Goal: Information Seeking & Learning: Learn about a topic

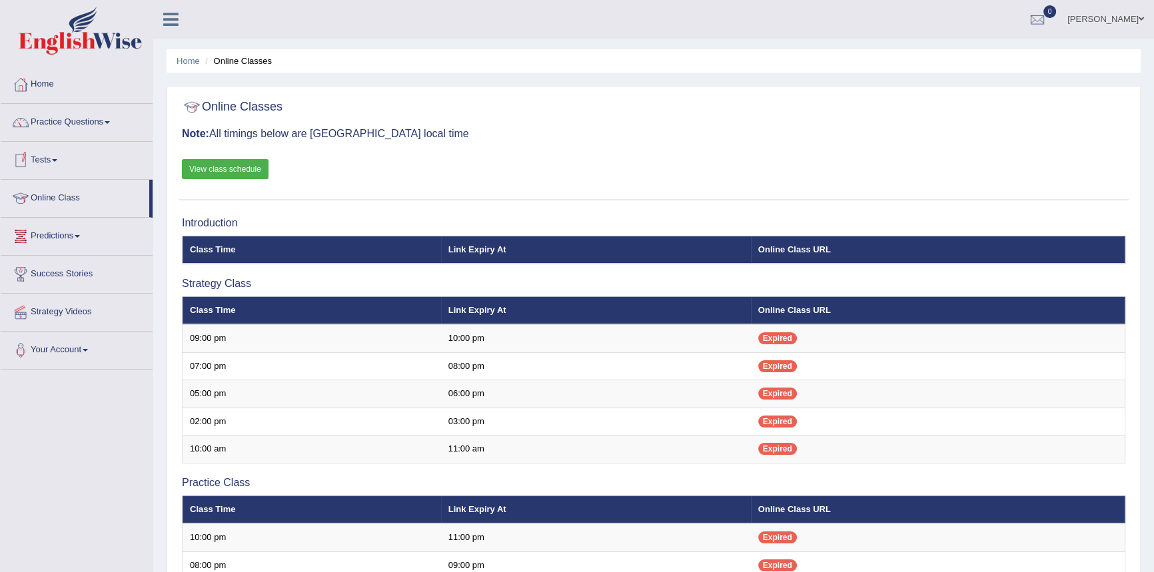
click at [59, 199] on link "Online Class" at bounding box center [75, 196] width 149 height 33
click at [93, 120] on link "Practice Questions" at bounding box center [77, 120] width 152 height 33
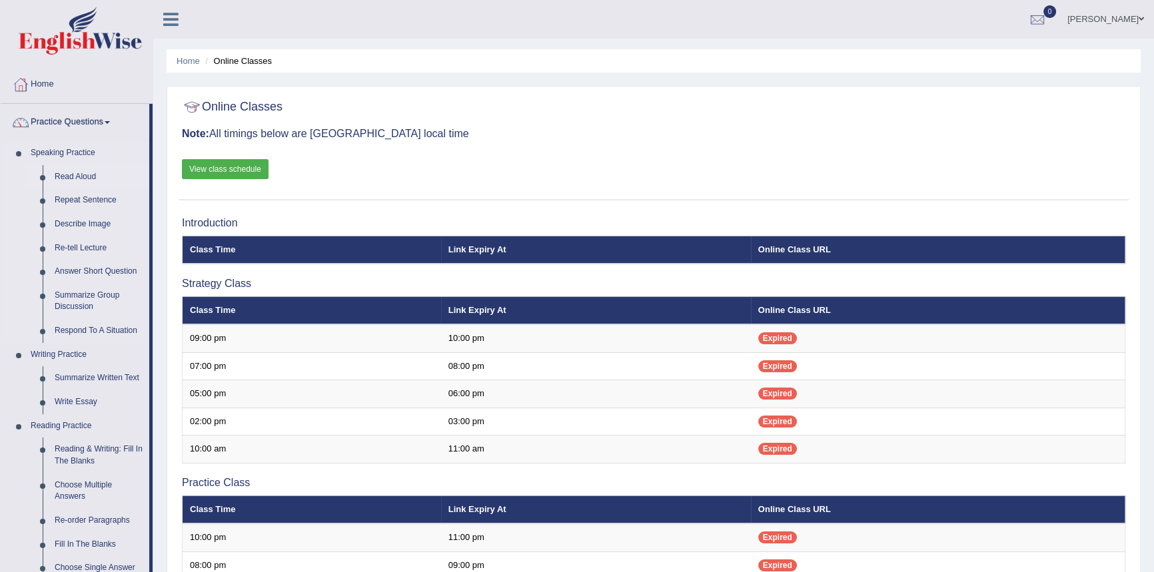
click at [89, 178] on link "Read Aloud" at bounding box center [99, 177] width 101 height 24
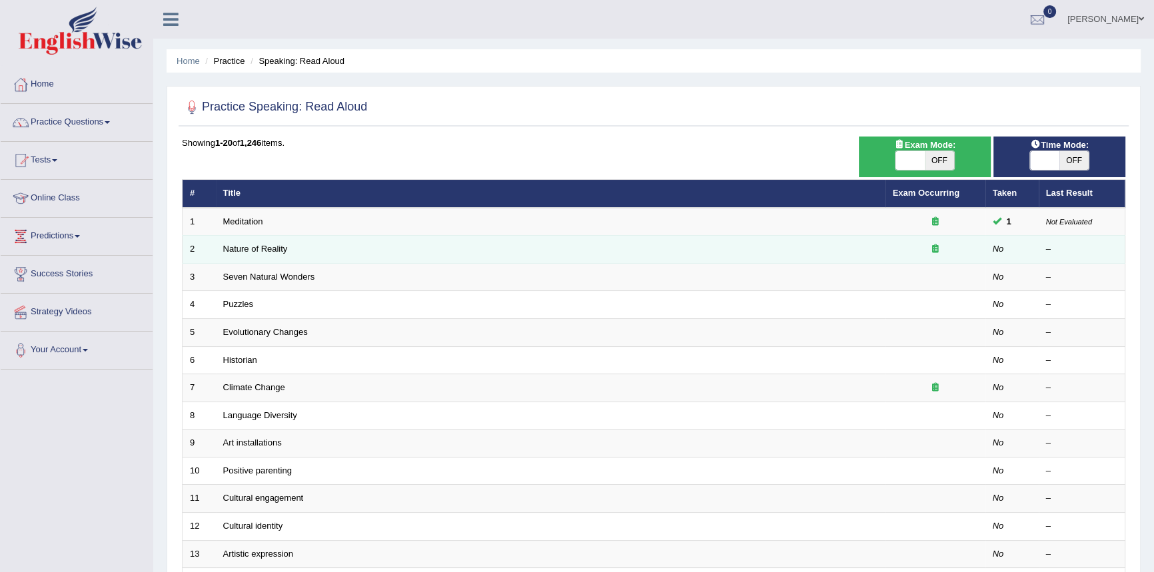
click at [709, 253] on td "Nature of Reality" at bounding box center [551, 250] width 670 height 28
click at [993, 249] on em "No" at bounding box center [998, 249] width 11 height 10
drag, startPoint x: 997, startPoint y: 249, endPoint x: 1062, endPoint y: 253, distance: 64.8
click at [999, 249] on em "No" at bounding box center [998, 249] width 11 height 10
click at [1051, 249] on div "–" at bounding box center [1082, 249] width 72 height 13
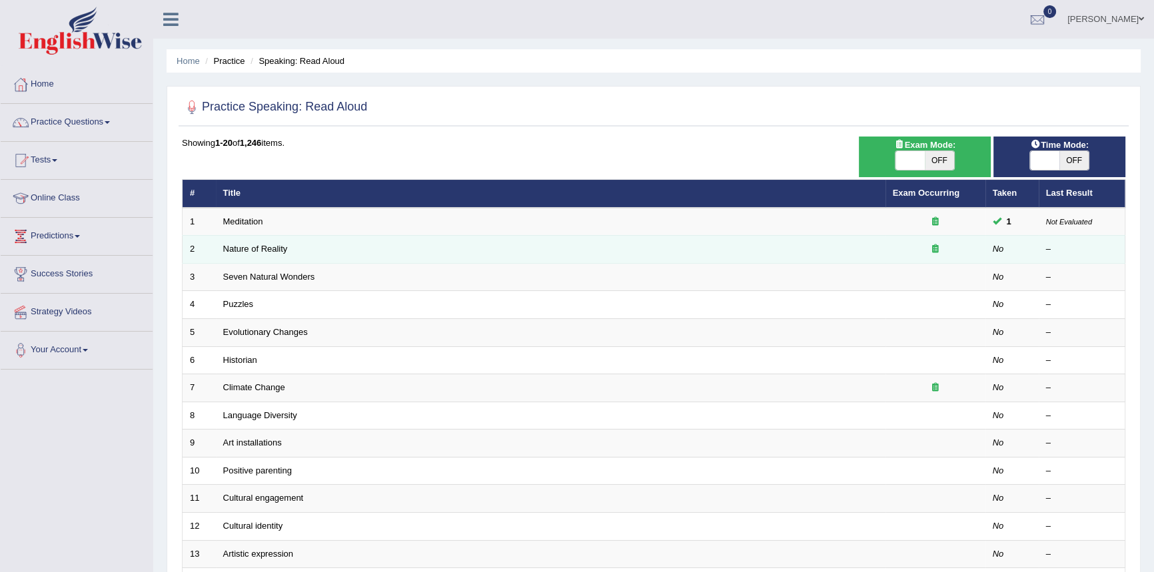
click at [1047, 246] on div "–" at bounding box center [1082, 249] width 72 height 13
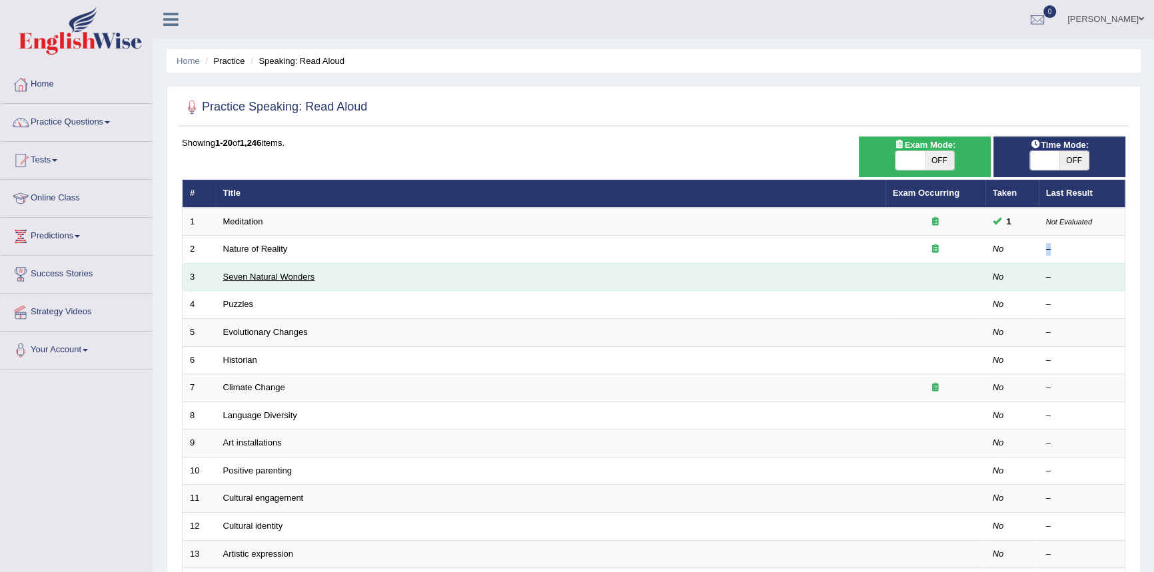
click at [257, 277] on link "Seven Natural Wonders" at bounding box center [269, 277] width 92 height 10
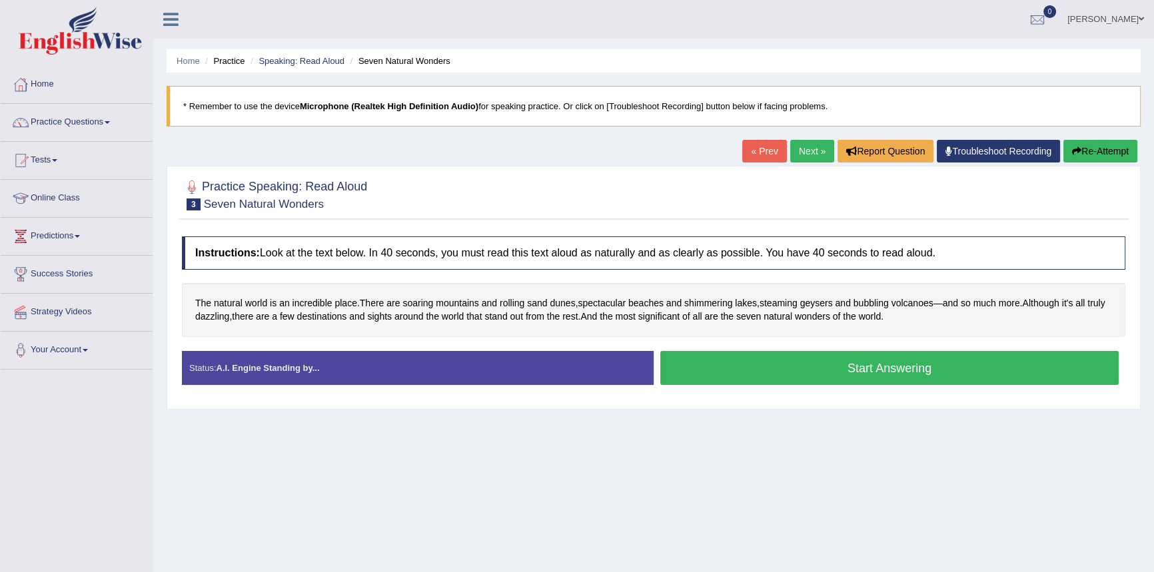
click at [786, 366] on button "Start Answering" at bounding box center [889, 368] width 458 height 34
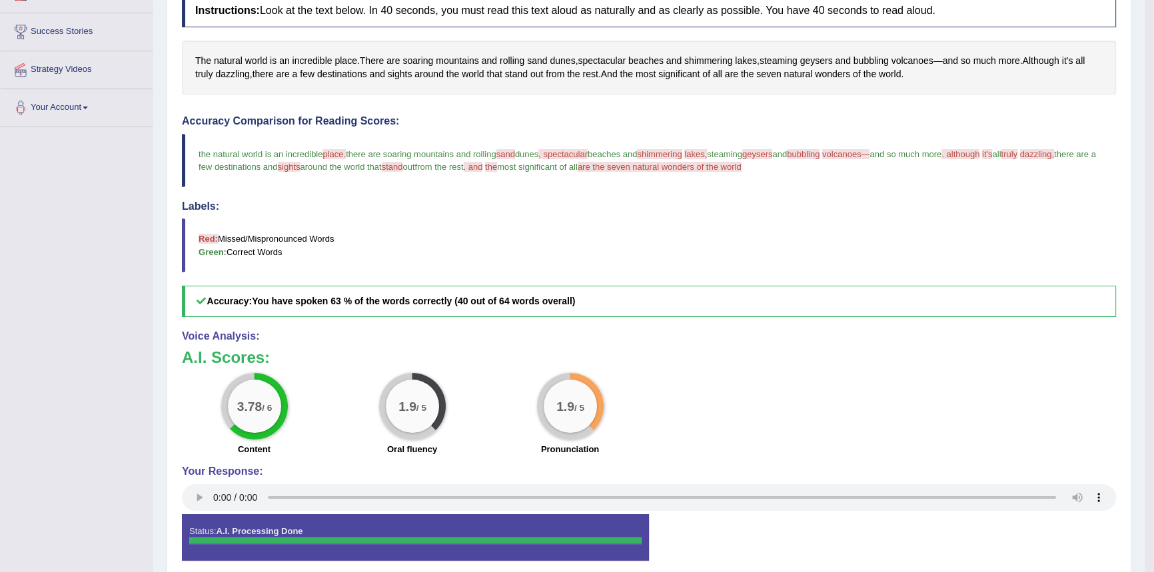
scroll to position [299, 0]
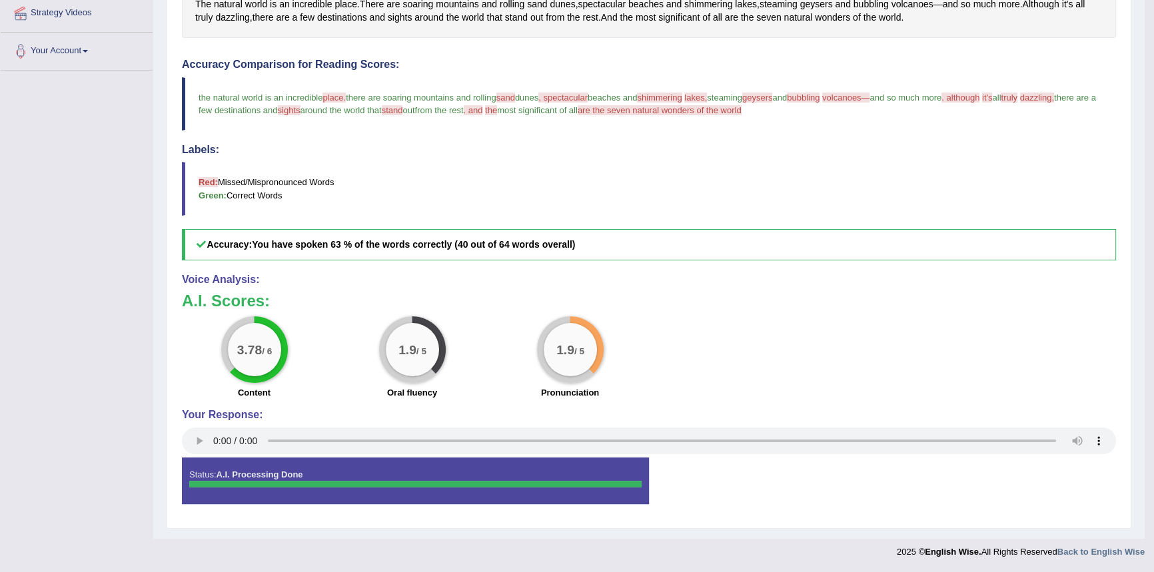
click at [338, 95] on span "place." at bounding box center [333, 98] width 23 height 10
click at [509, 95] on span "sand" at bounding box center [505, 98] width 19 height 10
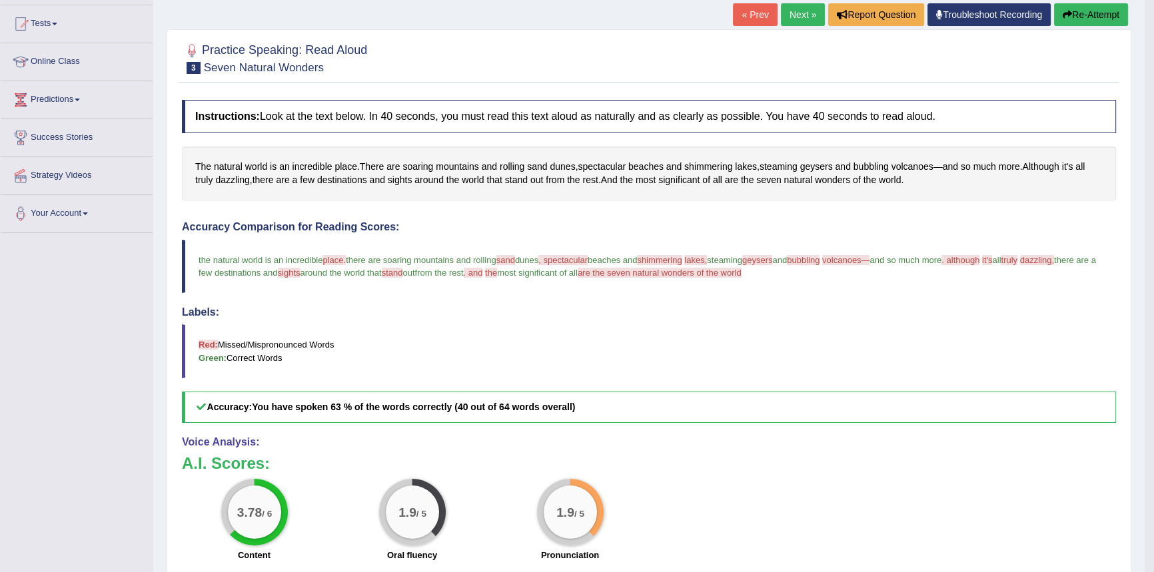
scroll to position [117, 0]
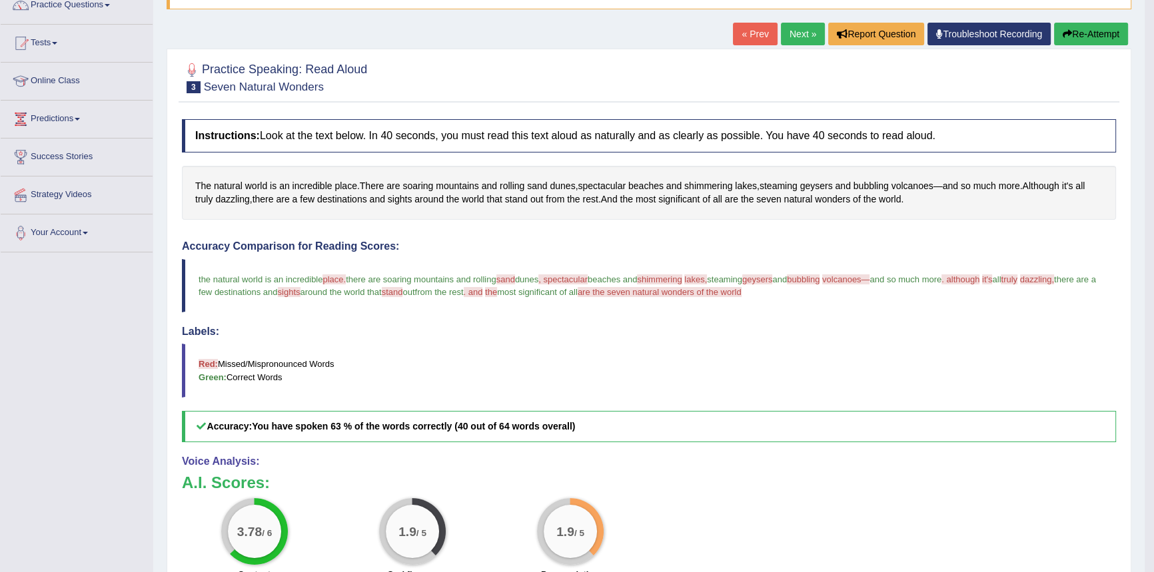
click at [1095, 33] on button "Re-Attempt" at bounding box center [1091, 34] width 74 height 23
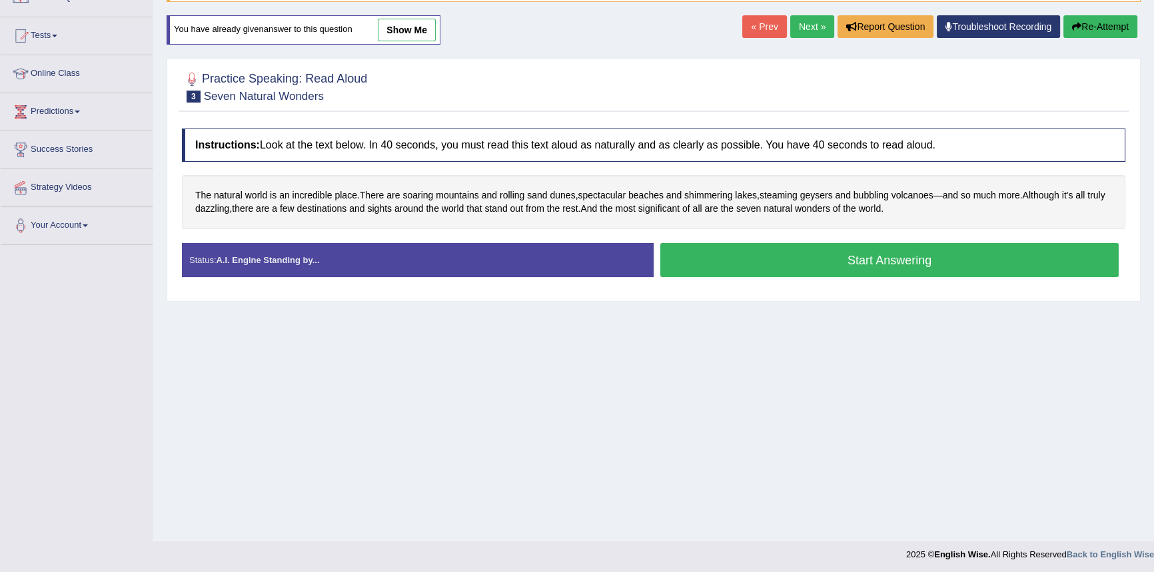
click at [885, 256] on button "Start Answering" at bounding box center [889, 260] width 458 height 34
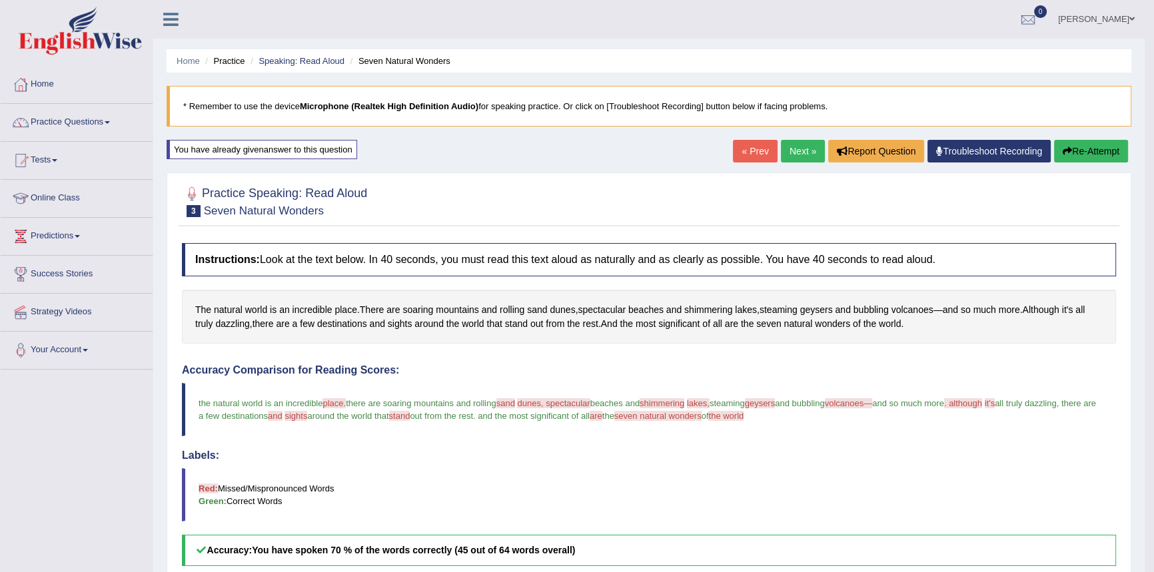
click at [798, 146] on link "Next »" at bounding box center [803, 151] width 44 height 23
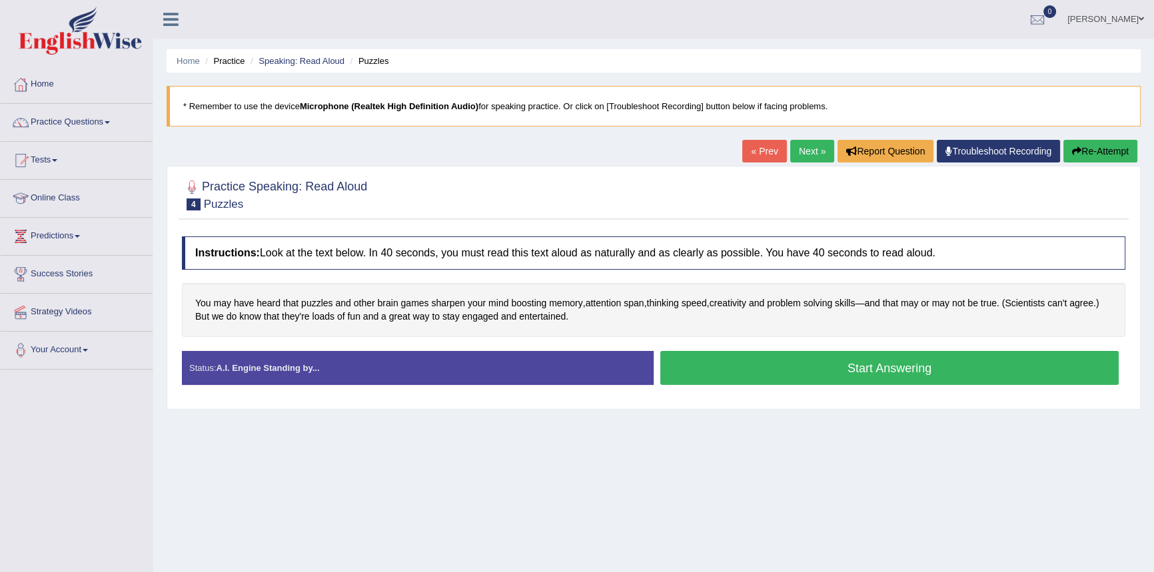
click at [729, 369] on button "Start Answering" at bounding box center [889, 368] width 458 height 34
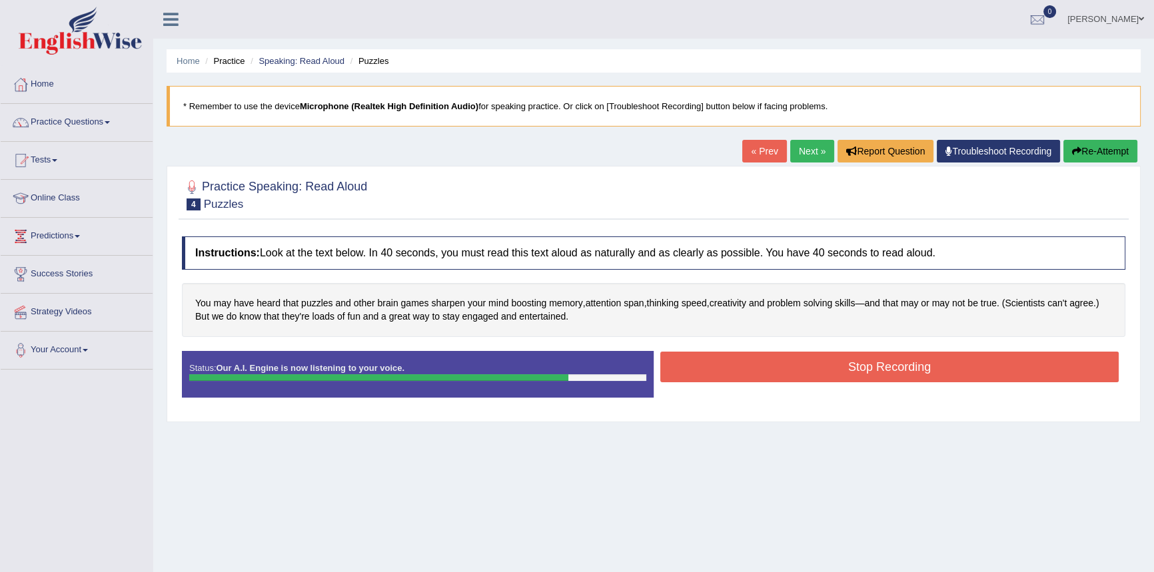
click at [725, 370] on button "Stop Recording" at bounding box center [889, 367] width 458 height 31
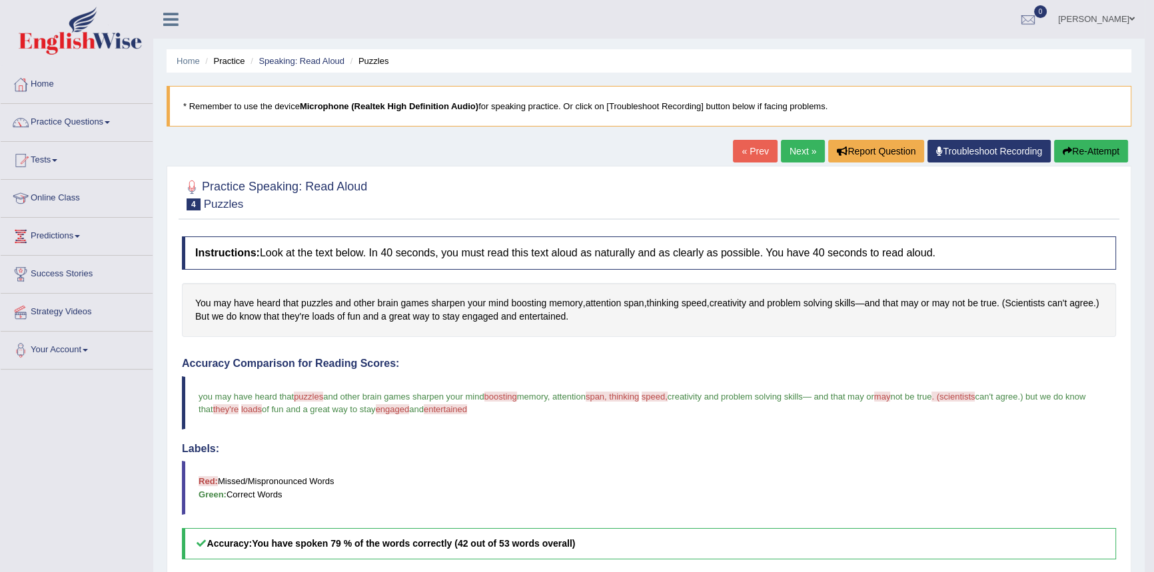
drag, startPoint x: 793, startPoint y: 148, endPoint x: 793, endPoint y: 155, distance: 7.3
click at [793, 148] on link "Next »" at bounding box center [803, 151] width 44 height 23
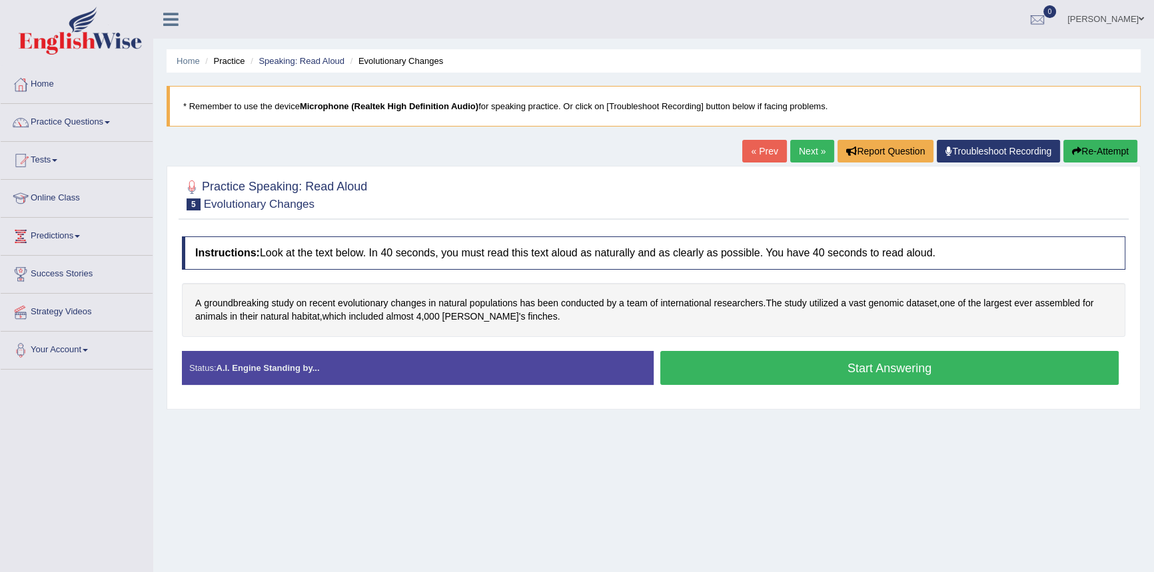
click at [757, 373] on button "Start Answering" at bounding box center [889, 368] width 458 height 34
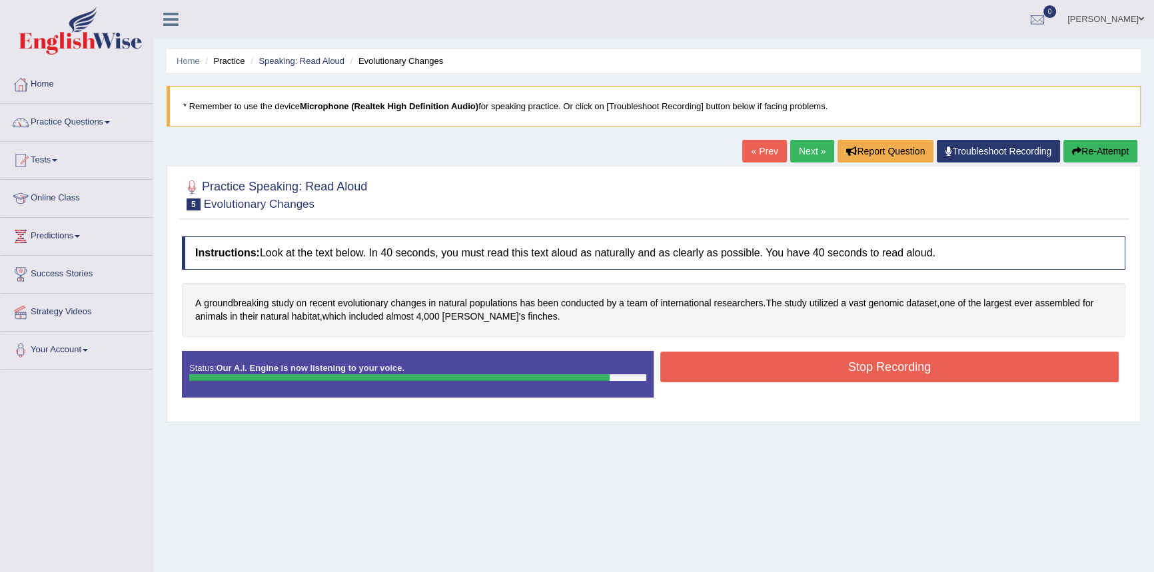
click at [751, 370] on button "Stop Recording" at bounding box center [889, 367] width 458 height 31
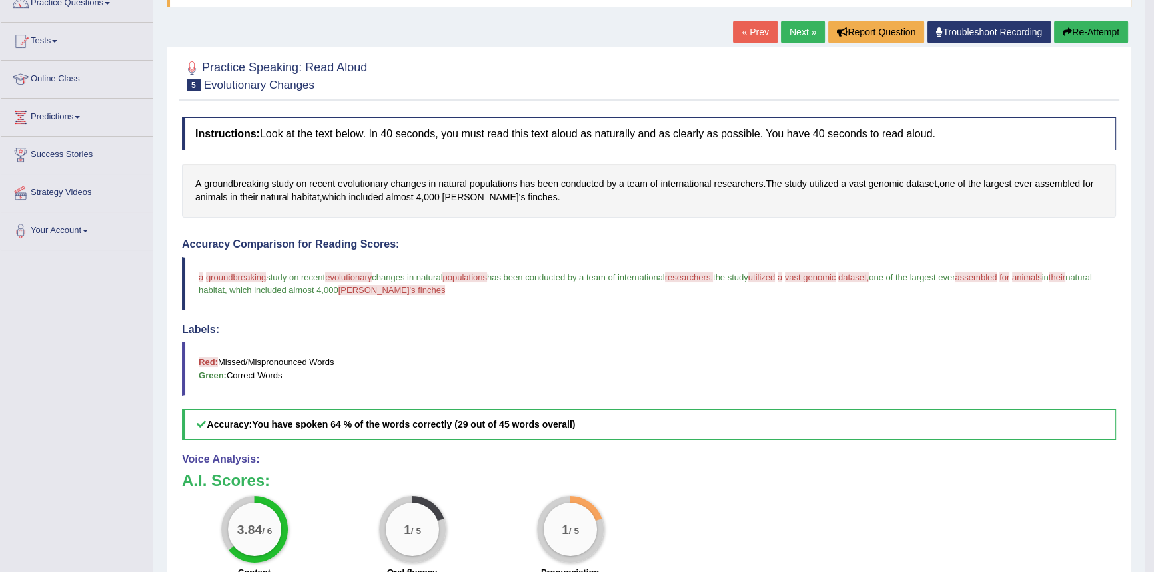
scroll to position [117, 0]
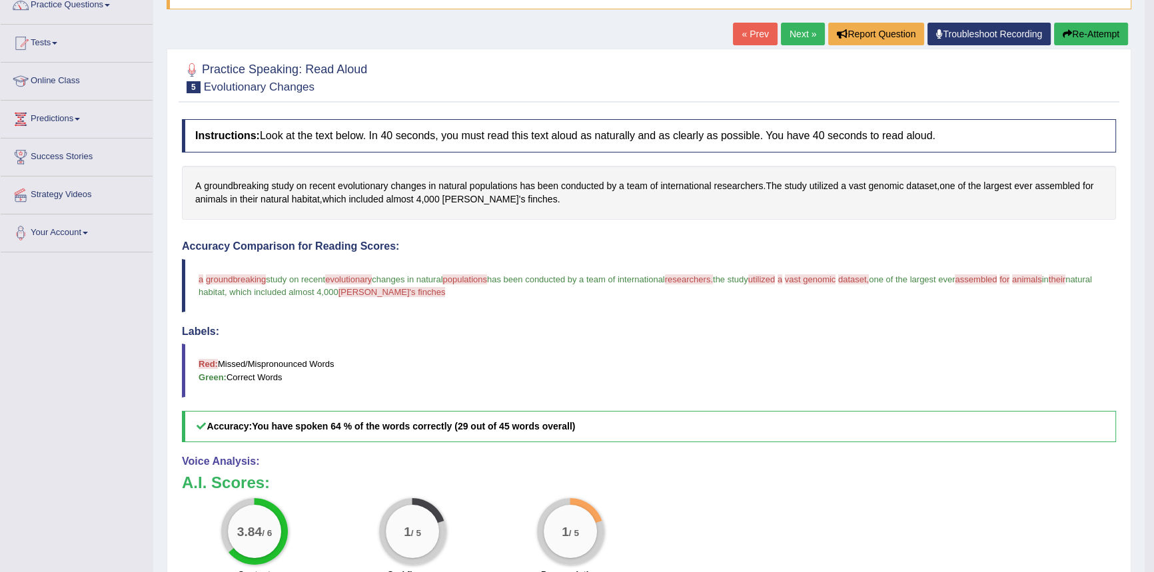
click at [1095, 35] on button "Re-Attempt" at bounding box center [1091, 34] width 74 height 23
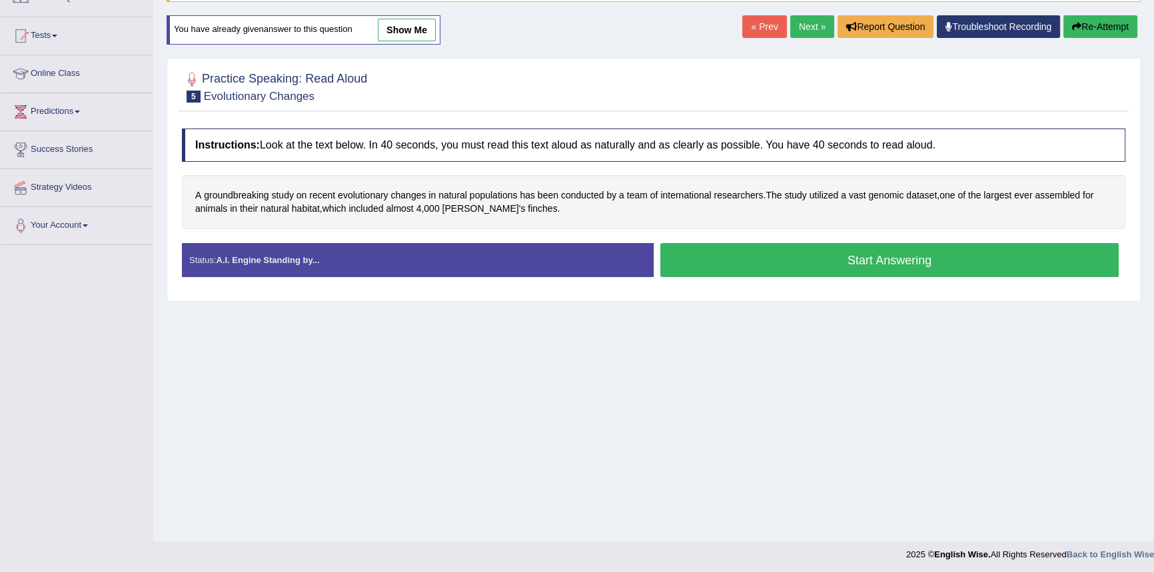
click at [799, 253] on button "Start Answering" at bounding box center [889, 260] width 458 height 34
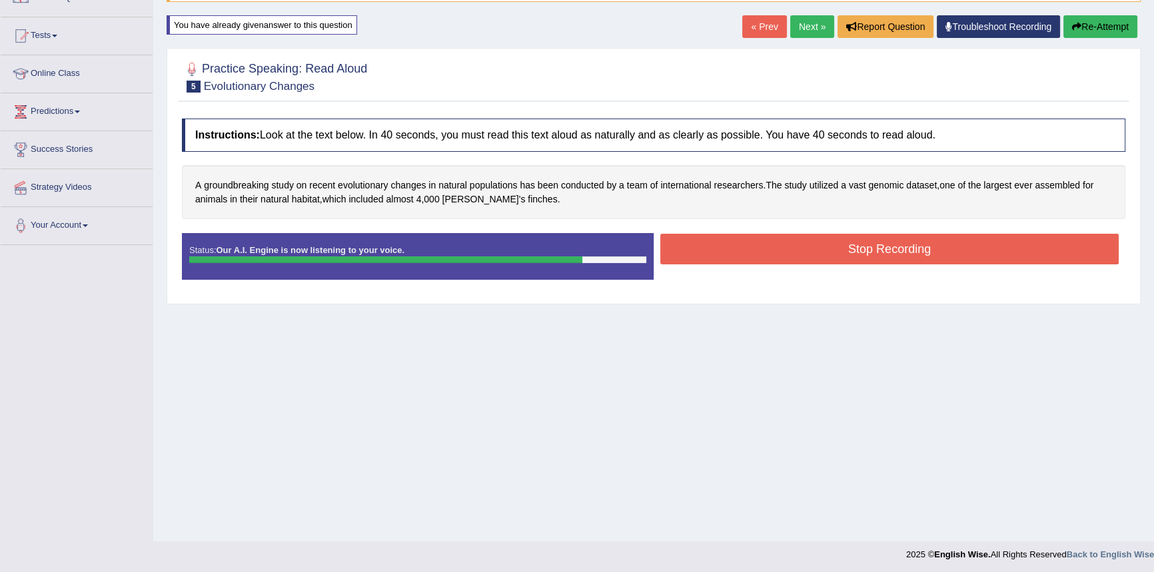
click at [708, 240] on button "Stop Recording" at bounding box center [889, 249] width 458 height 31
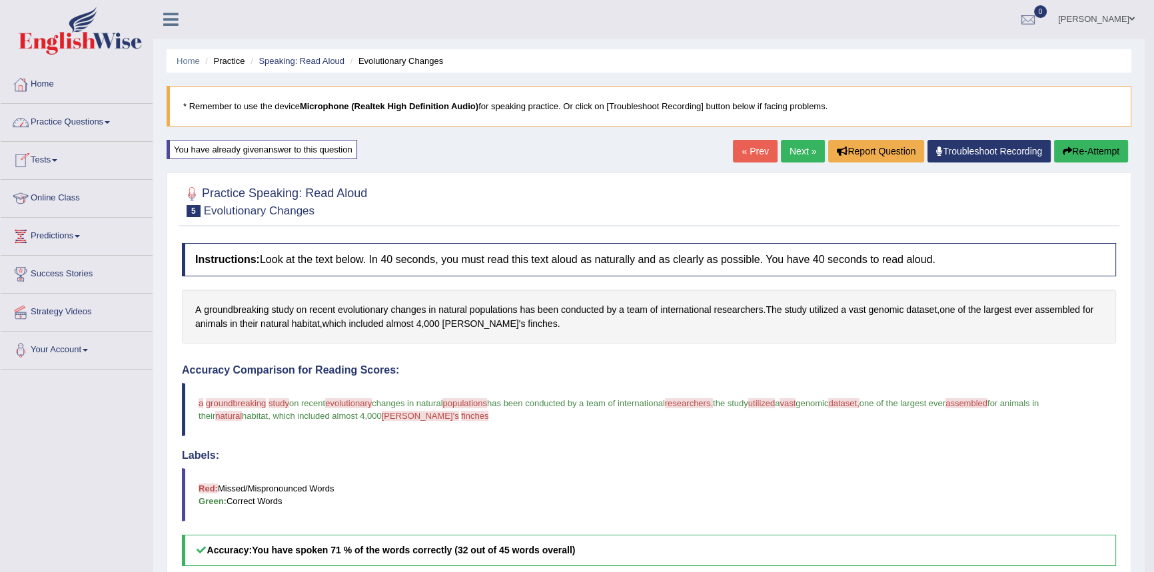
click at [55, 121] on link "Practice Questions" at bounding box center [77, 120] width 152 height 33
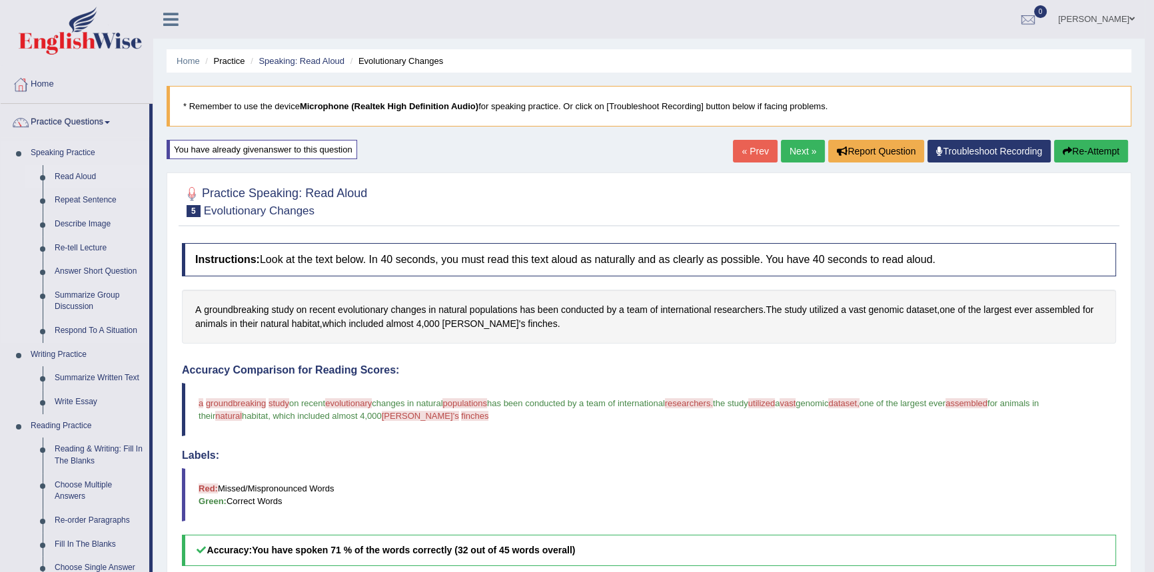
click at [76, 176] on link "Read Aloud" at bounding box center [99, 177] width 101 height 24
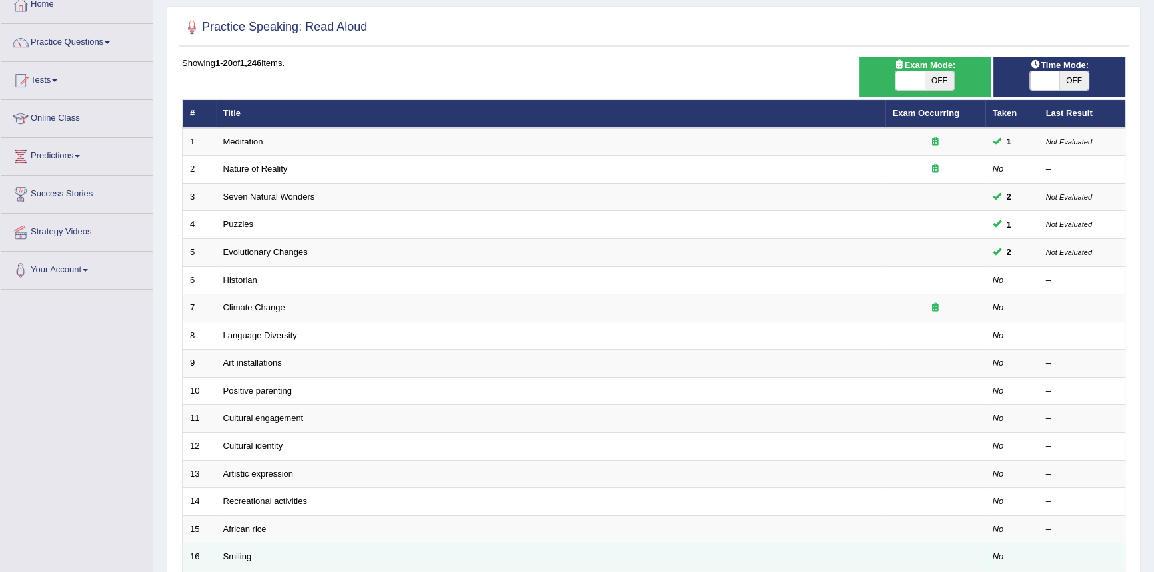
scroll to position [66, 0]
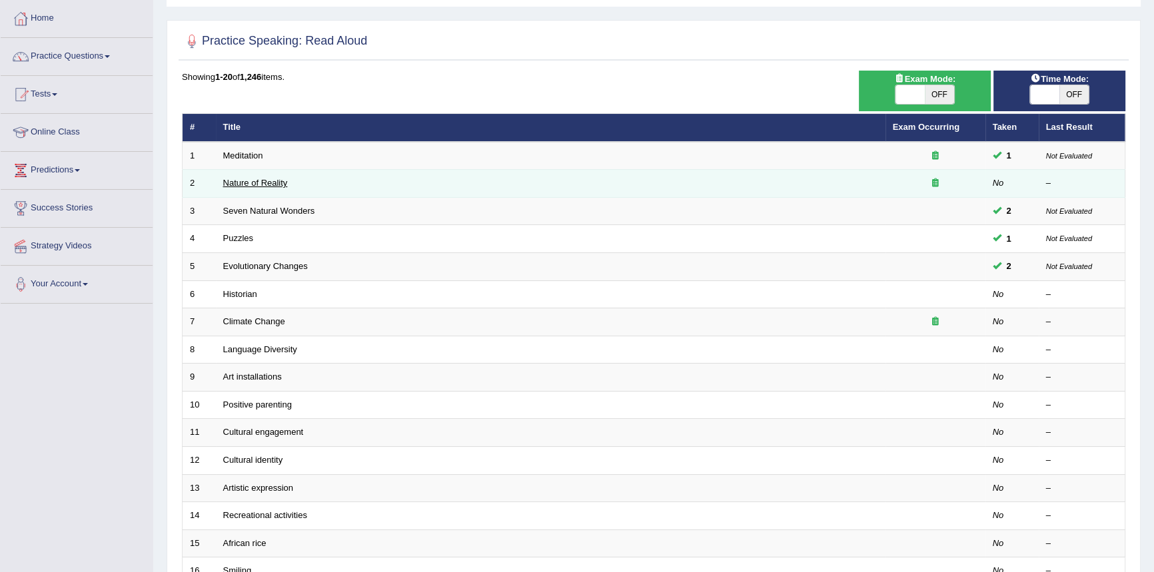
click at [267, 184] on link "Nature of Reality" at bounding box center [255, 183] width 65 height 10
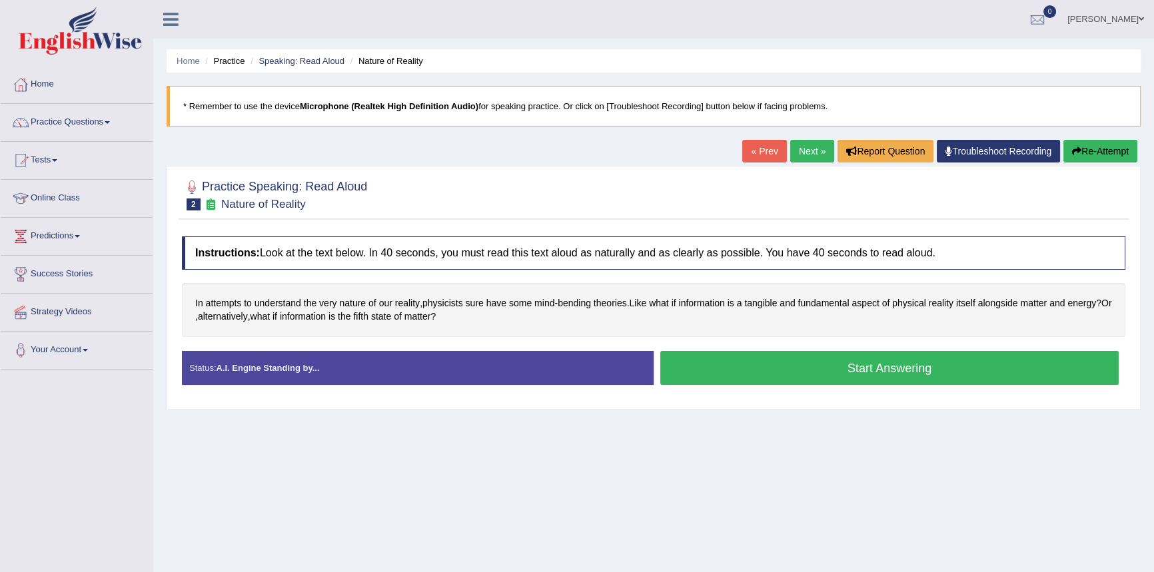
click at [802, 364] on button "Start Answering" at bounding box center [889, 368] width 458 height 34
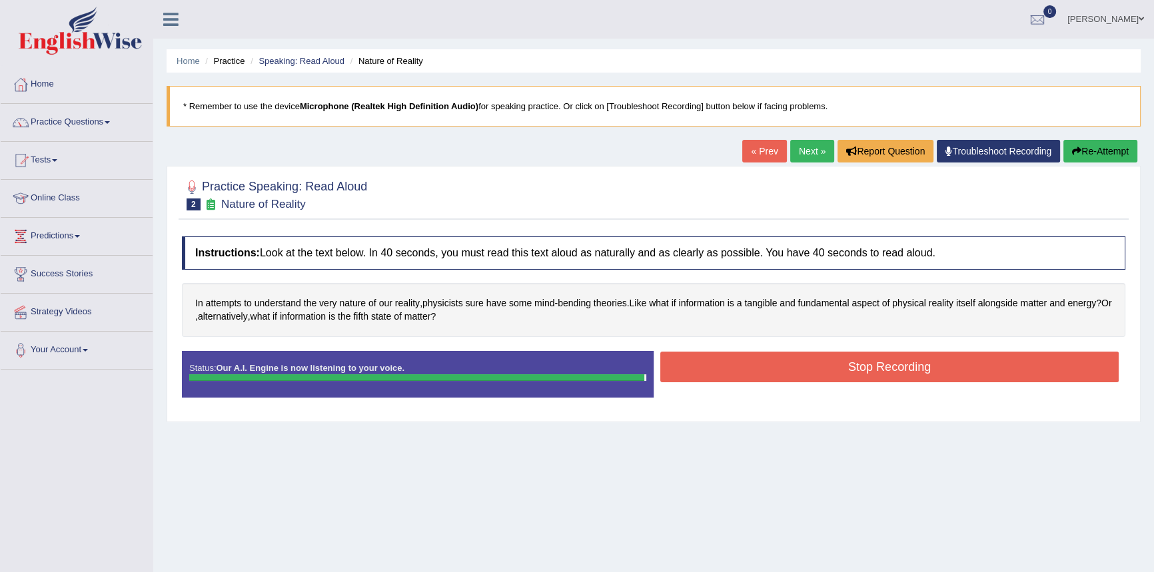
click at [703, 374] on button "Stop Recording" at bounding box center [889, 367] width 458 height 31
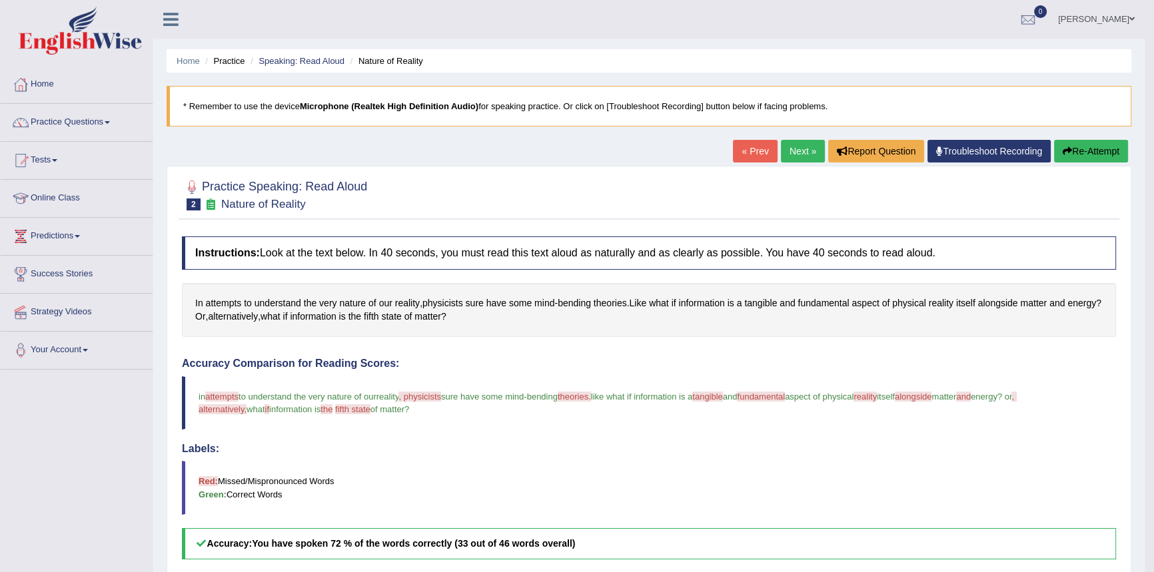
click at [1086, 151] on button "Re-Attempt" at bounding box center [1091, 151] width 74 height 23
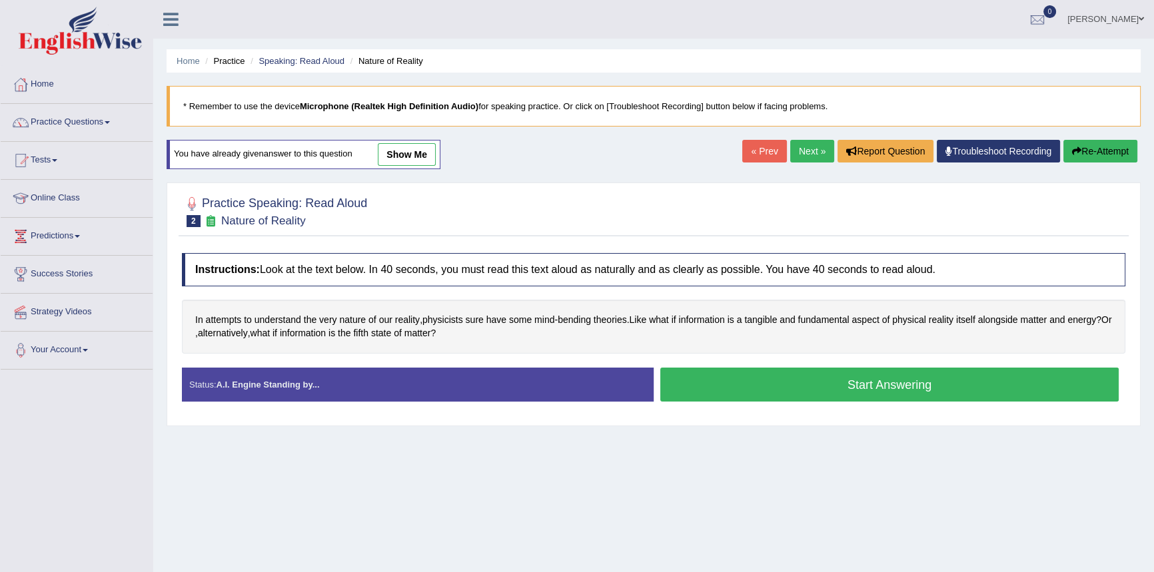
click at [741, 382] on button "Start Answering" at bounding box center [889, 385] width 458 height 34
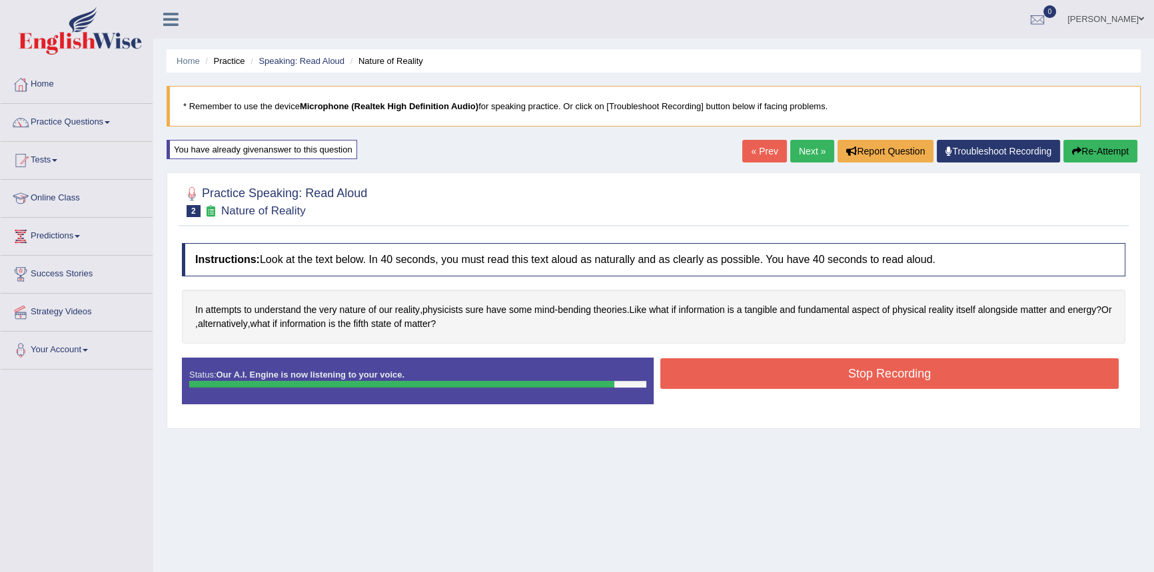
click at [734, 376] on button "Stop Recording" at bounding box center [889, 373] width 458 height 31
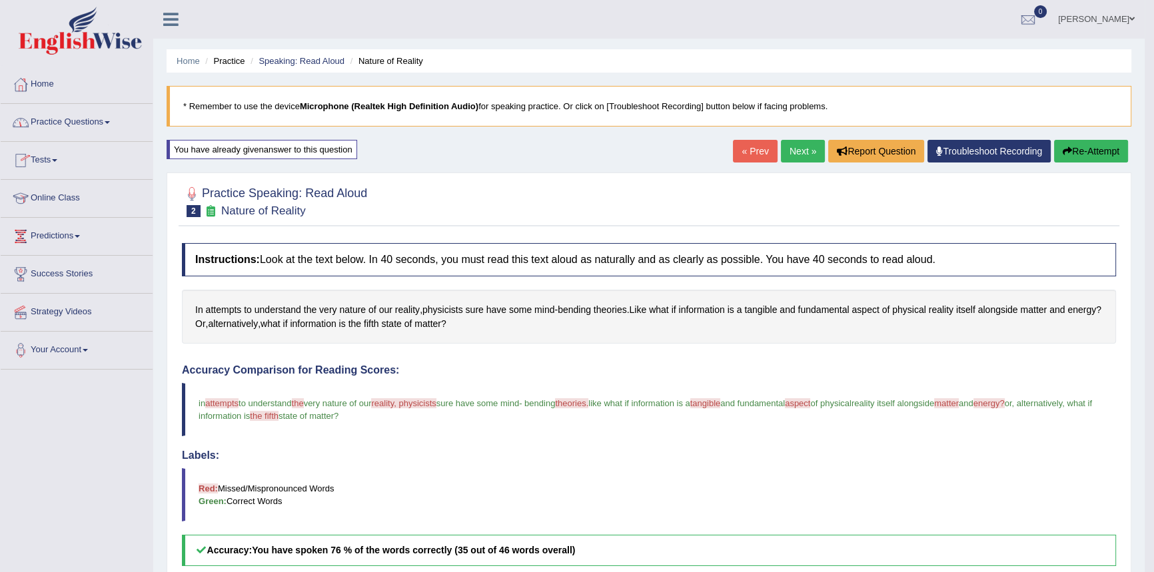
click at [55, 125] on link "Practice Questions" at bounding box center [77, 120] width 152 height 33
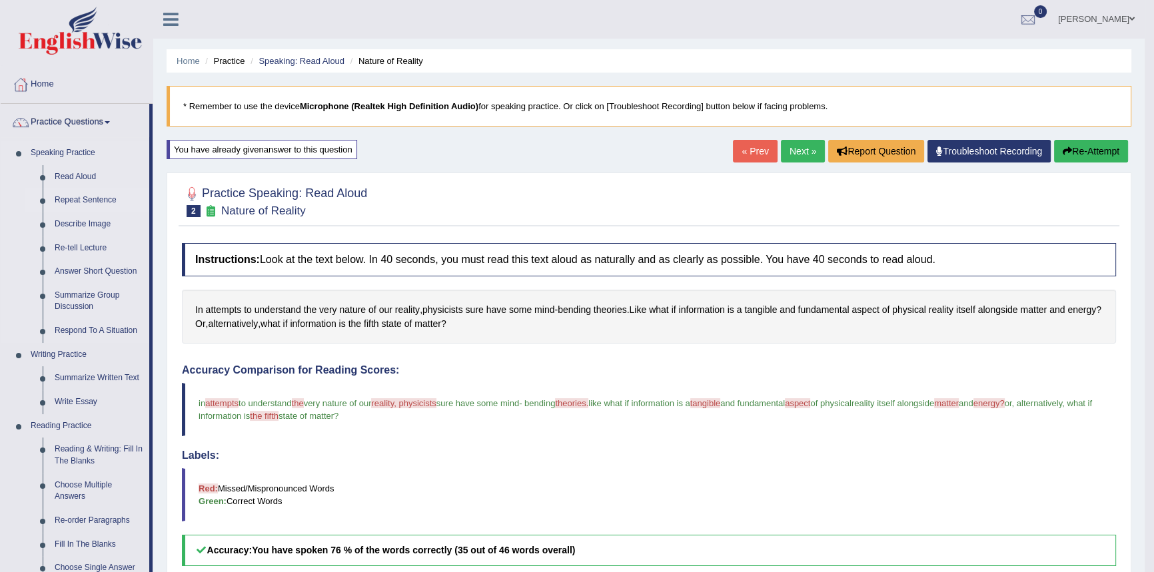
click at [85, 199] on link "Repeat Sentence" at bounding box center [99, 201] width 101 height 24
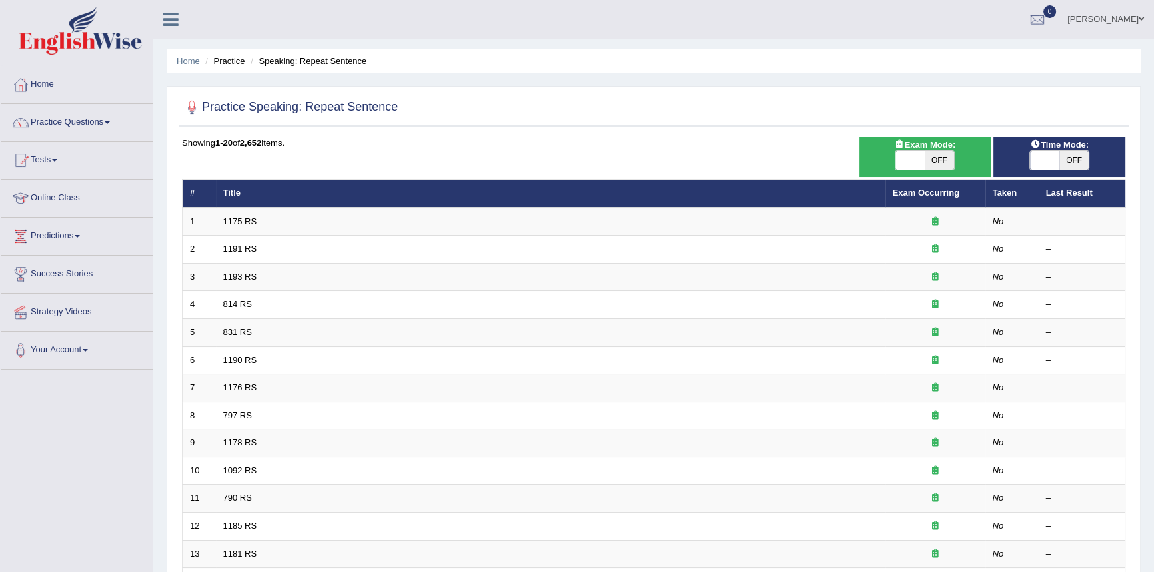
click at [944, 163] on span "OFF" at bounding box center [939, 160] width 29 height 19
checkbox input "true"
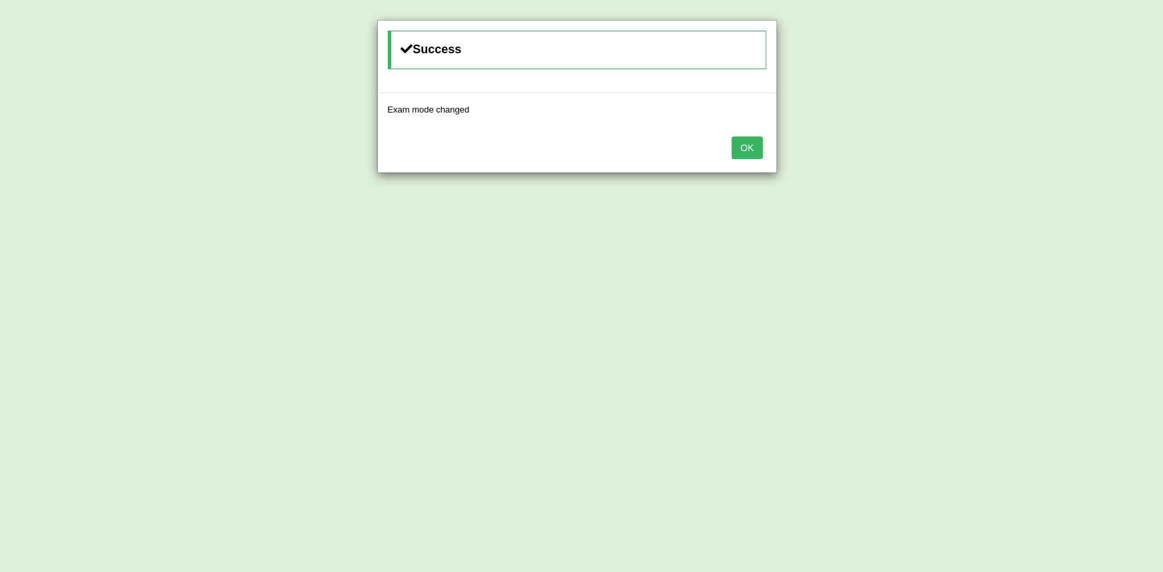
click at [746, 151] on button "OK" at bounding box center [747, 148] width 31 height 23
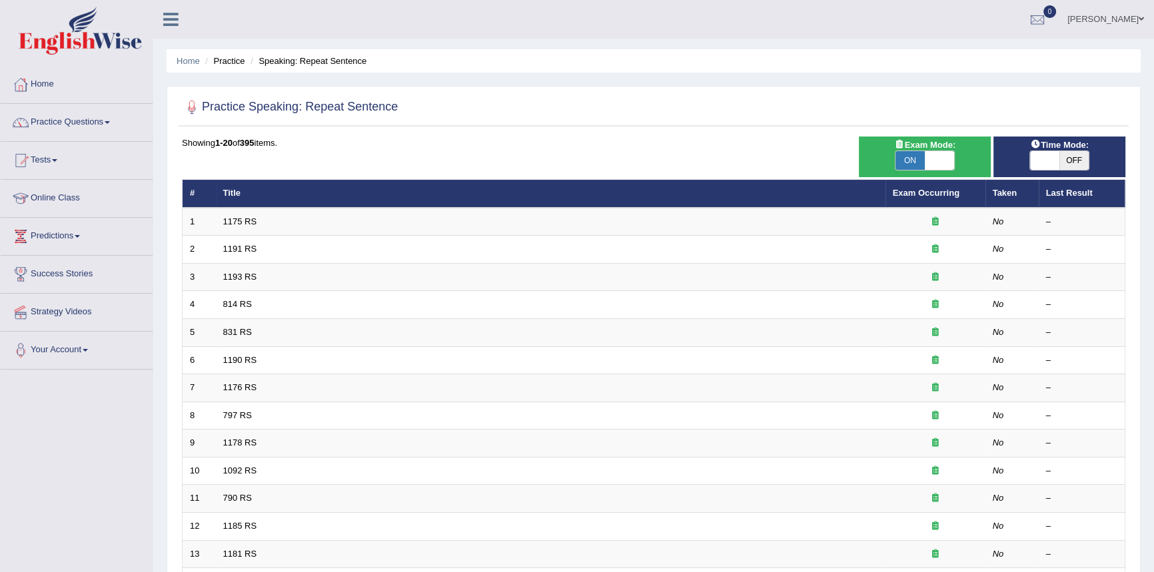
click at [1073, 158] on span "OFF" at bounding box center [1073, 160] width 29 height 19
checkbox input "true"
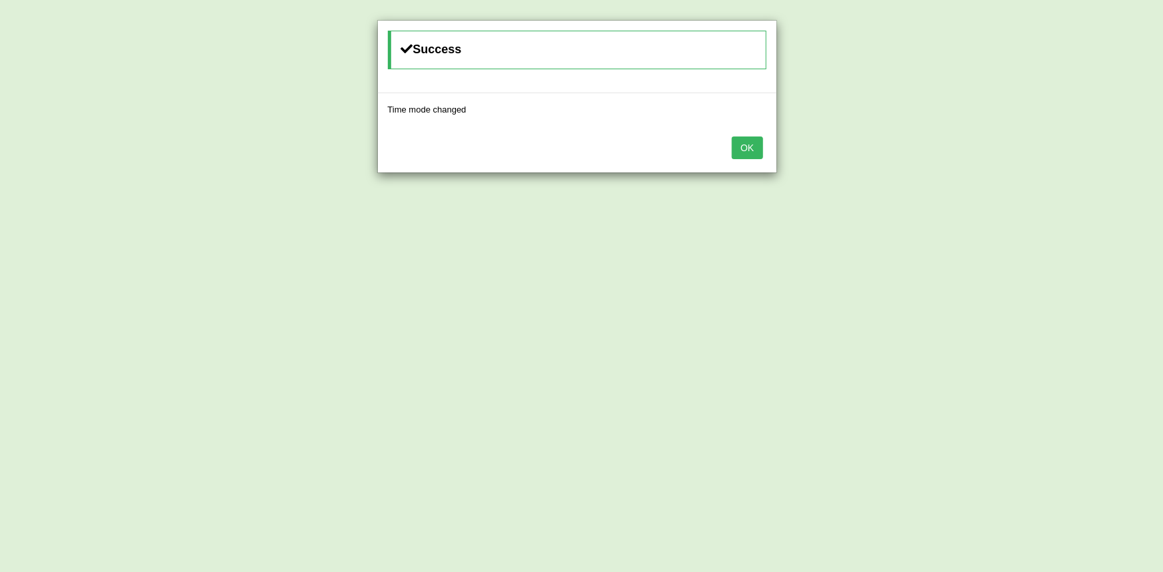
click at [760, 150] on button "OK" at bounding box center [747, 148] width 31 height 23
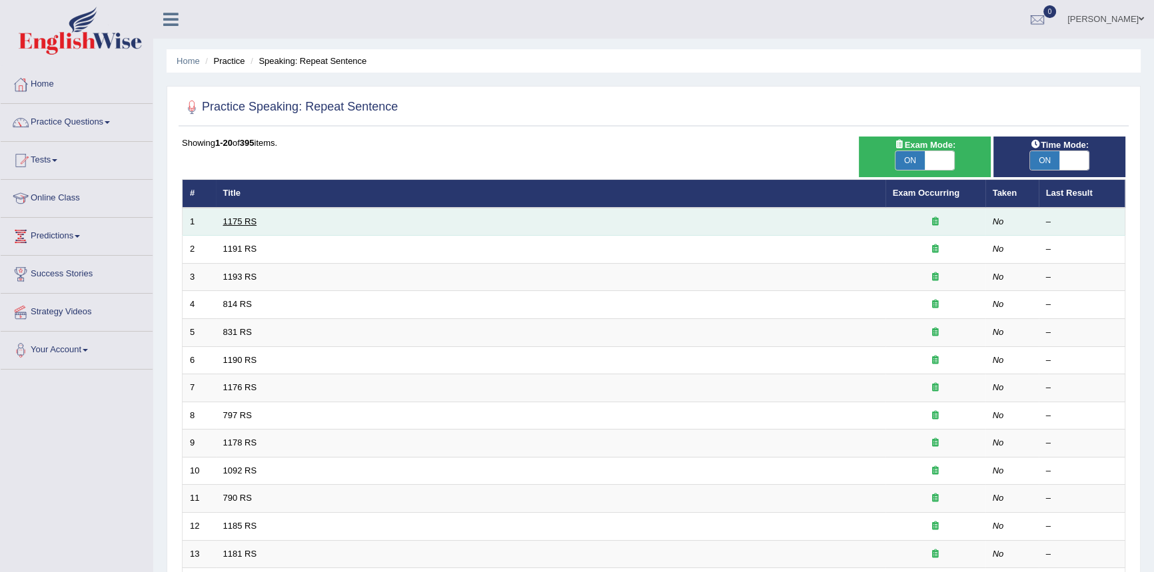
click at [231, 225] on link "1175 RS" at bounding box center [240, 222] width 34 height 10
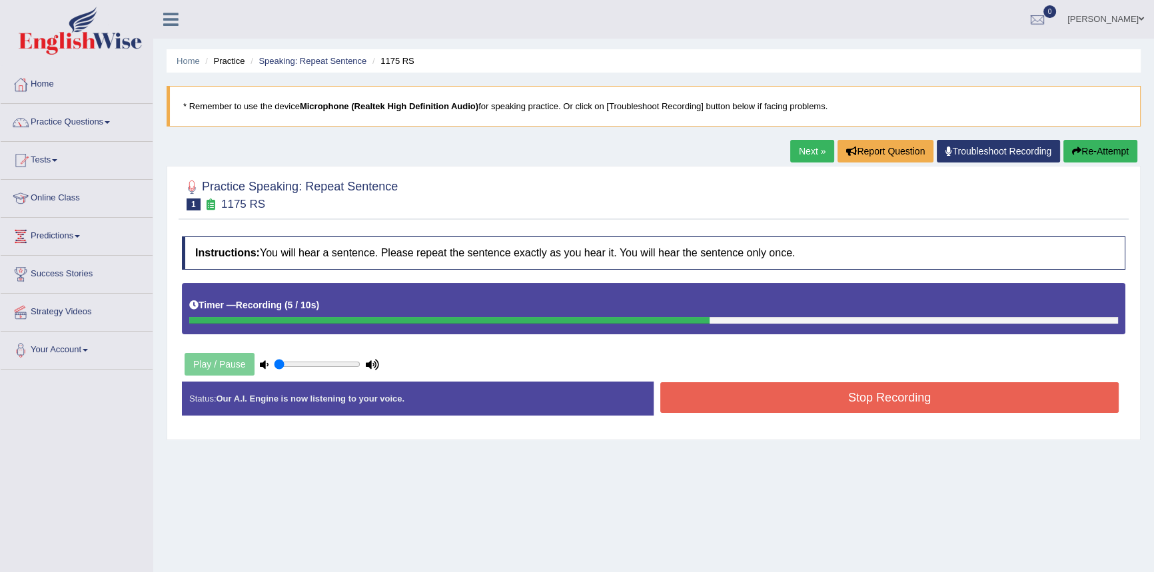
click at [786, 394] on button "Stop Recording" at bounding box center [889, 397] width 458 height 31
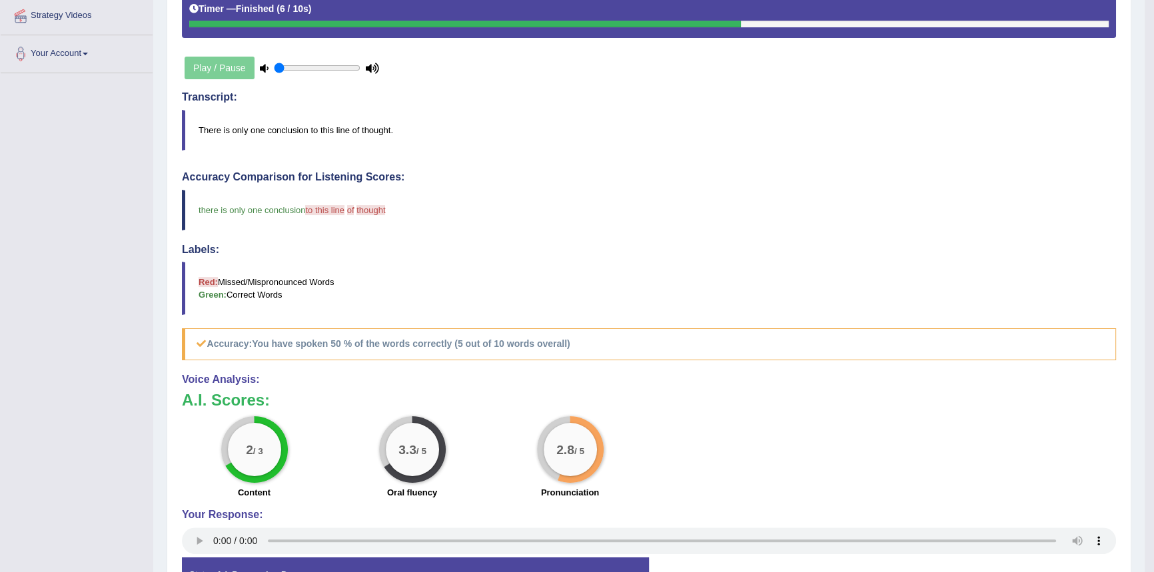
scroll to position [181, 0]
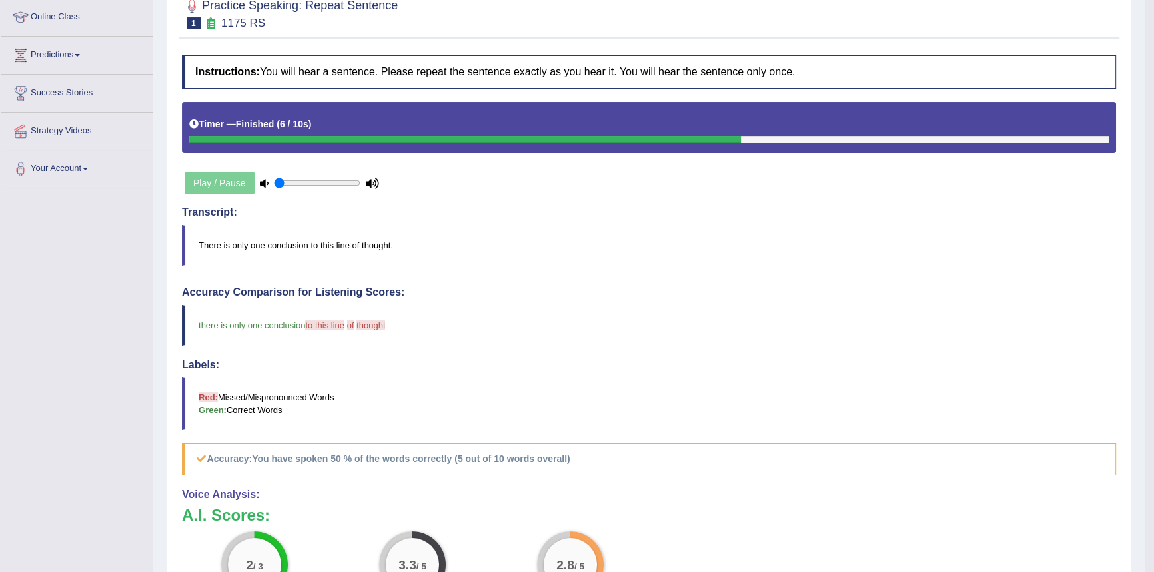
click at [293, 180] on input "range" at bounding box center [317, 183] width 87 height 11
drag, startPoint x: 296, startPoint y: 179, endPoint x: 353, endPoint y: 188, distance: 57.9
type input "0.95"
click at [351, 188] on input "range" at bounding box center [317, 183] width 87 height 11
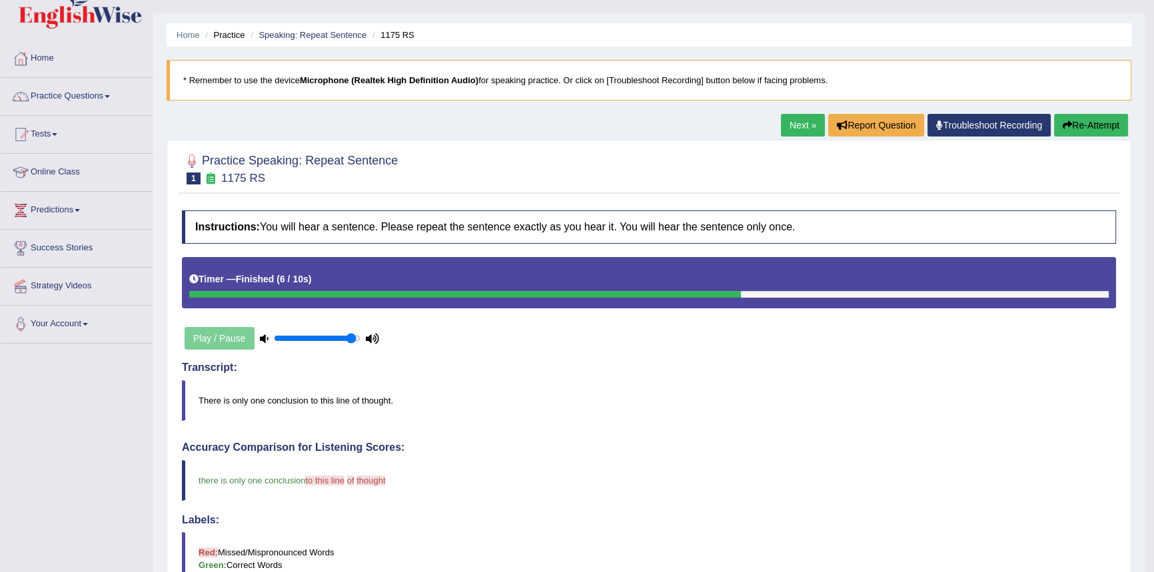
scroll to position [0, 0]
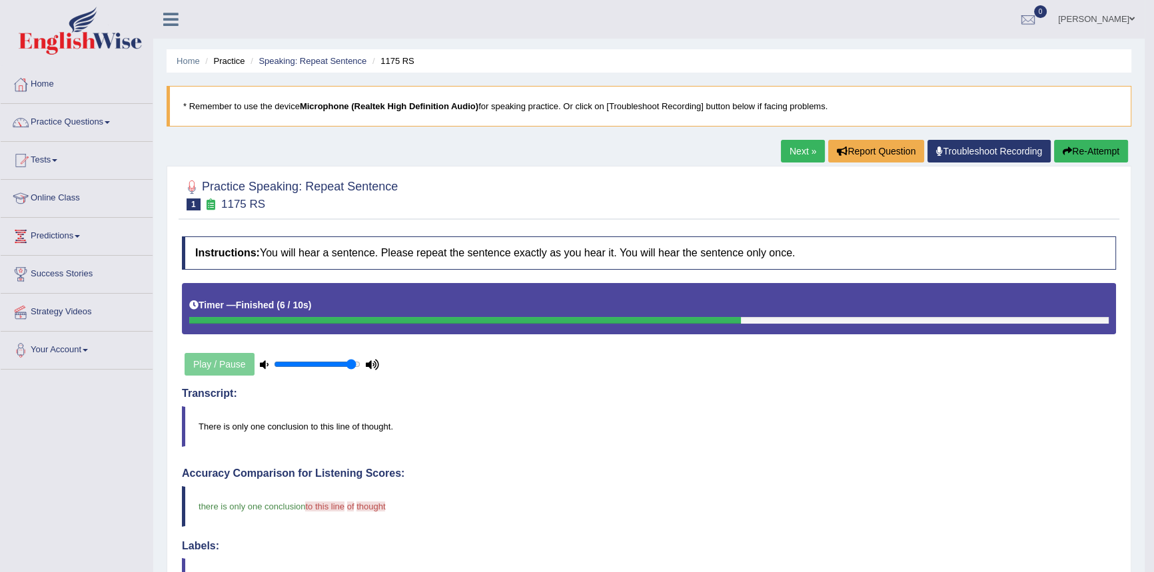
click at [1084, 155] on button "Re-Attempt" at bounding box center [1091, 151] width 74 height 23
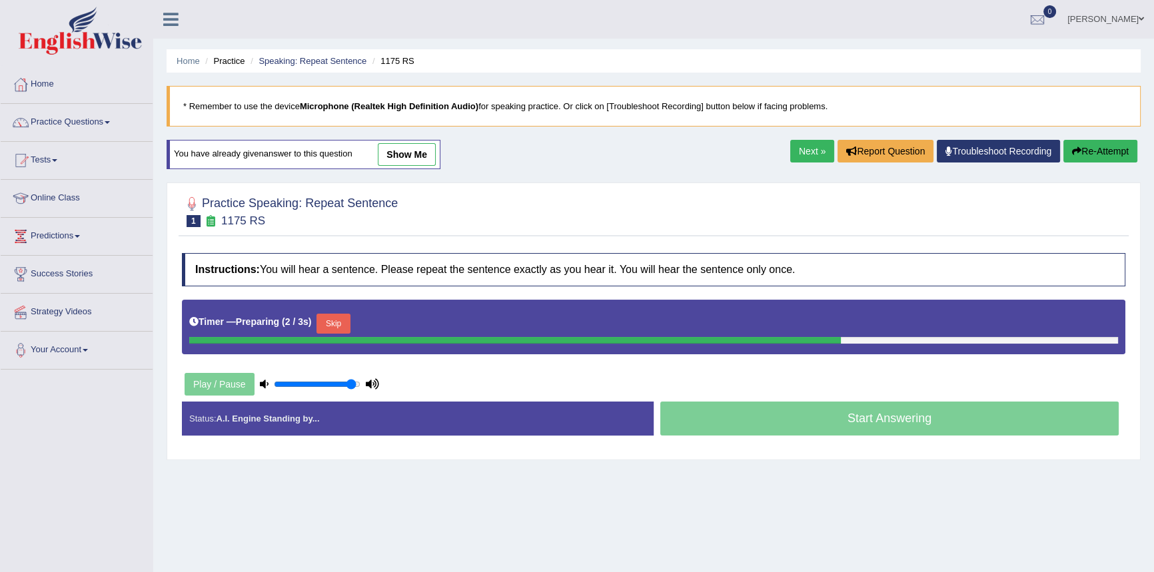
click at [800, 416] on div "Start Answering" at bounding box center [890, 420] width 472 height 37
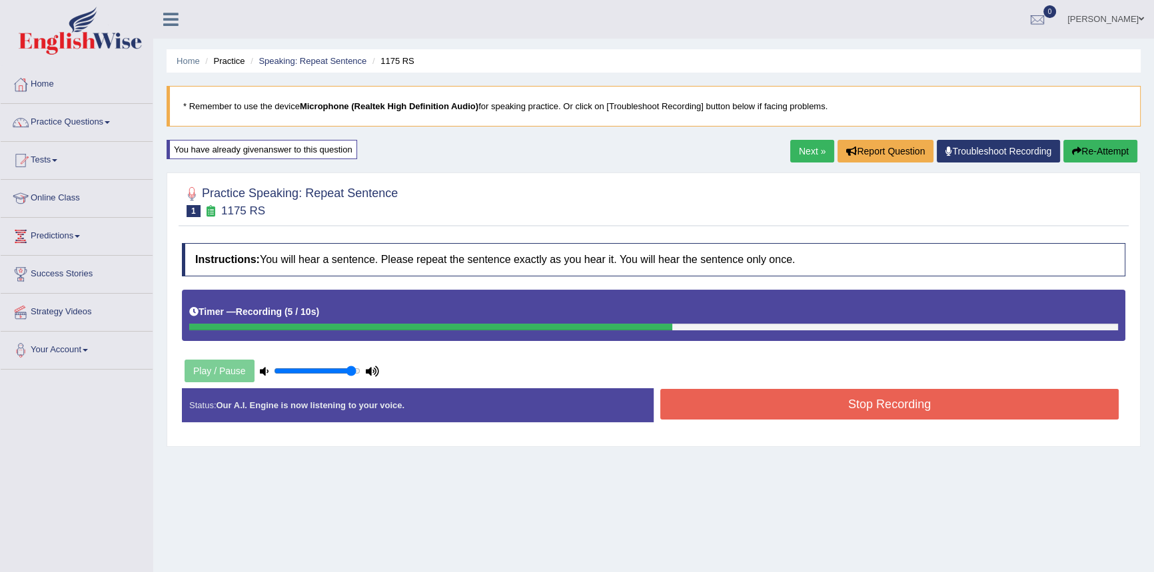
click at [759, 410] on button "Stop Recording" at bounding box center [889, 404] width 458 height 31
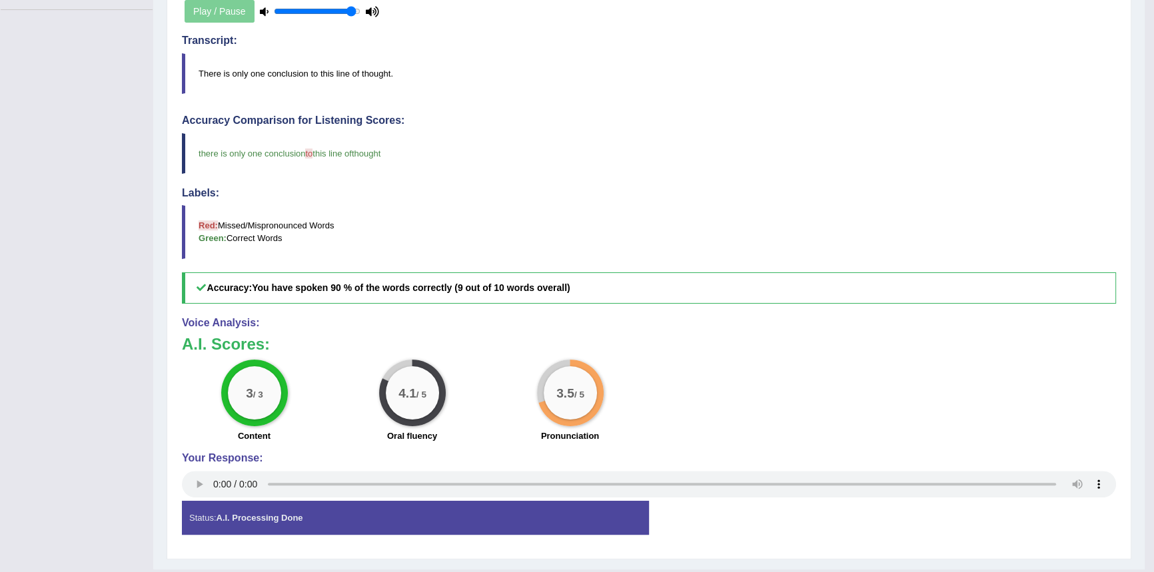
scroll to position [390, 0]
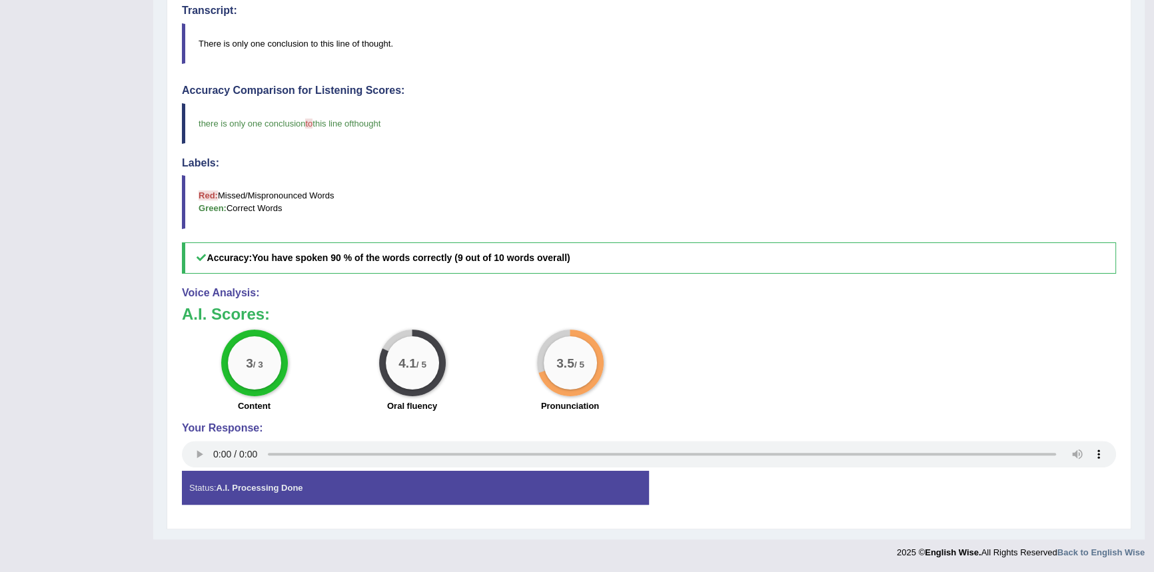
click at [302, 490] on strong "A.I. Processing Done" at bounding box center [259, 488] width 87 height 10
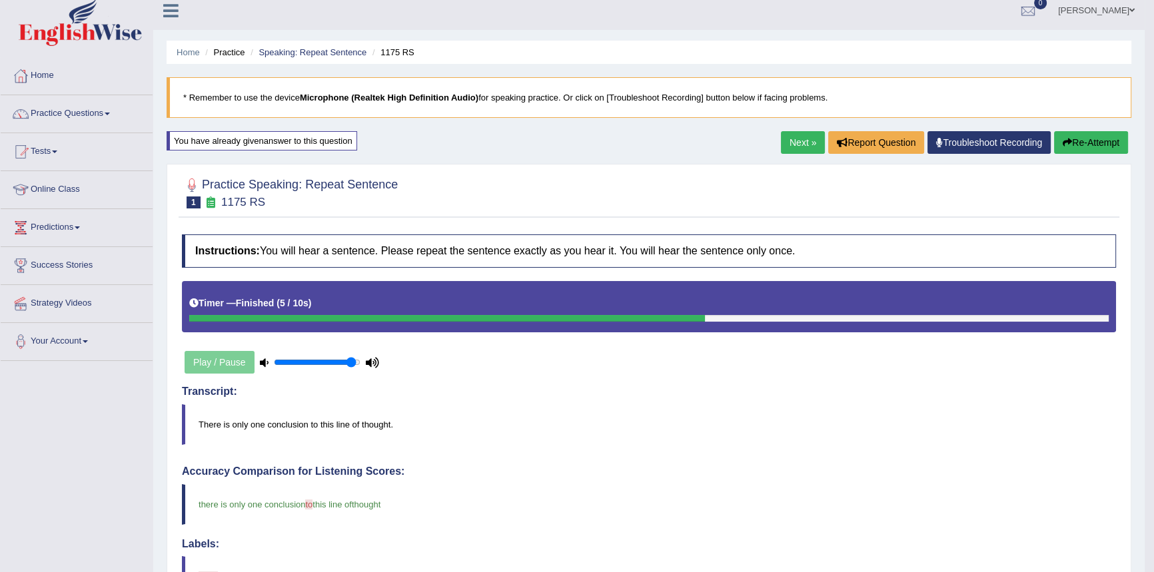
scroll to position [0, 0]
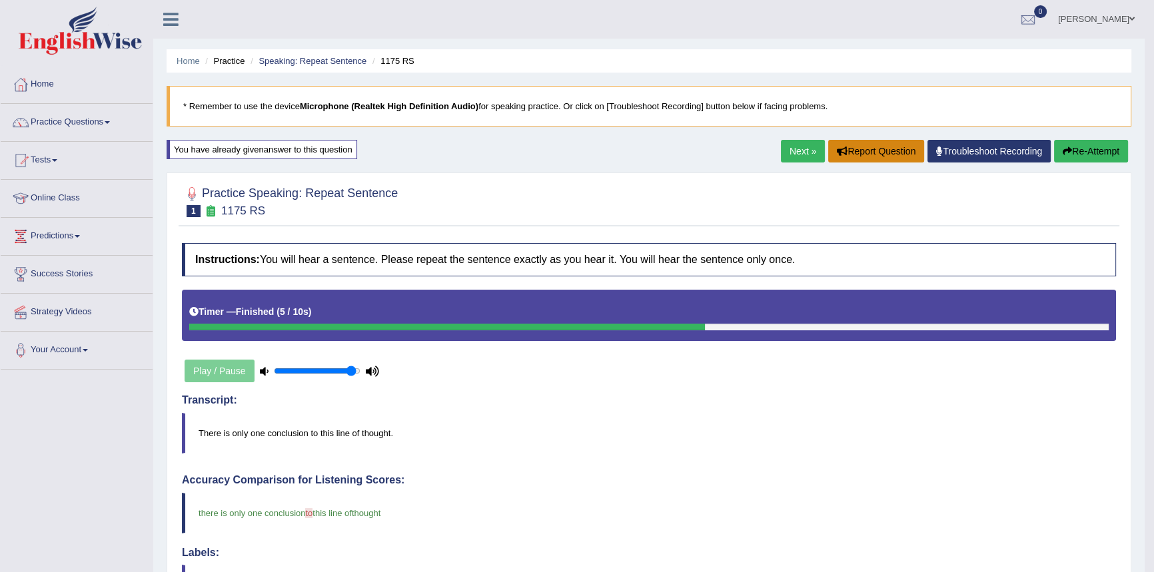
click at [883, 155] on button "Report Question" at bounding box center [876, 151] width 96 height 23
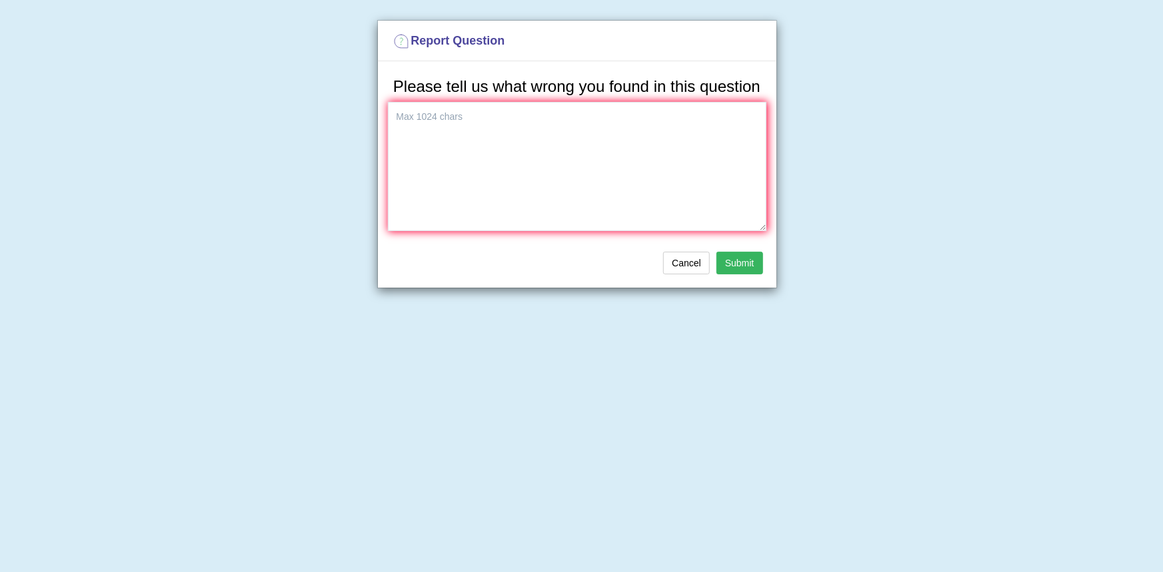
click at [747, 260] on button "Submit" at bounding box center [739, 263] width 47 height 23
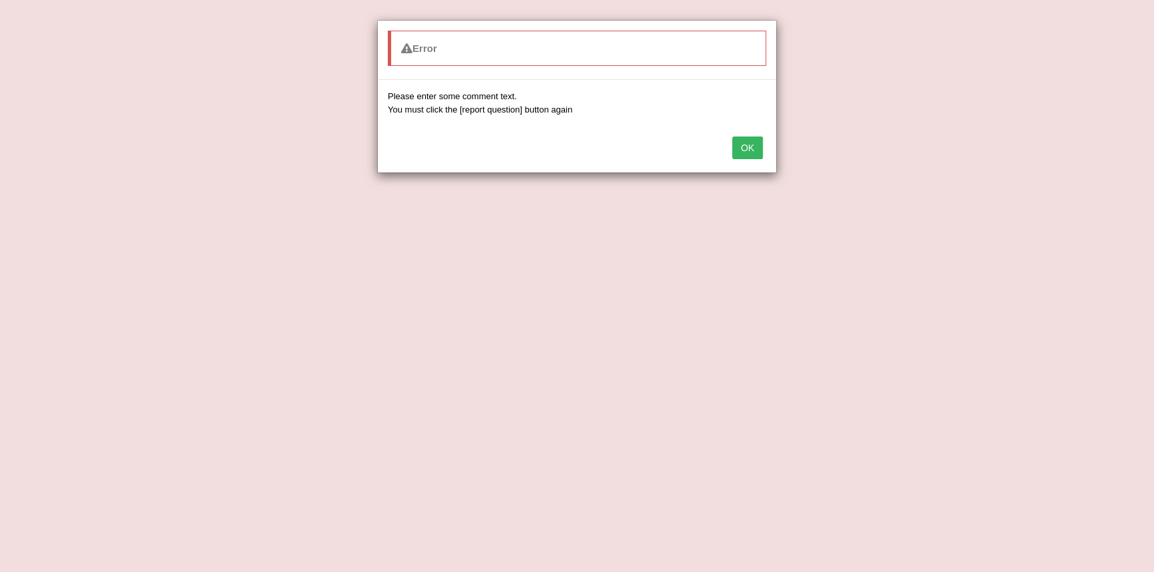
click at [738, 143] on button "OK" at bounding box center [747, 148] width 31 height 23
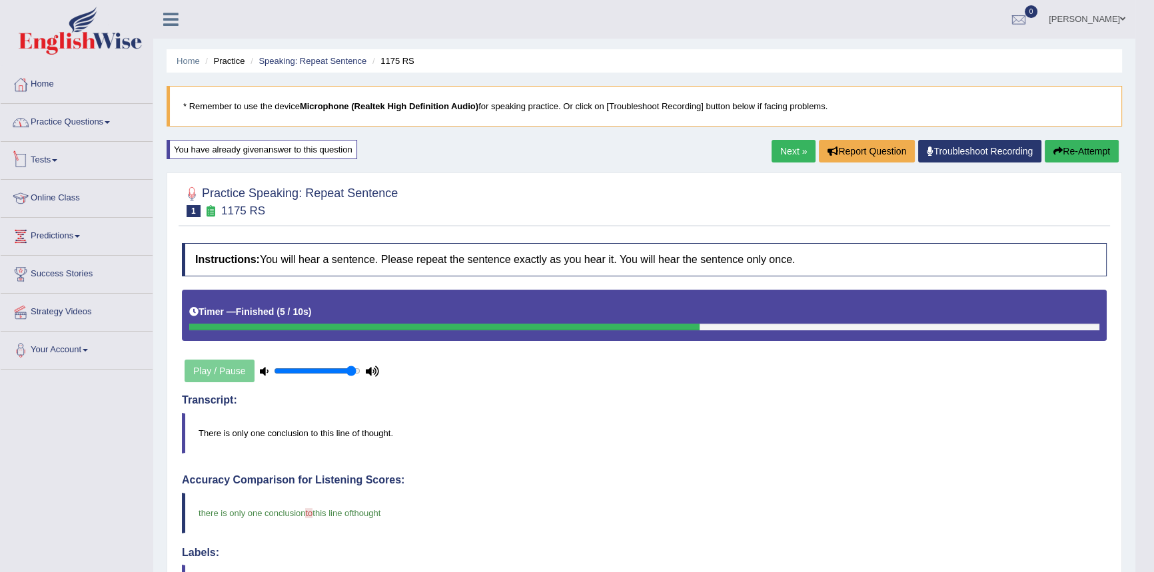
click at [74, 120] on link "Practice Questions" at bounding box center [77, 120] width 152 height 33
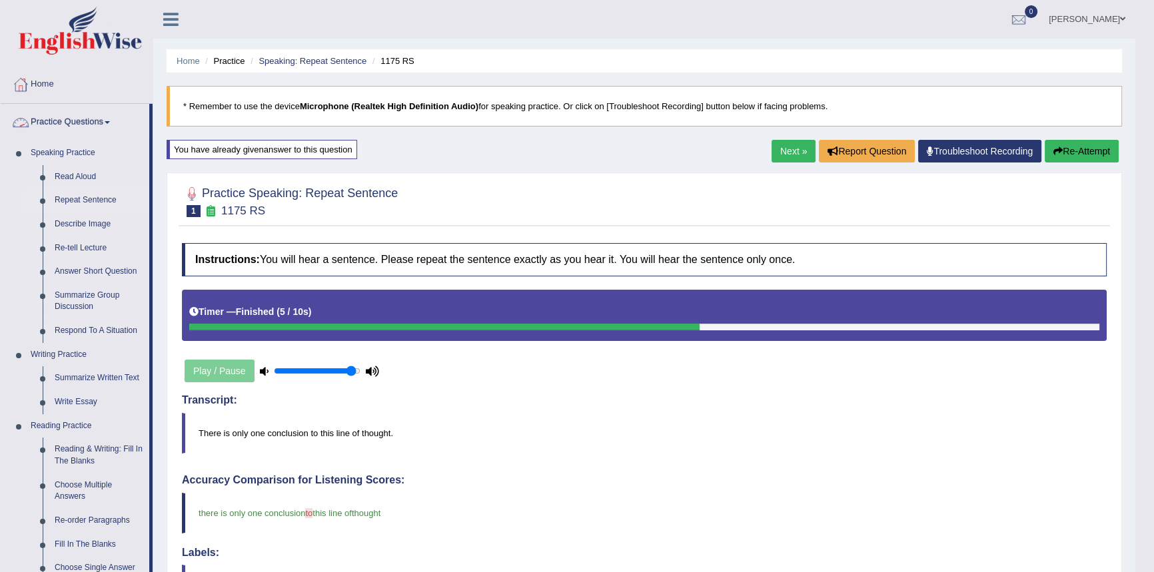
click at [91, 197] on link "Repeat Sentence" at bounding box center [99, 201] width 101 height 24
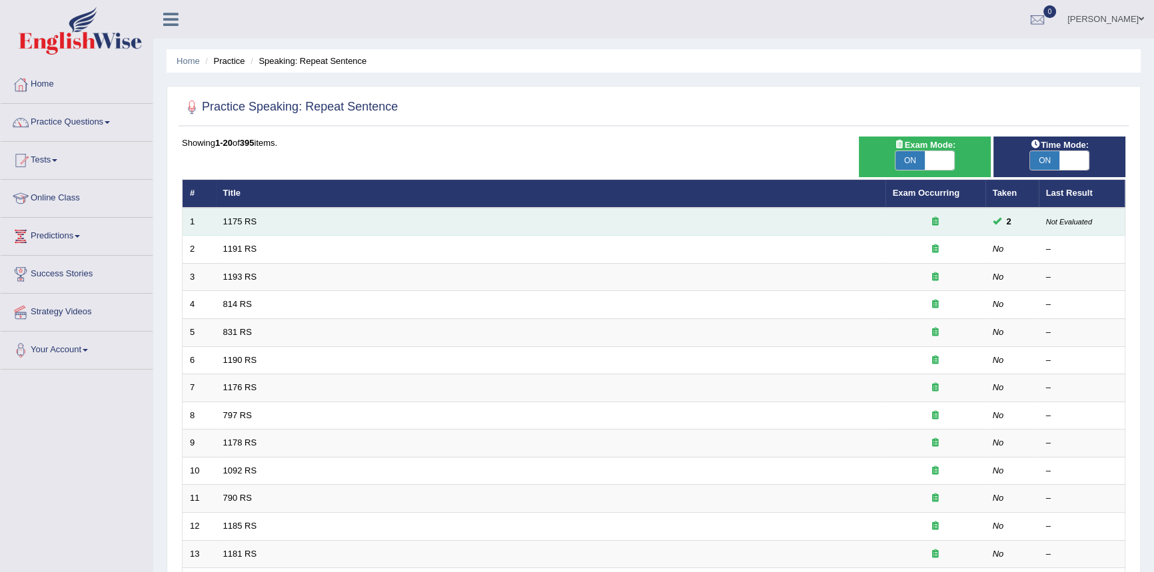
click at [1072, 221] on small "Not Evaluated" at bounding box center [1069, 222] width 46 height 8
click at [995, 222] on span at bounding box center [997, 221] width 9 height 9
click at [994, 222] on span at bounding box center [997, 221] width 9 height 9
click at [934, 220] on icon at bounding box center [935, 221] width 7 height 9
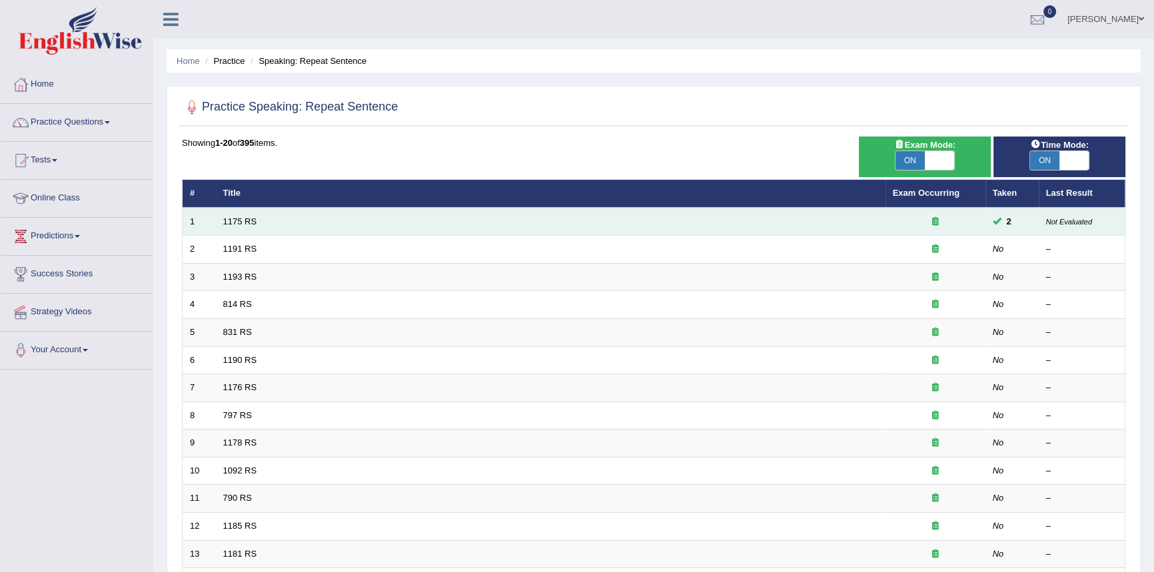
click at [934, 220] on icon at bounding box center [935, 221] width 7 height 9
click at [937, 223] on icon at bounding box center [935, 221] width 7 height 9
click at [243, 219] on link "1175 RS" at bounding box center [240, 222] width 34 height 10
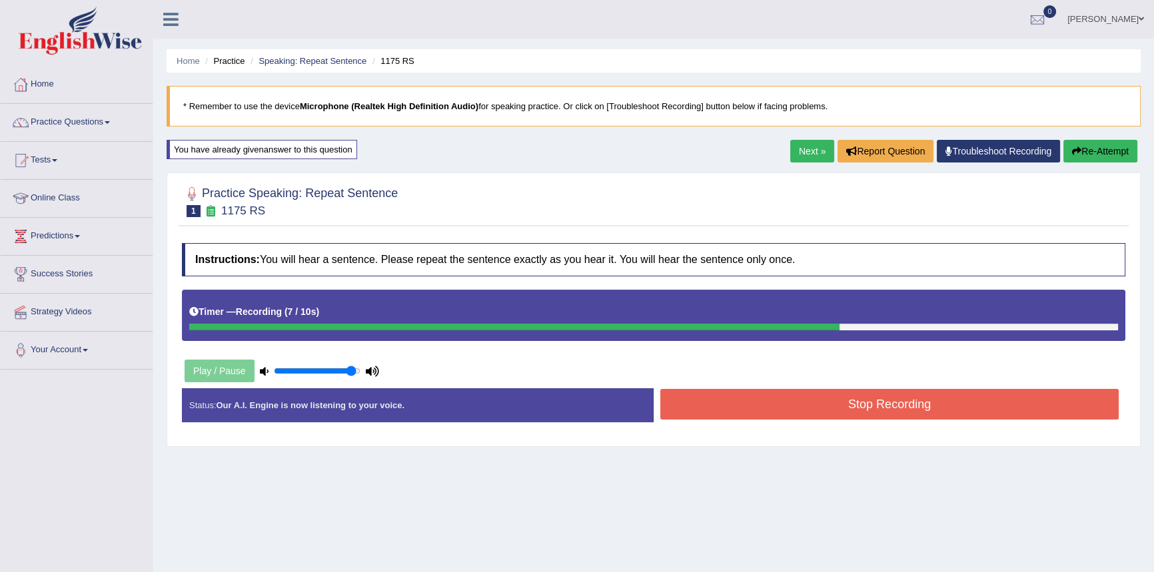
click at [744, 404] on button "Stop Recording" at bounding box center [889, 404] width 458 height 31
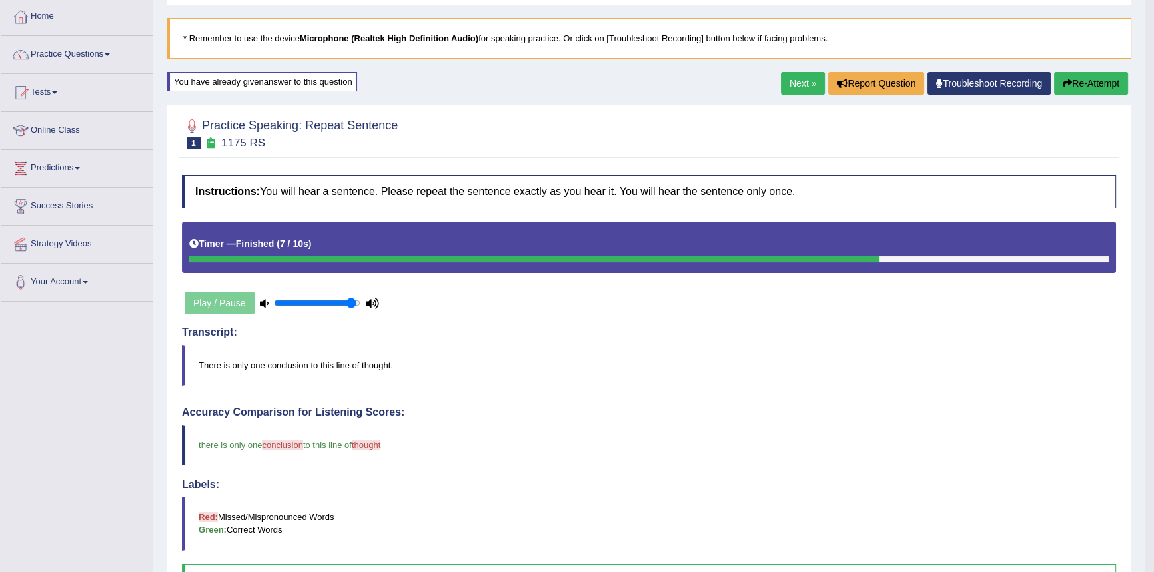
scroll to position [60, 0]
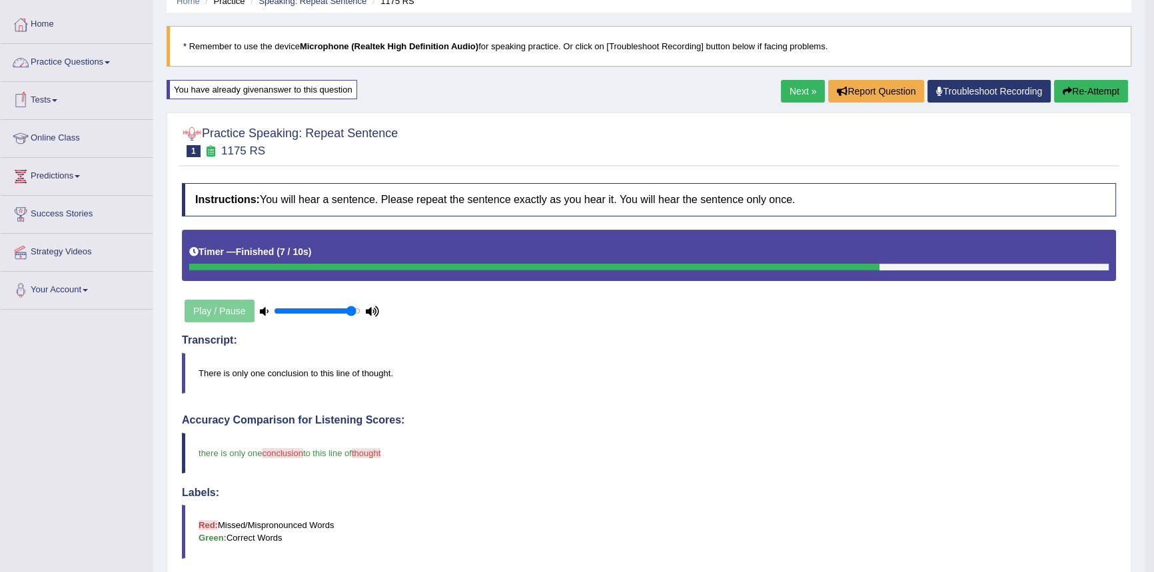
click at [46, 65] on link "Practice Questions" at bounding box center [77, 60] width 152 height 33
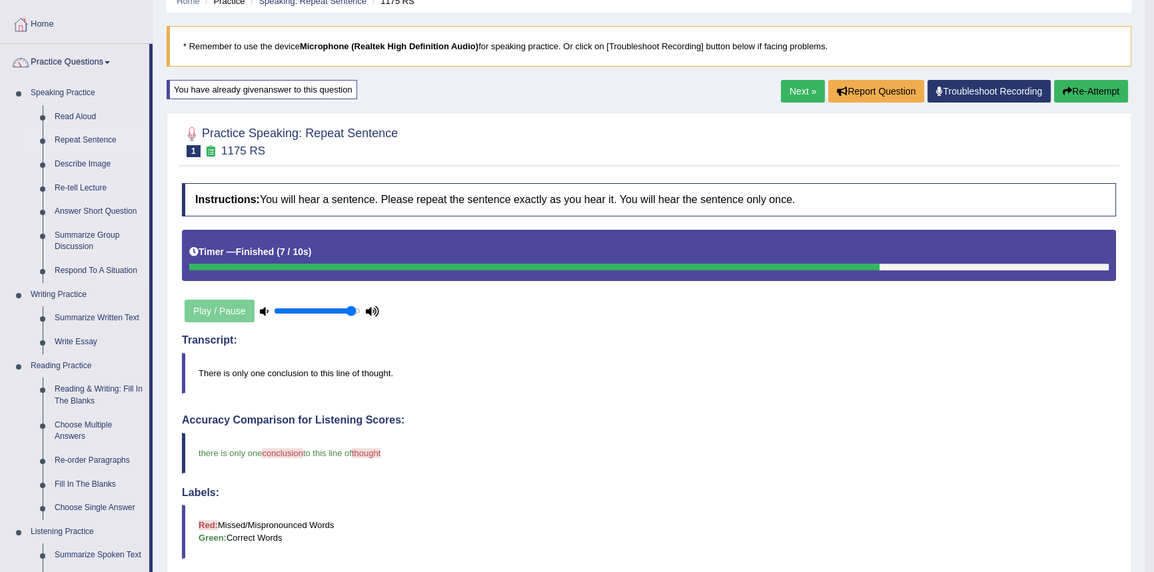
click at [89, 139] on link "Repeat Sentence" at bounding box center [99, 141] width 101 height 24
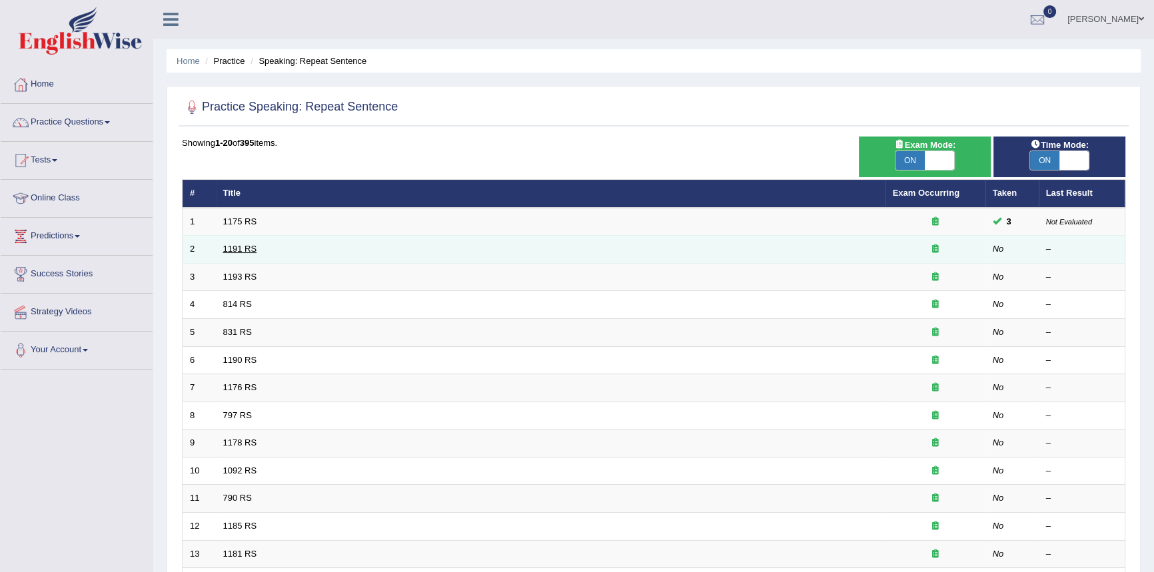
click at [232, 249] on link "1191 RS" at bounding box center [240, 249] width 34 height 10
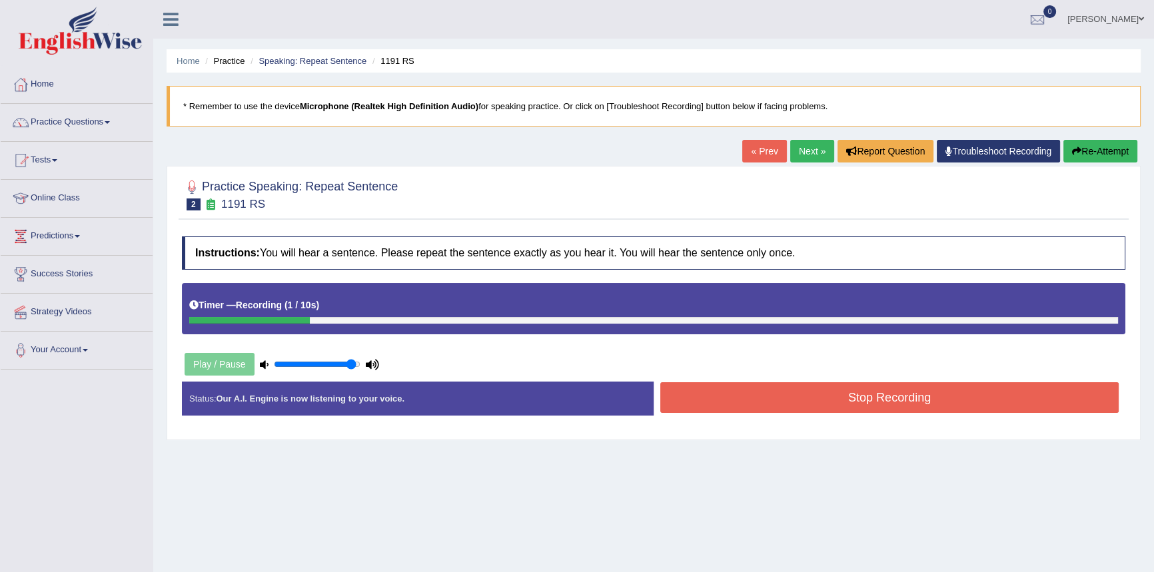
click at [768, 404] on button "Stop Recording" at bounding box center [889, 397] width 458 height 31
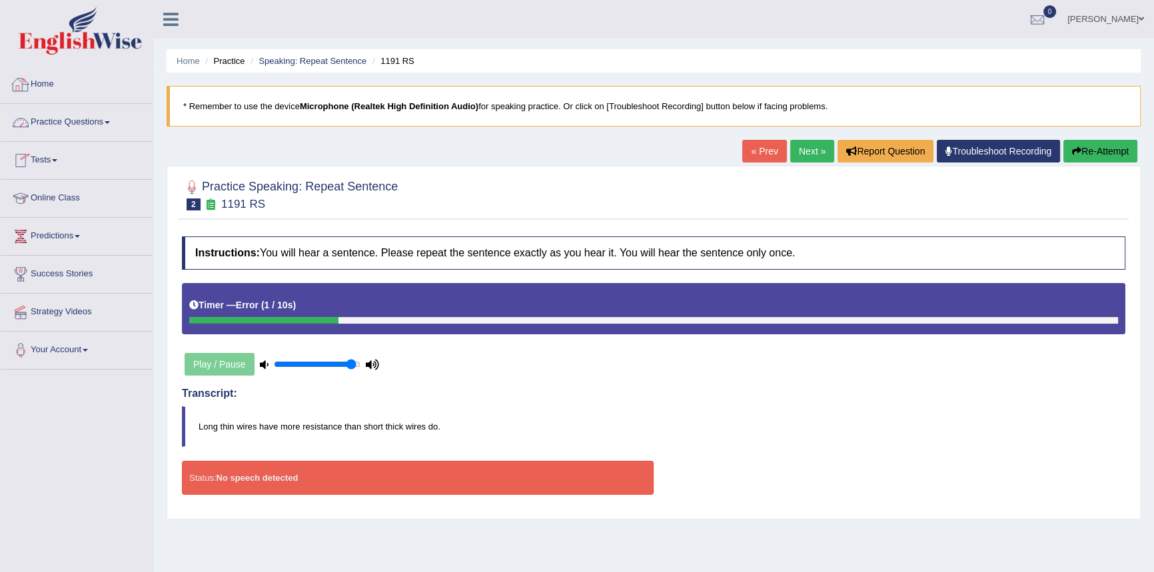
click at [75, 121] on link "Practice Questions" at bounding box center [77, 120] width 152 height 33
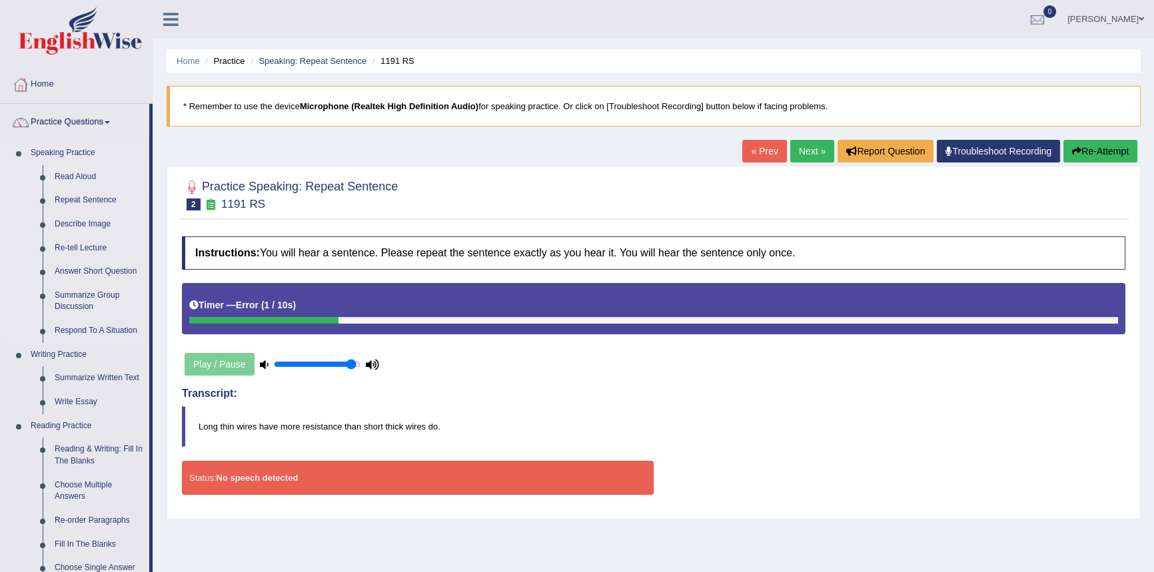
click at [79, 179] on link "Read Aloud" at bounding box center [99, 177] width 101 height 24
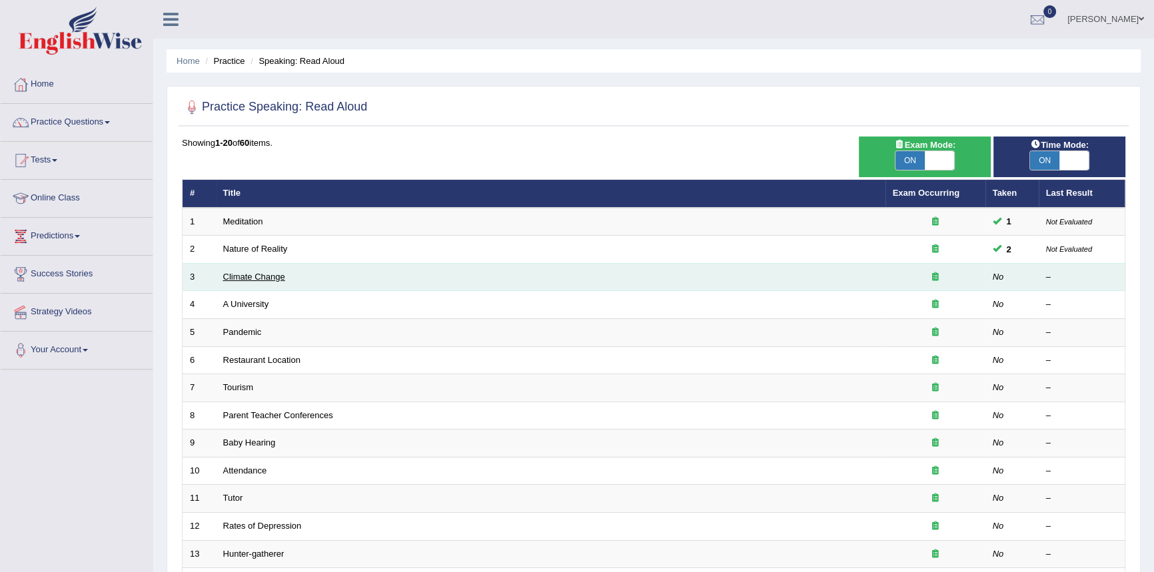
click at [256, 277] on link "Climate Change" at bounding box center [254, 277] width 62 height 10
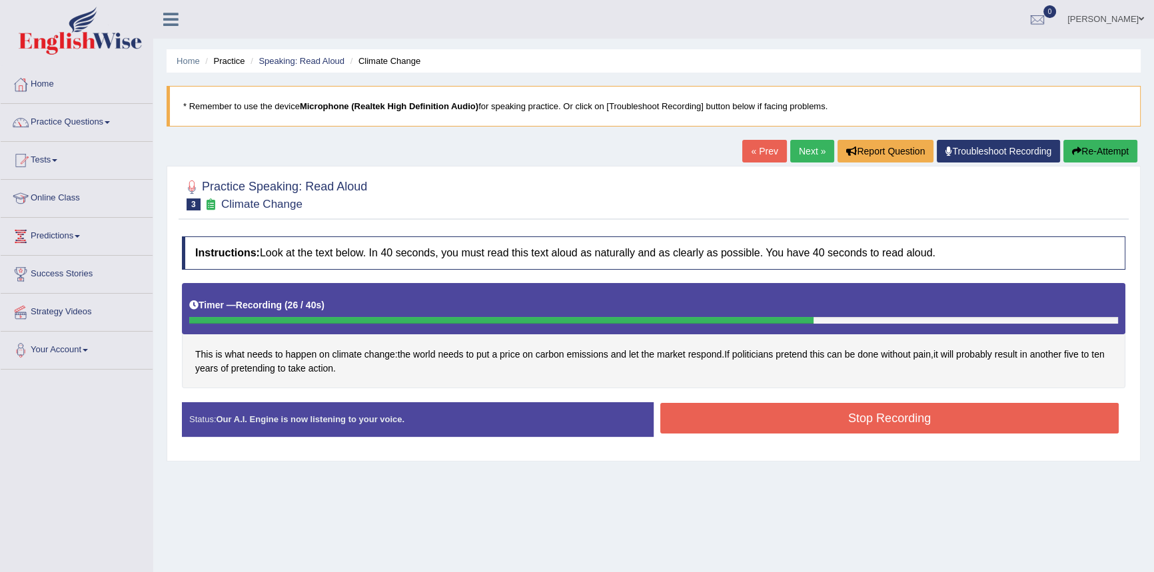
click at [705, 420] on button "Stop Recording" at bounding box center [889, 418] width 458 height 31
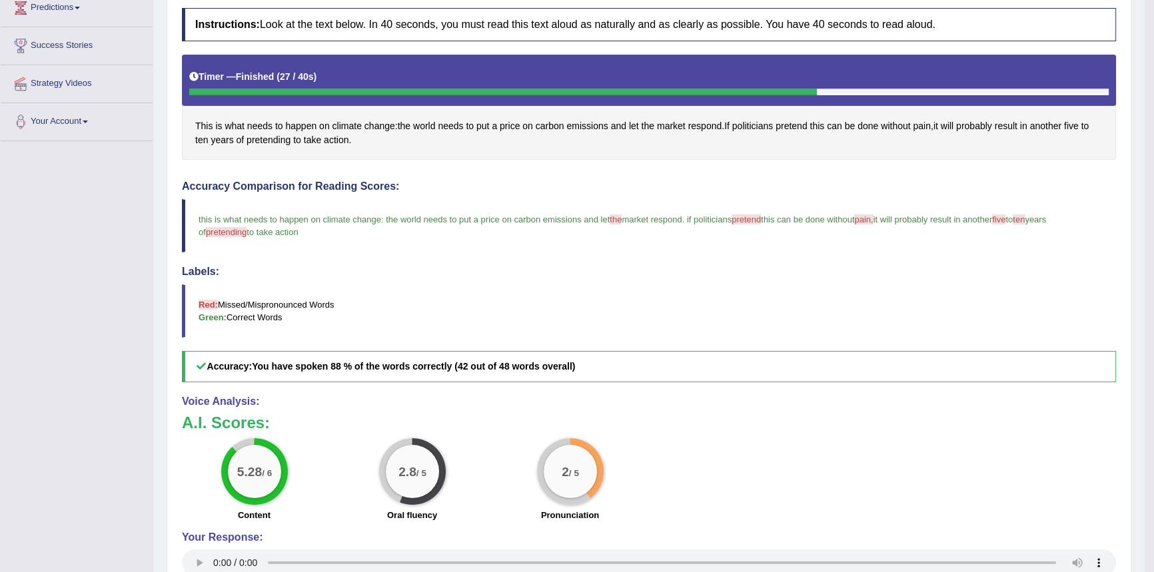
scroll to position [60, 0]
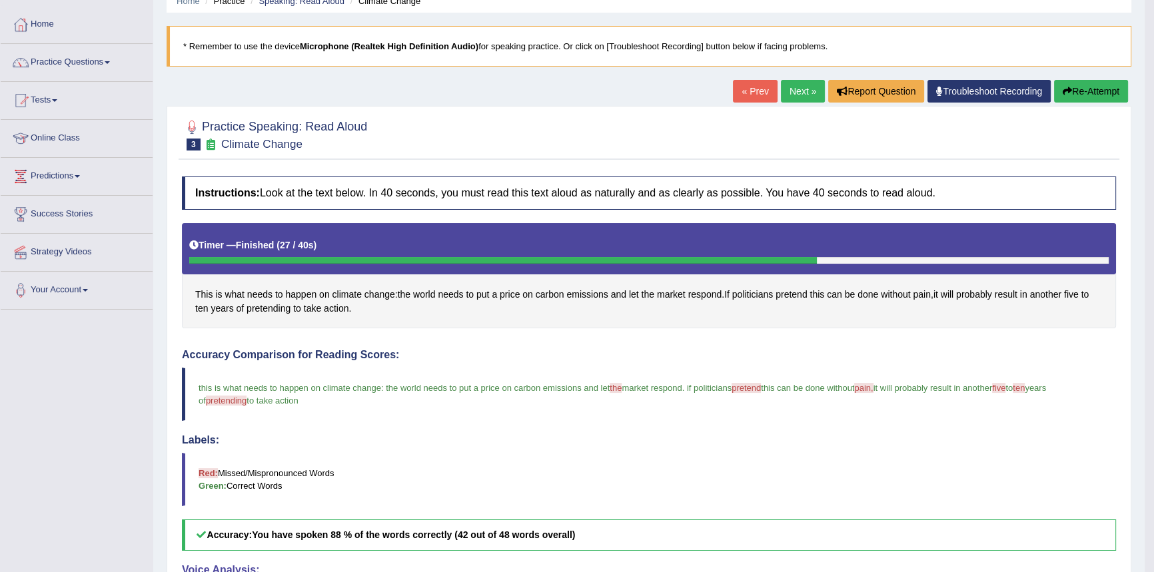
click at [1071, 86] on button "Re-Attempt" at bounding box center [1091, 91] width 74 height 23
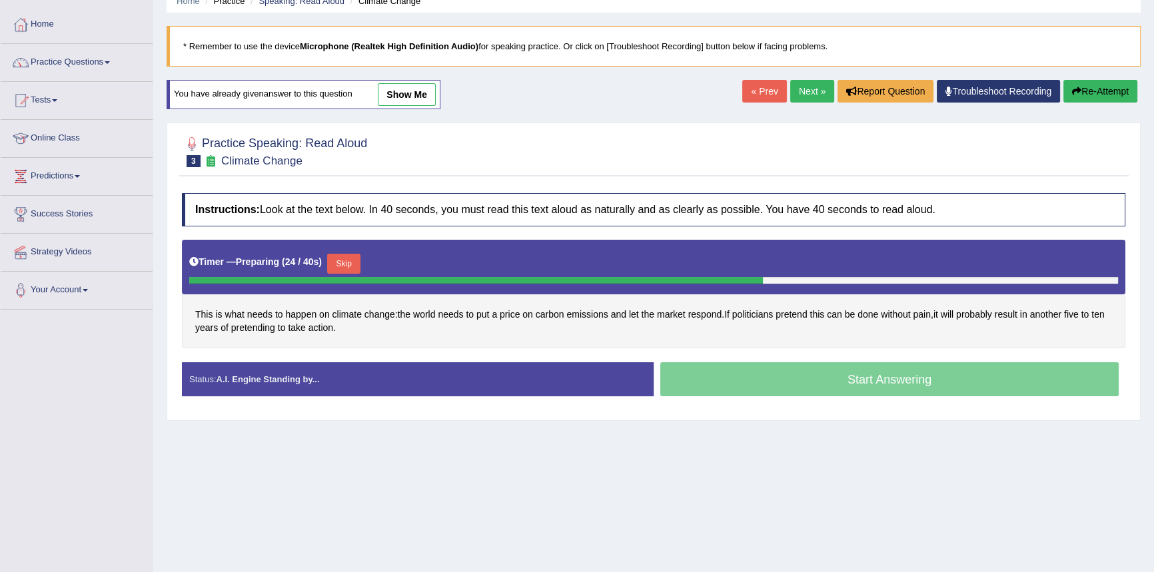
drag, startPoint x: 793, startPoint y: 384, endPoint x: 750, endPoint y: 390, distance: 43.7
click at [793, 384] on div "Start Answering" at bounding box center [890, 380] width 472 height 37
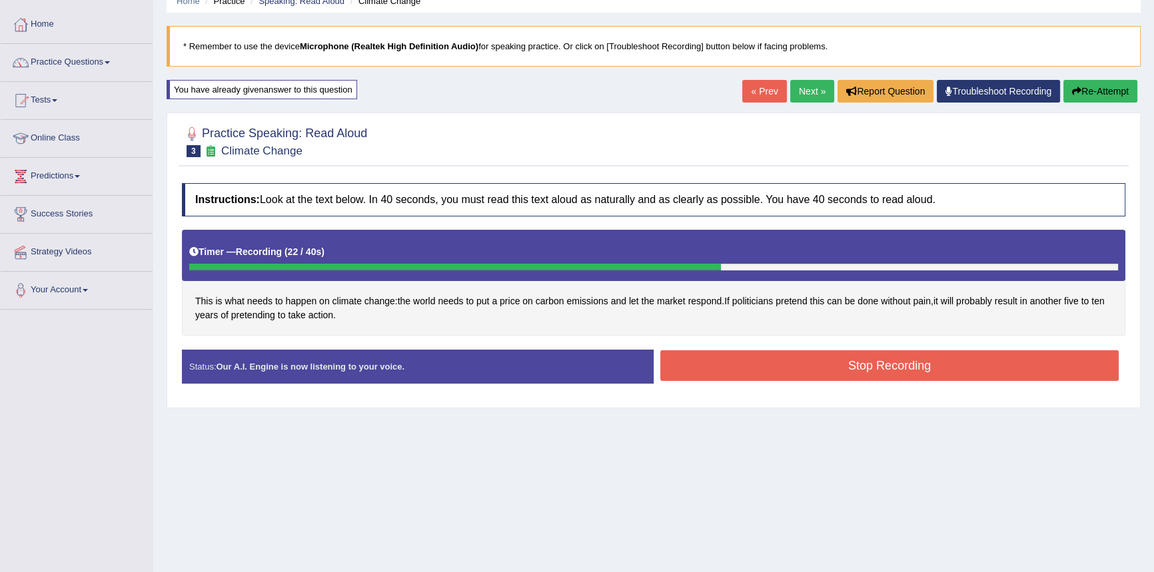
click at [716, 366] on button "Stop Recording" at bounding box center [889, 365] width 458 height 31
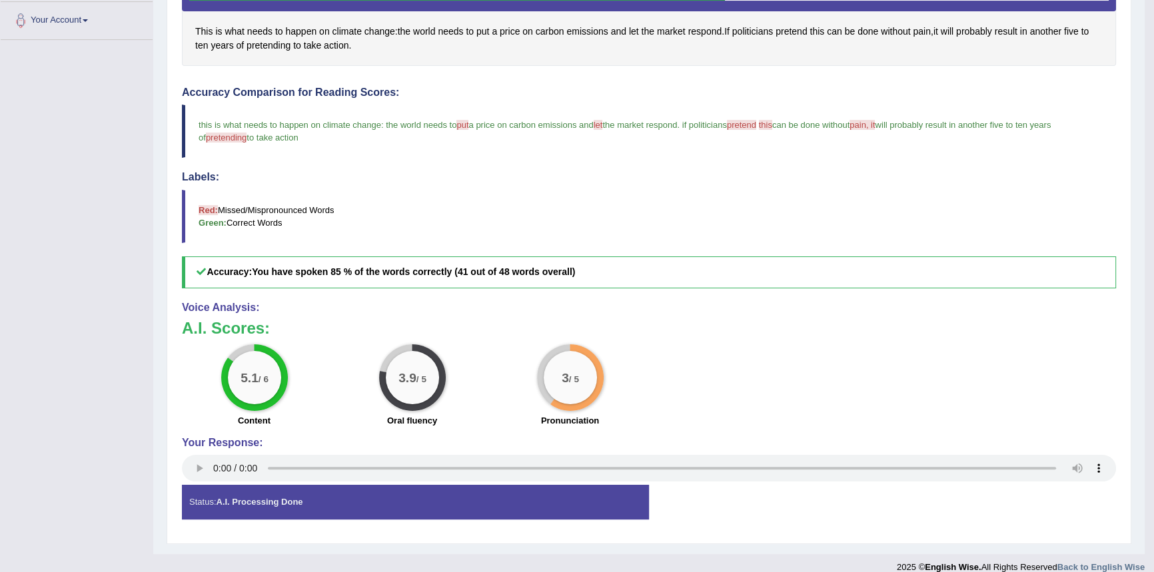
scroll to position [344, 0]
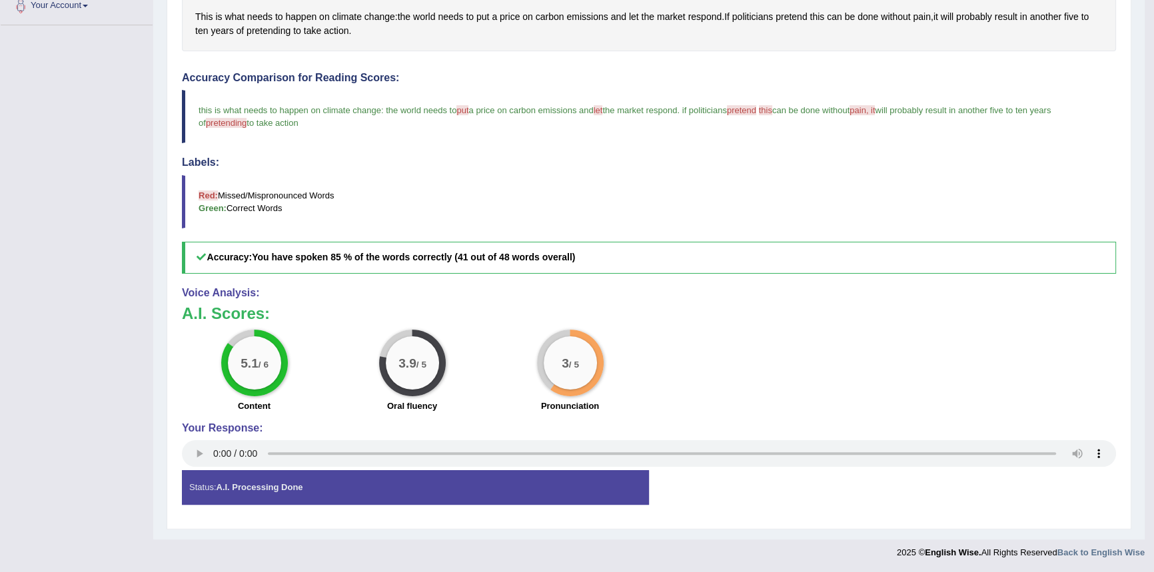
click at [241, 360] on big "5.1" at bounding box center [250, 362] width 18 height 15
click at [231, 346] on div "5.1 / 6" at bounding box center [254, 363] width 67 height 67
click at [231, 345] on div "5.1 / 6" at bounding box center [254, 363] width 67 height 67
click at [239, 310] on b "A.I. Scores:" at bounding box center [226, 313] width 88 height 18
drag, startPoint x: 239, startPoint y: 310, endPoint x: 239, endPoint y: 286, distance: 23.3
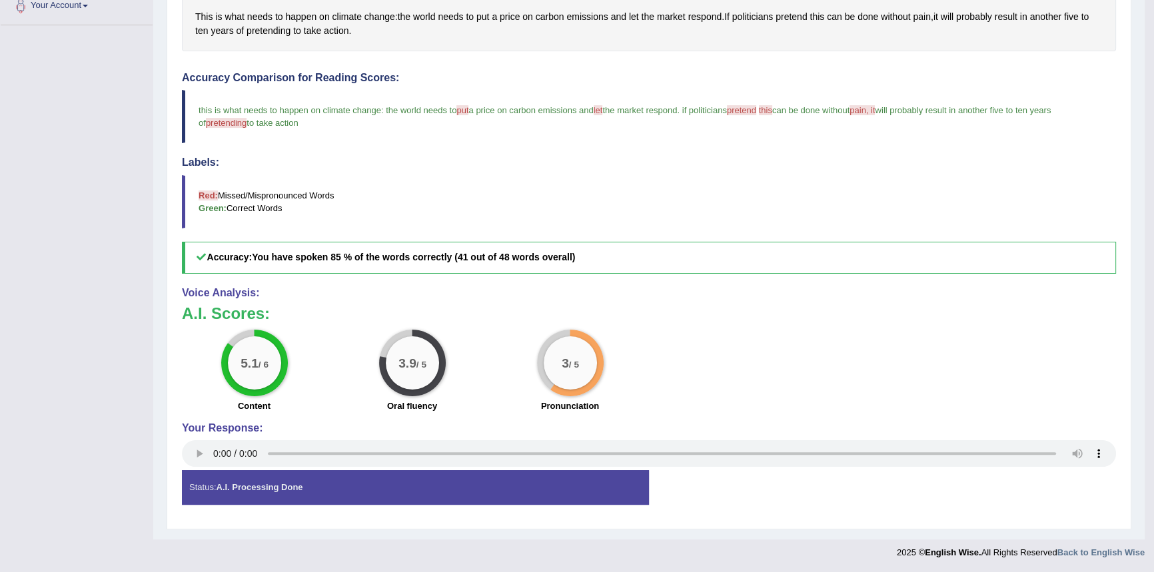
click at [239, 308] on b "A.I. Scores:" at bounding box center [226, 313] width 88 height 18
click at [239, 284] on div "Instructions: Look at the text below. In 40 seconds, you must read this text al…" at bounding box center [649, 207] width 941 height 630
click at [431, 366] on div "3.9 / 5" at bounding box center [412, 362] width 53 height 53
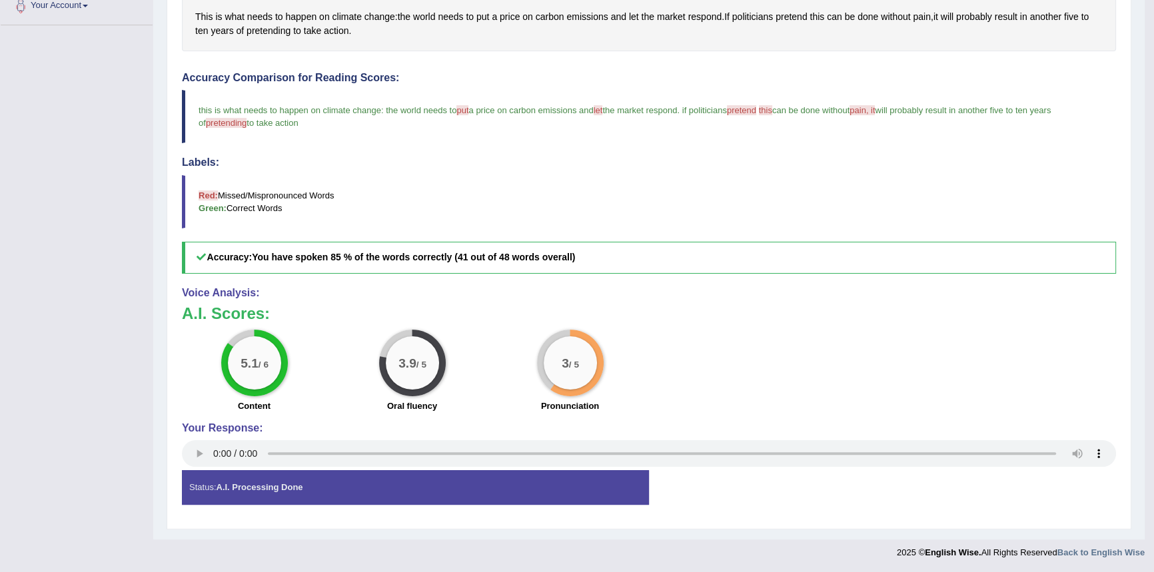
drag, startPoint x: 436, startPoint y: 373, endPoint x: 493, endPoint y: 380, distance: 57.7
click at [437, 374] on div "3.9 / 5" at bounding box center [412, 363] width 67 height 67
click at [570, 388] on div "3 / 5" at bounding box center [570, 363] width 67 height 67
click at [581, 336] on div "3 / 5" at bounding box center [570, 363] width 67 height 67
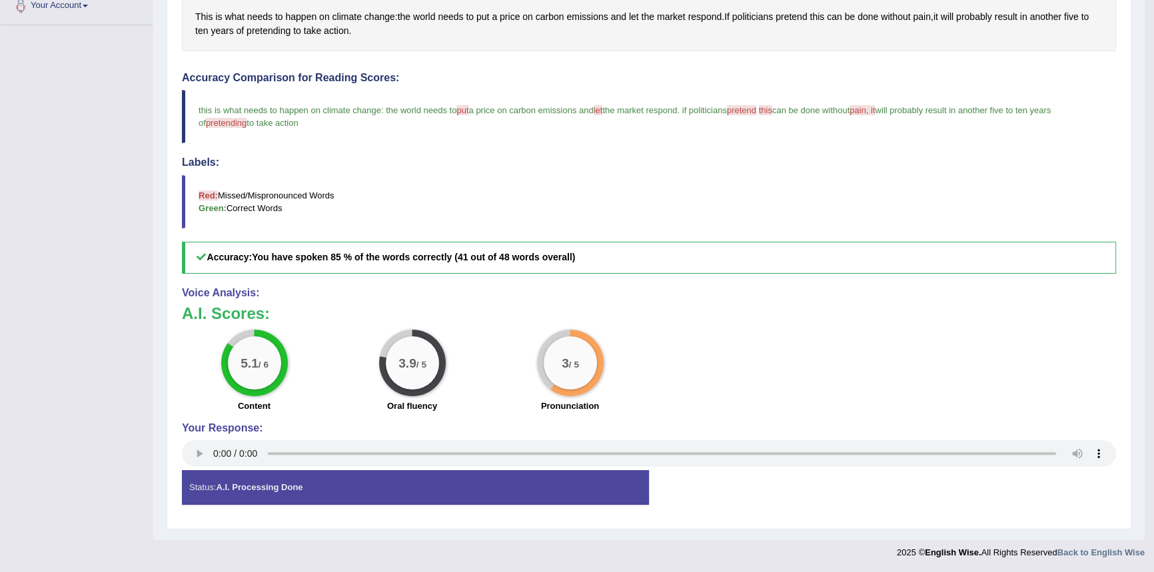
click at [581, 336] on div "3 / 5" at bounding box center [570, 363] width 67 height 67
click at [201, 255] on icon at bounding box center [201, 257] width 12 height 9
click at [200, 255] on icon at bounding box center [201, 257] width 12 height 9
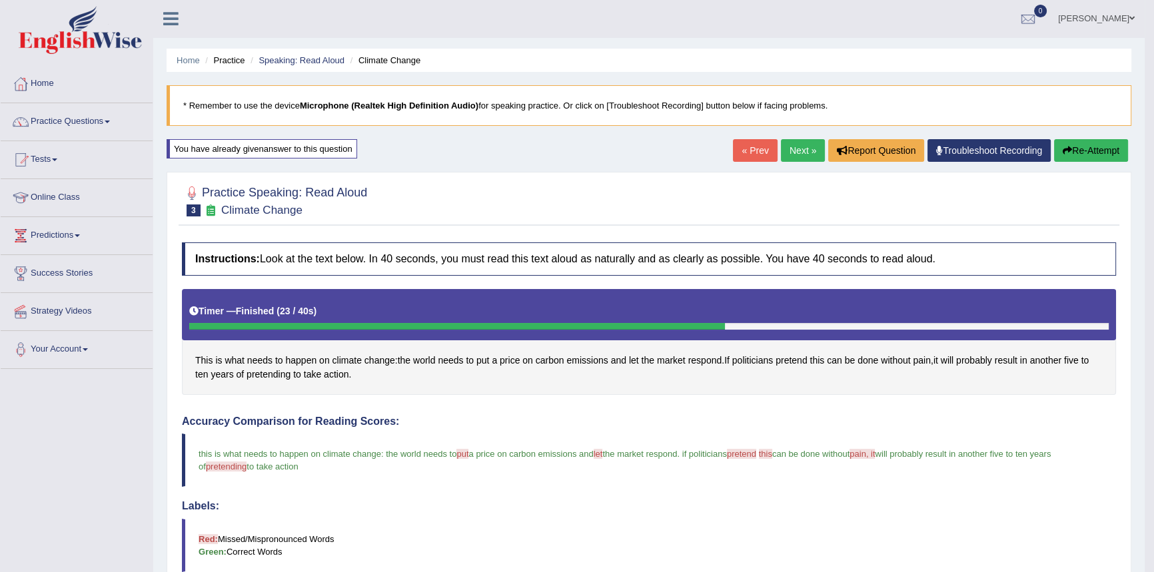
scroll to position [0, 0]
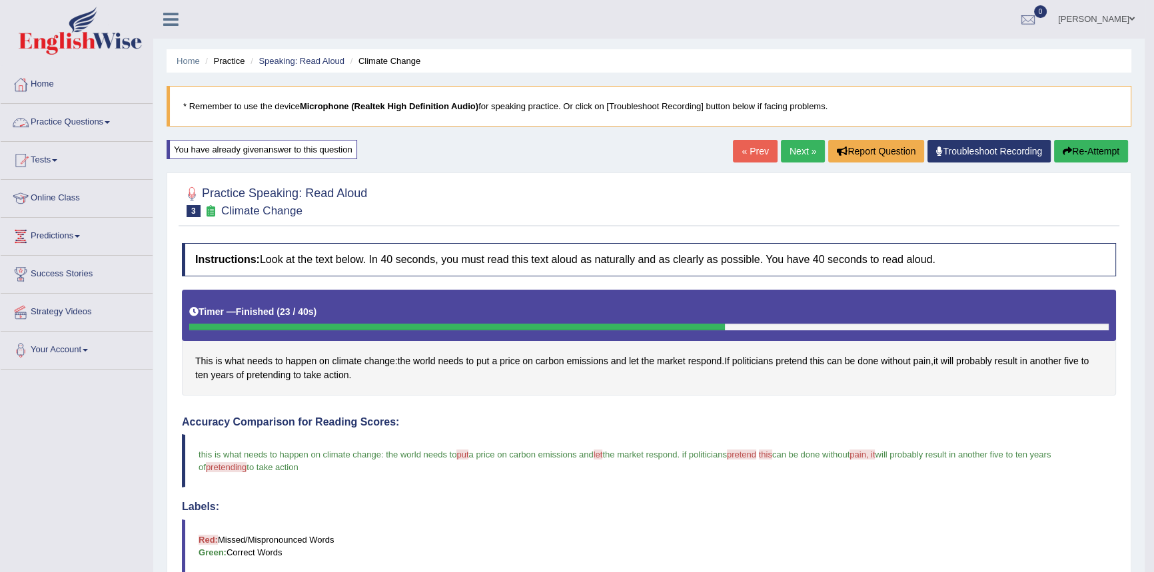
click at [62, 121] on link "Practice Questions" at bounding box center [77, 120] width 152 height 33
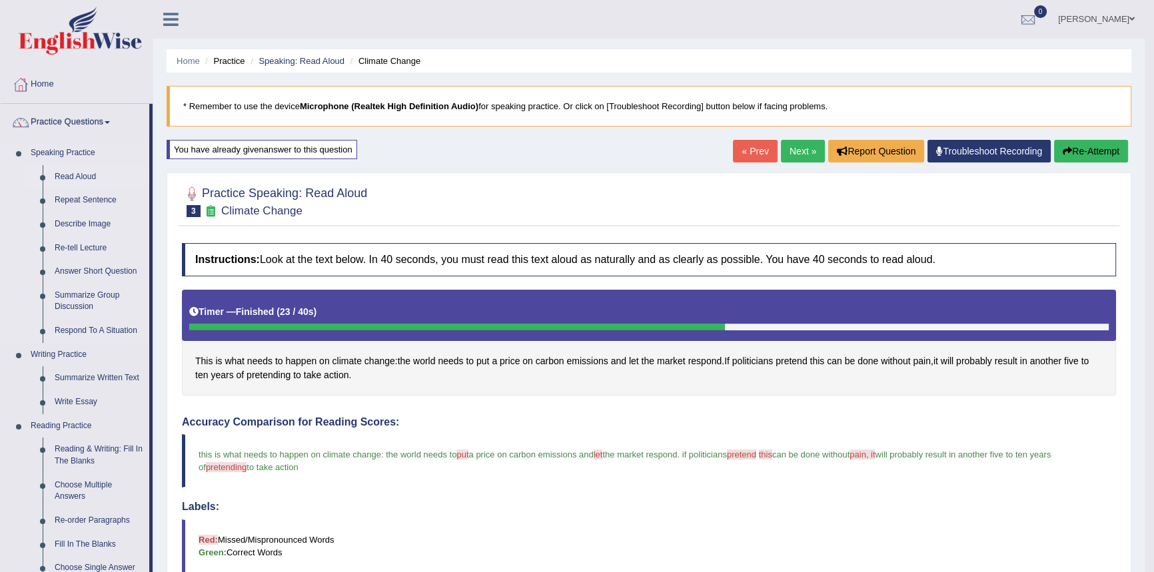
click at [72, 176] on link "Read Aloud" at bounding box center [99, 177] width 101 height 24
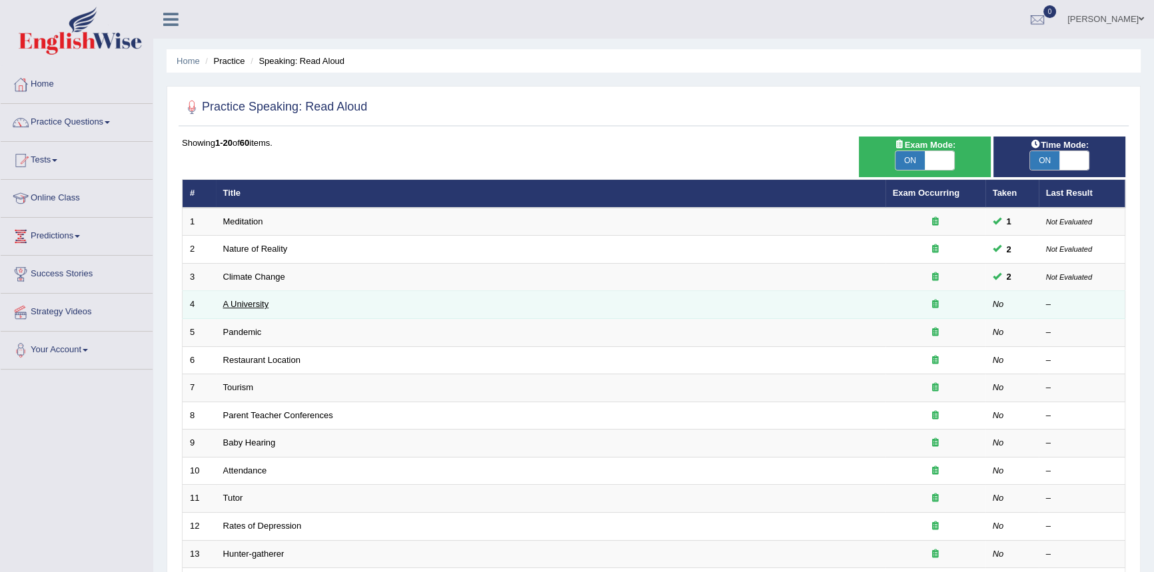
click at [251, 302] on link "A University" at bounding box center [246, 304] width 46 height 10
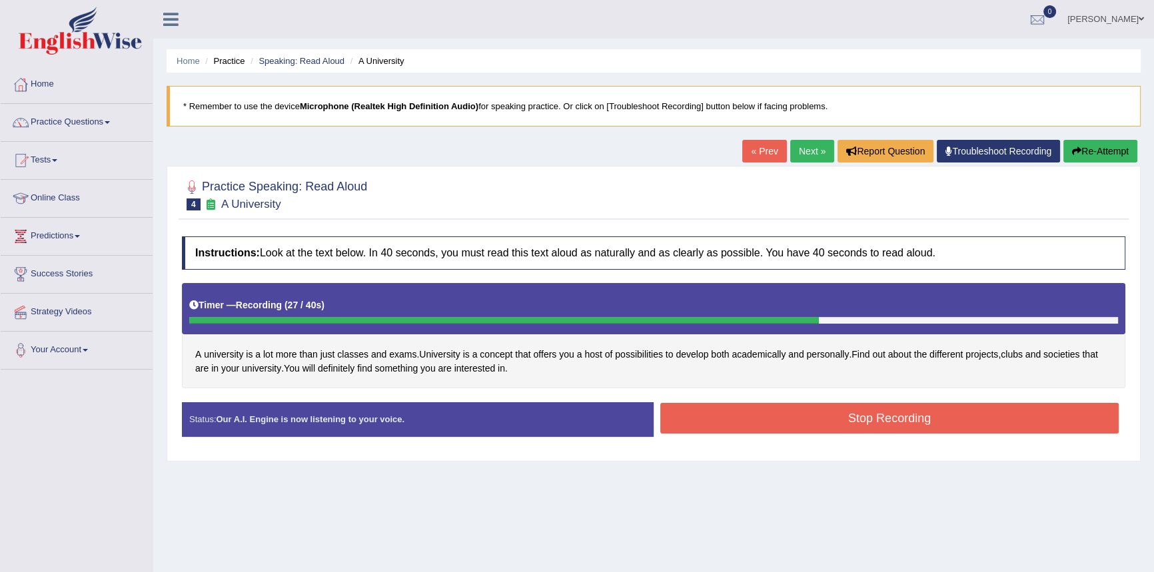
click at [708, 418] on button "Stop Recording" at bounding box center [889, 418] width 458 height 31
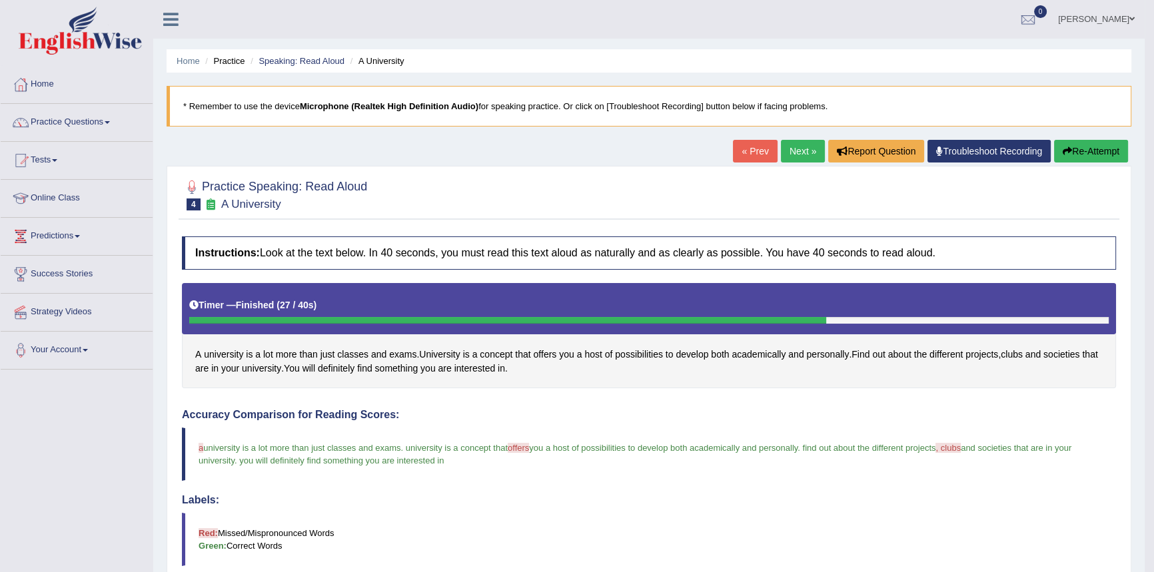
click at [1089, 153] on button "Re-Attempt" at bounding box center [1091, 151] width 74 height 23
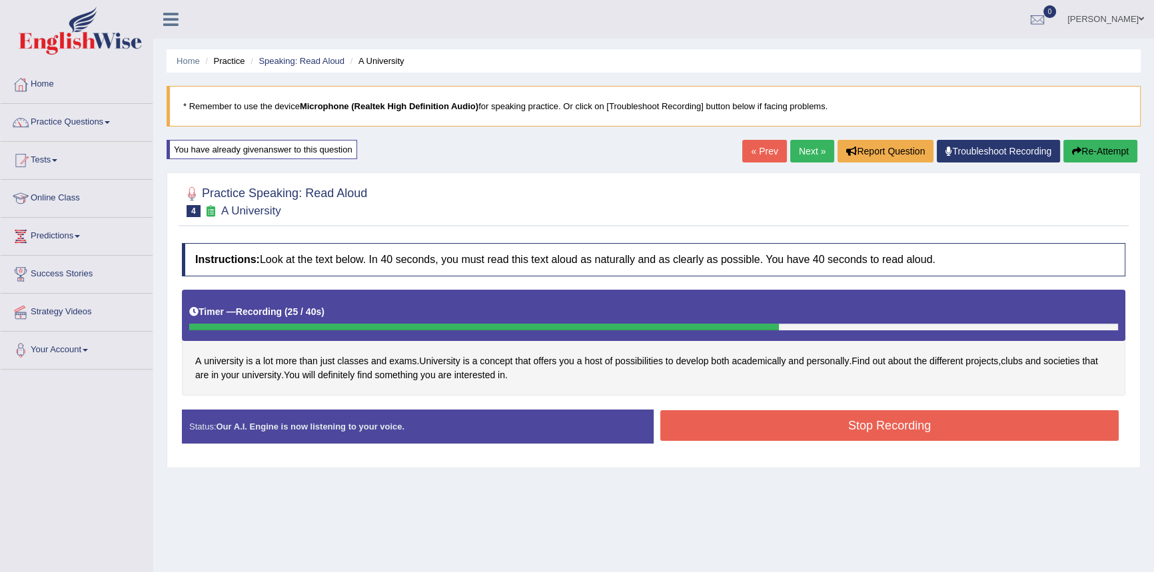
click at [830, 420] on button "Stop Recording" at bounding box center [889, 425] width 458 height 31
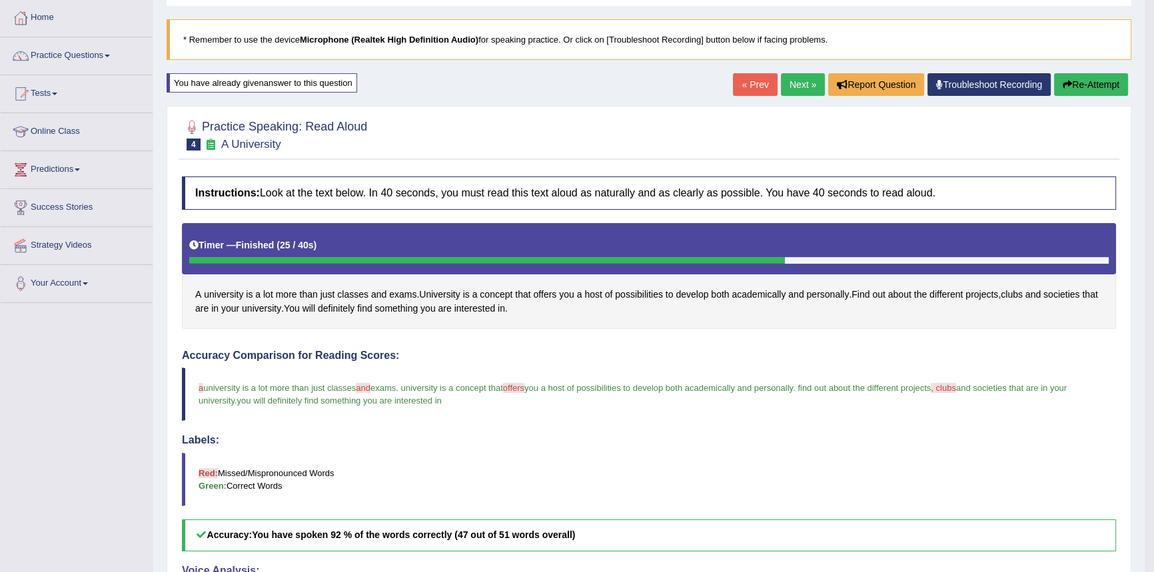
scroll to position [60, 0]
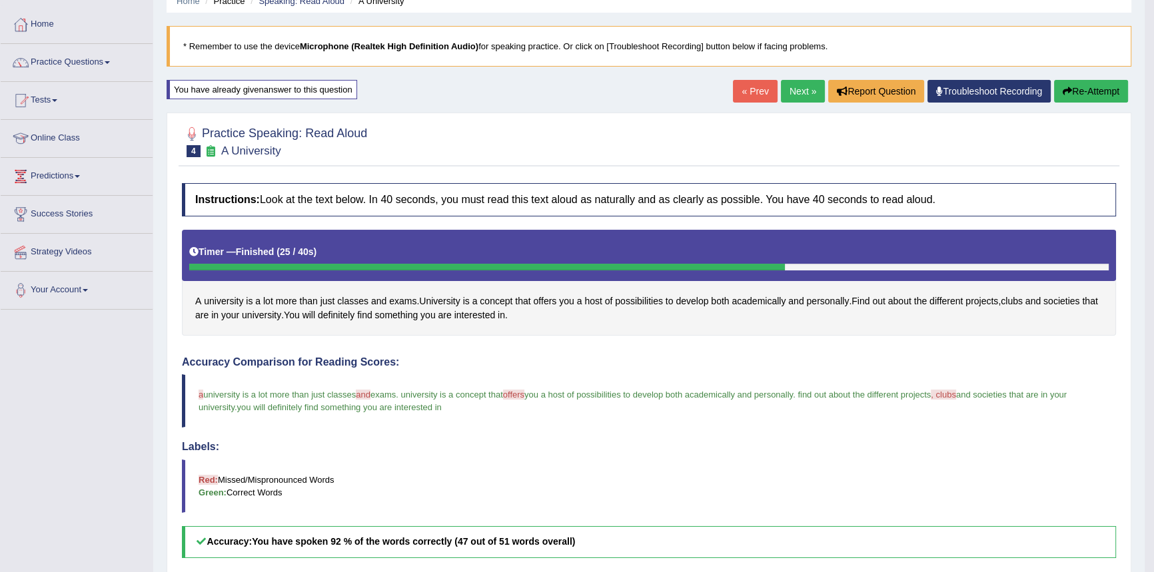
click at [797, 84] on link "Next »" at bounding box center [803, 91] width 44 height 23
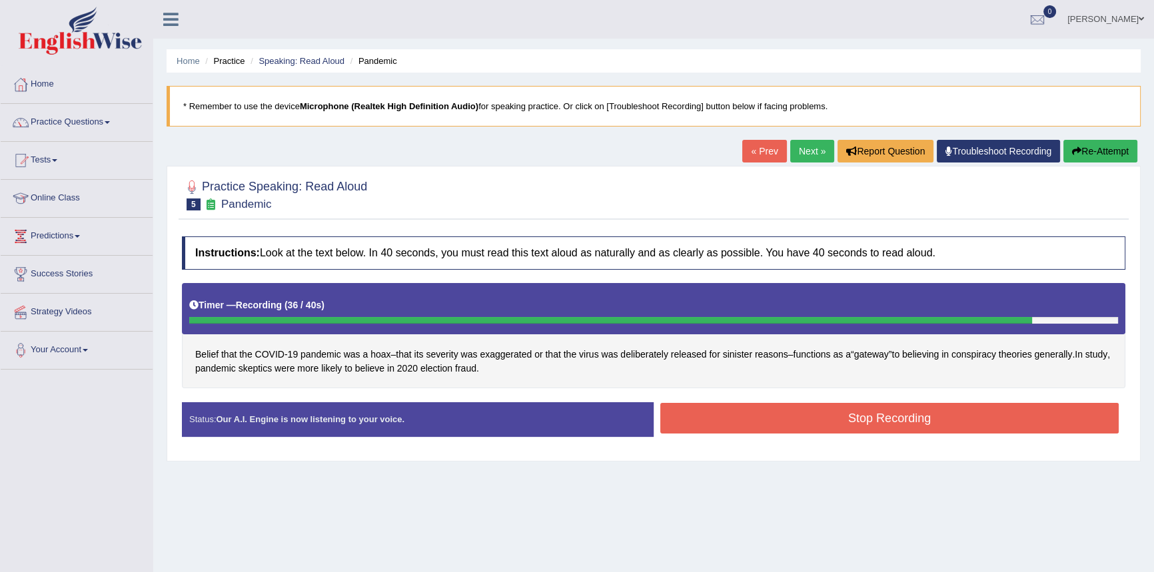
click at [809, 424] on button "Stop Recording" at bounding box center [889, 418] width 458 height 31
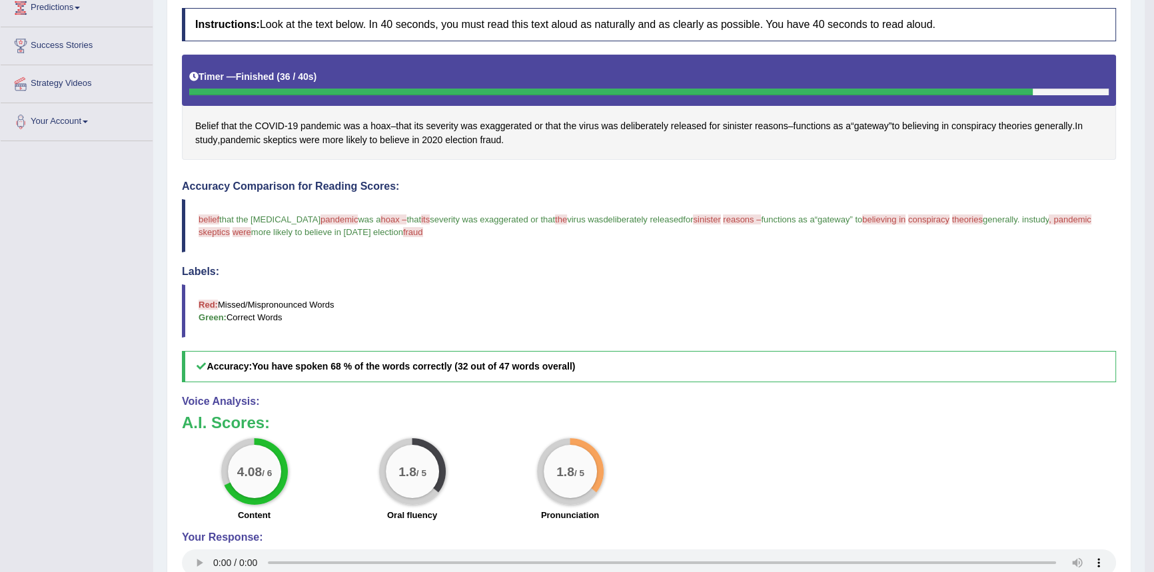
scroll to position [242, 0]
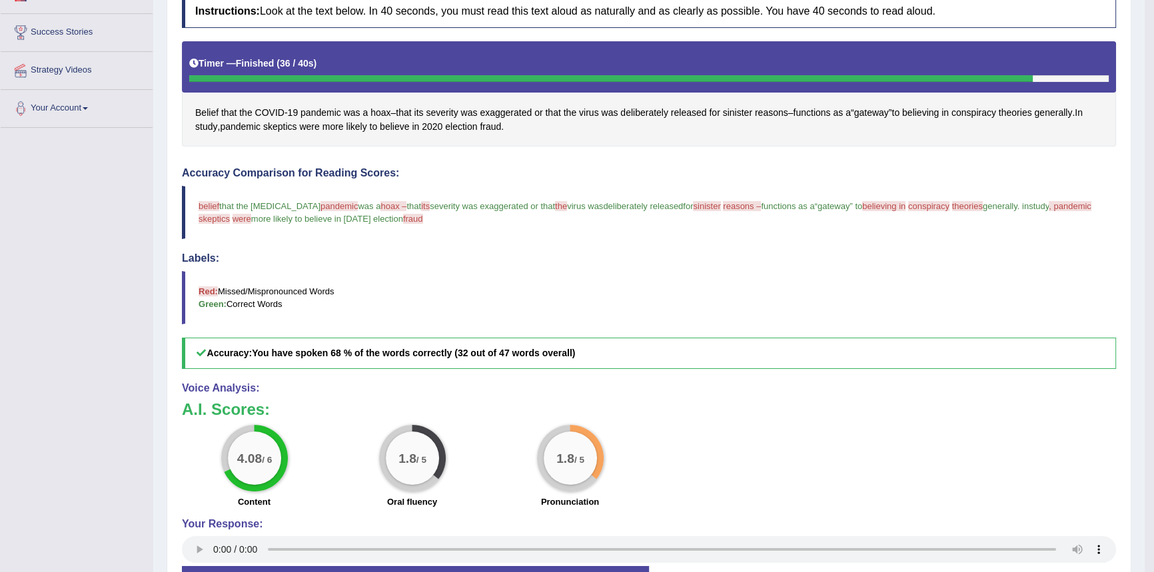
click at [320, 203] on span "pandemic" at bounding box center [338, 206] width 37 height 10
click at [380, 203] on span "hoax –" at bounding box center [393, 206] width 26 height 10
click at [380, 204] on span "hoax –" at bounding box center [393, 206] width 26 height 10
drag, startPoint x: 353, startPoint y: 207, endPoint x: 379, endPoint y: 207, distance: 26.0
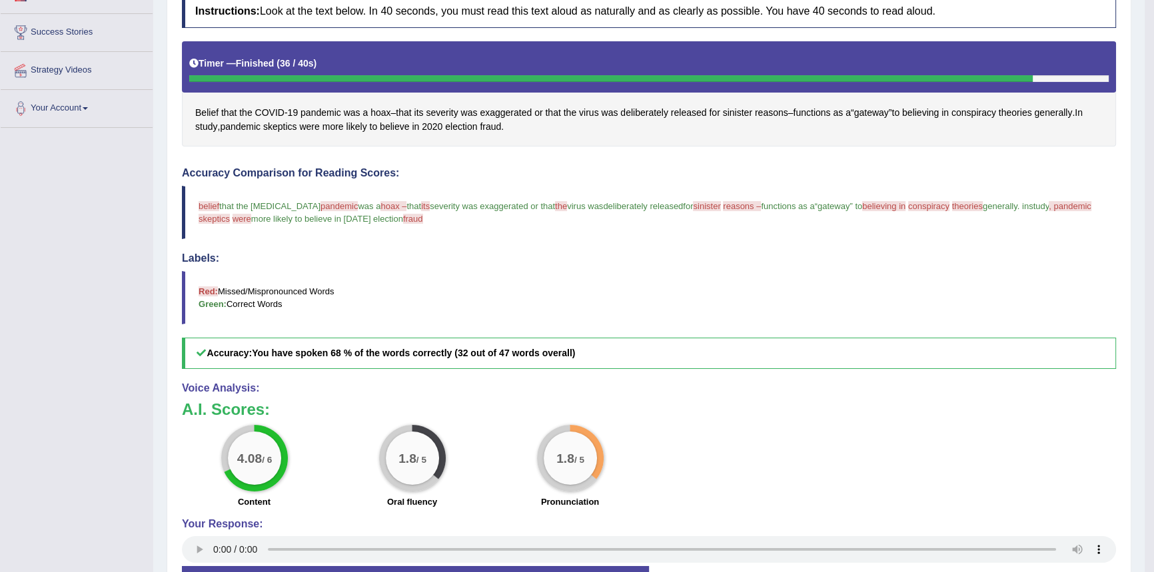
click at [380, 207] on span "hoax –" at bounding box center [393, 206] width 26 height 10
drag, startPoint x: 380, startPoint y: 205, endPoint x: 365, endPoint y: 210, distance: 15.6
click at [380, 207] on span "hoax –" at bounding box center [393, 206] width 26 height 10
drag, startPoint x: 400, startPoint y: 219, endPoint x: 463, endPoint y: 219, distance: 62.6
click at [451, 221] on blockquote "belief believes that the covid-19 pandemic banned miku was a hoax – hawks that …" at bounding box center [649, 212] width 934 height 53
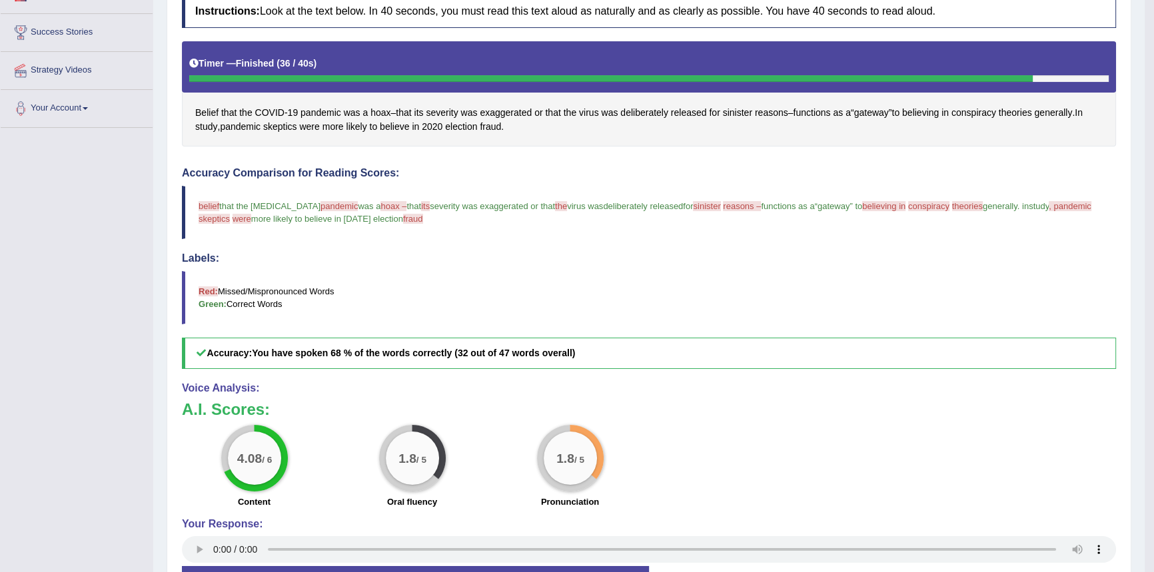
drag, startPoint x: 540, startPoint y: 206, endPoint x: 553, endPoint y: 207, distance: 13.4
click at [553, 207] on blockquote "belief believes that the covid-19 pandemic banned miku was a hoax – hawks that …" at bounding box center [649, 212] width 934 height 53
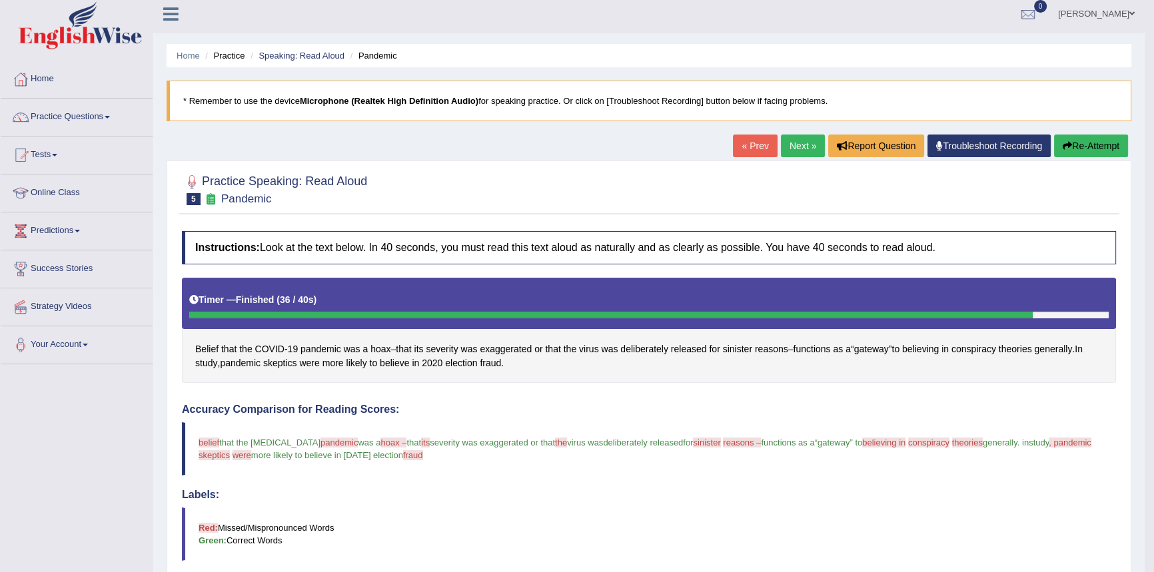
scroll to position [0, 0]
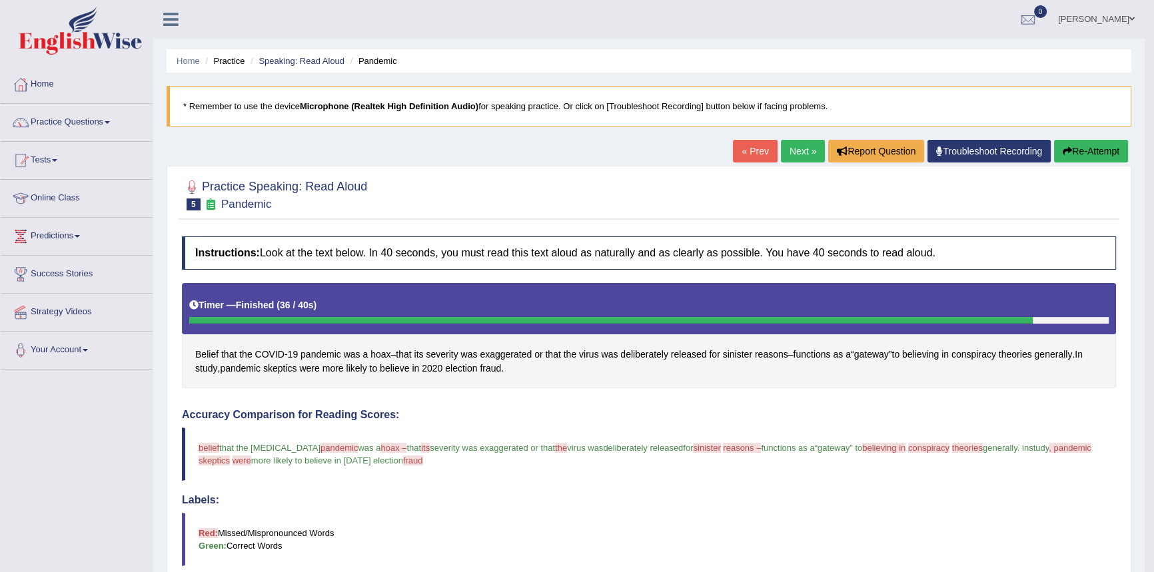
click at [1077, 148] on button "Re-Attempt" at bounding box center [1091, 151] width 74 height 23
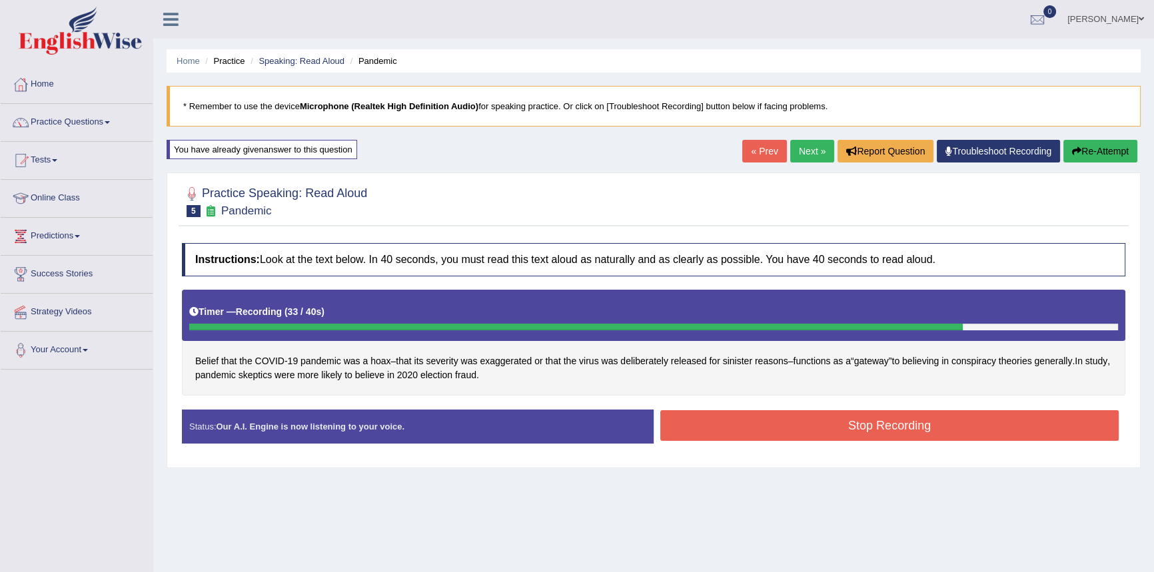
drag, startPoint x: 719, startPoint y: 421, endPoint x: 660, endPoint y: 421, distance: 59.3
click at [718, 421] on button "Stop Recording" at bounding box center [889, 425] width 458 height 31
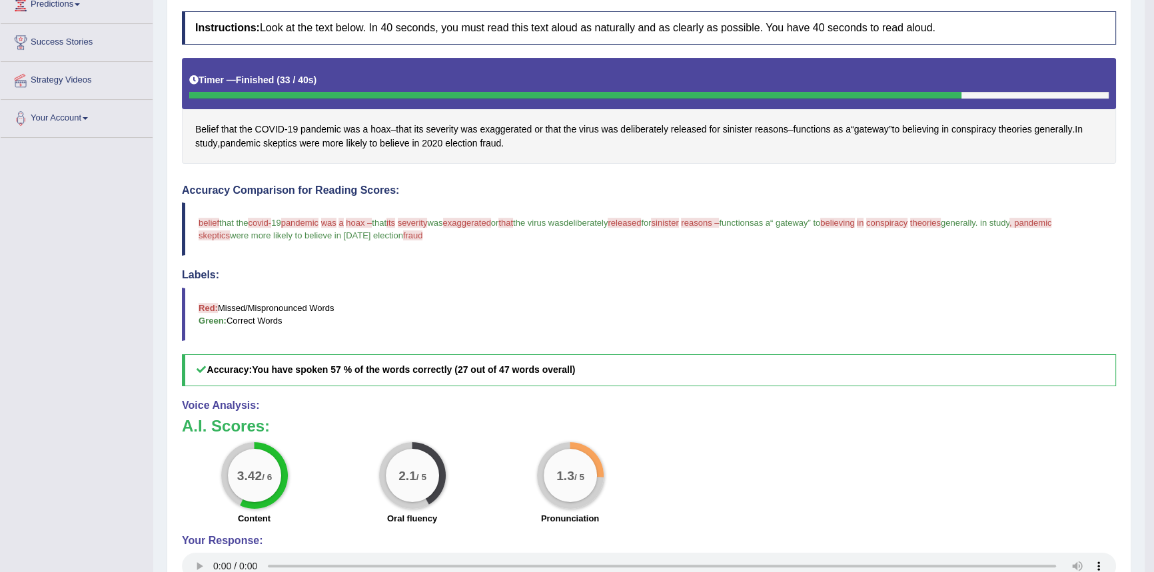
scroll to position [41, 0]
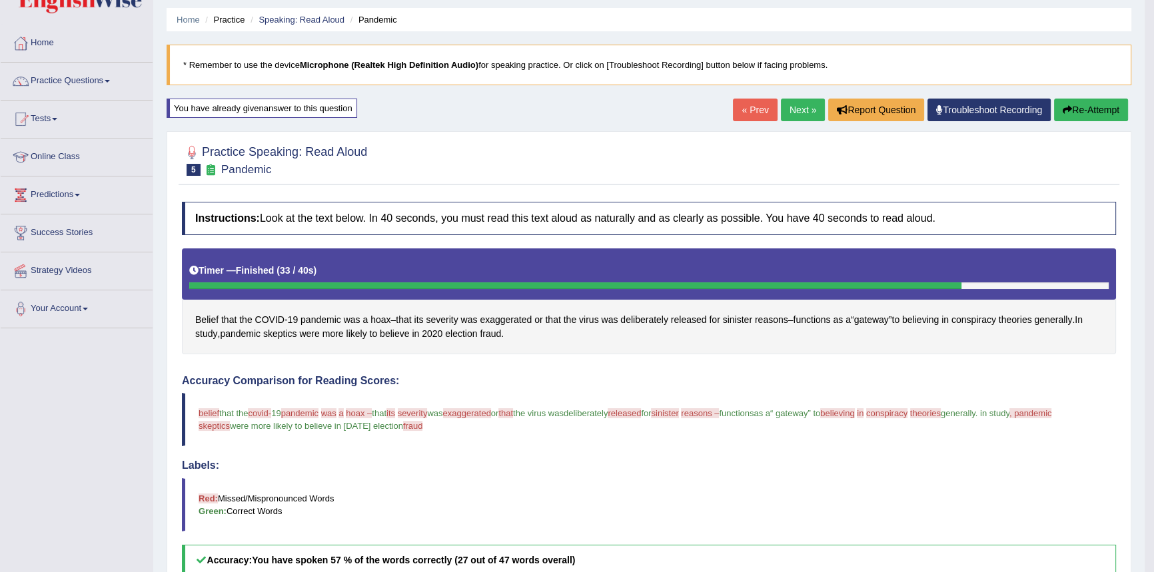
click at [794, 112] on link "Next »" at bounding box center [803, 110] width 44 height 23
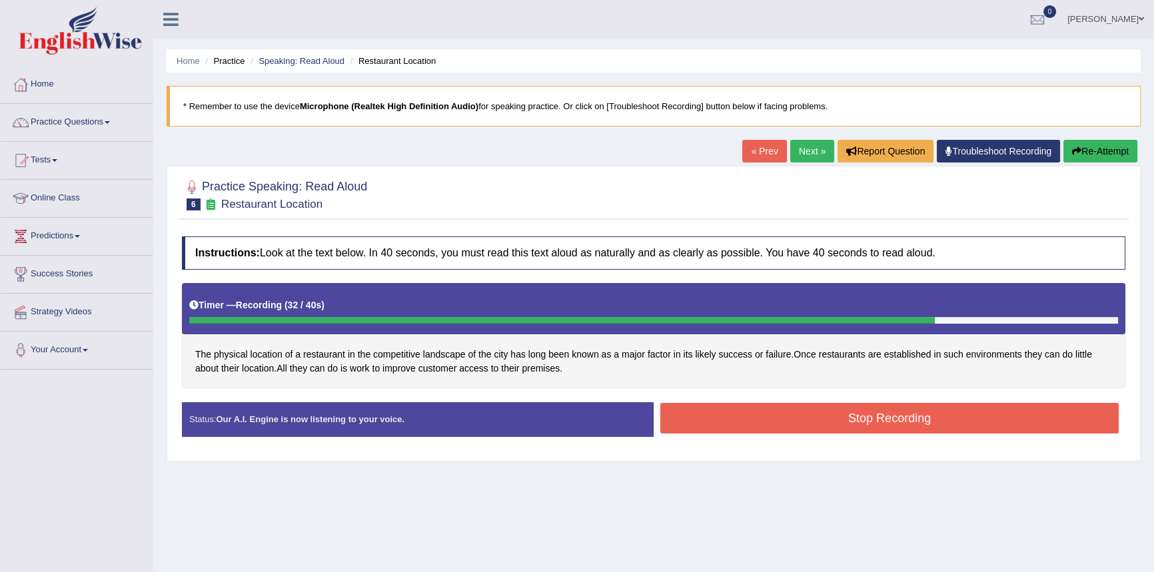
click at [766, 420] on button "Stop Recording" at bounding box center [889, 418] width 458 height 31
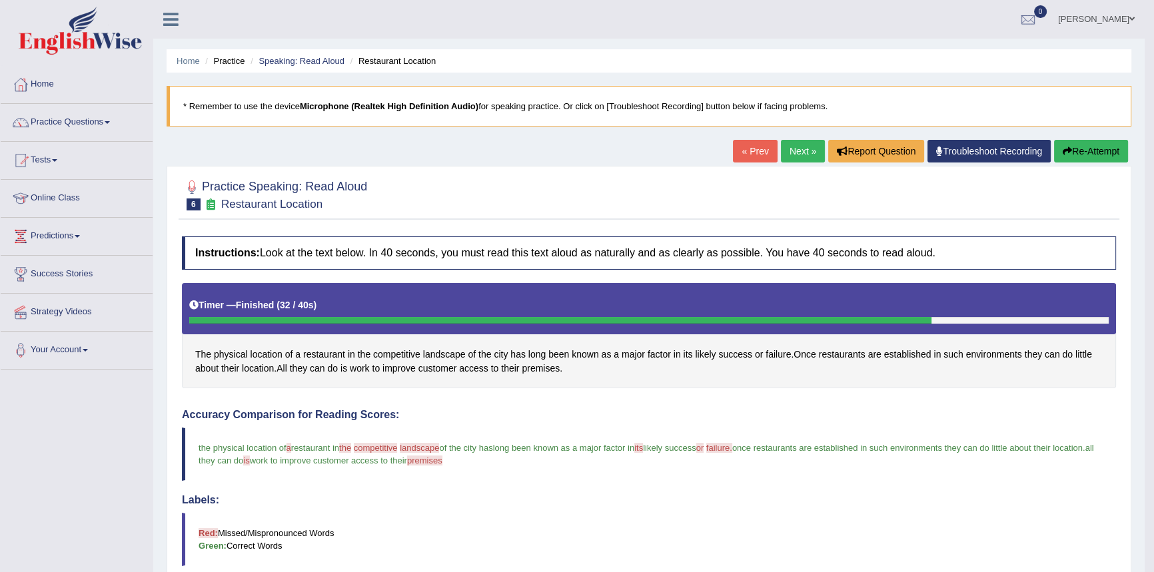
click at [1110, 155] on button "Re-Attempt" at bounding box center [1091, 151] width 74 height 23
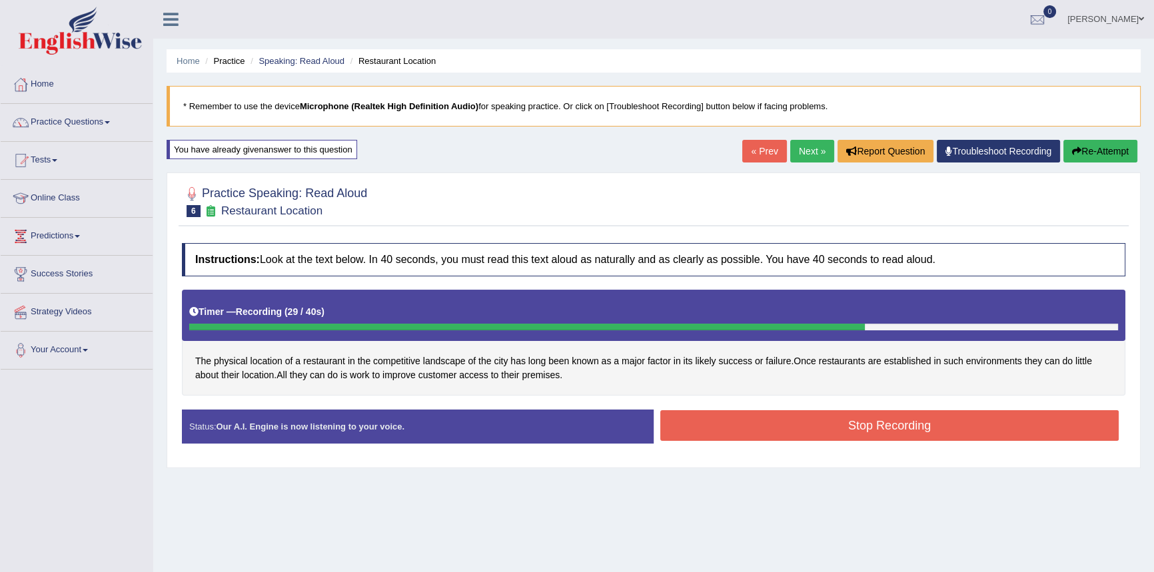
click at [788, 424] on button "Stop Recording" at bounding box center [889, 425] width 458 height 31
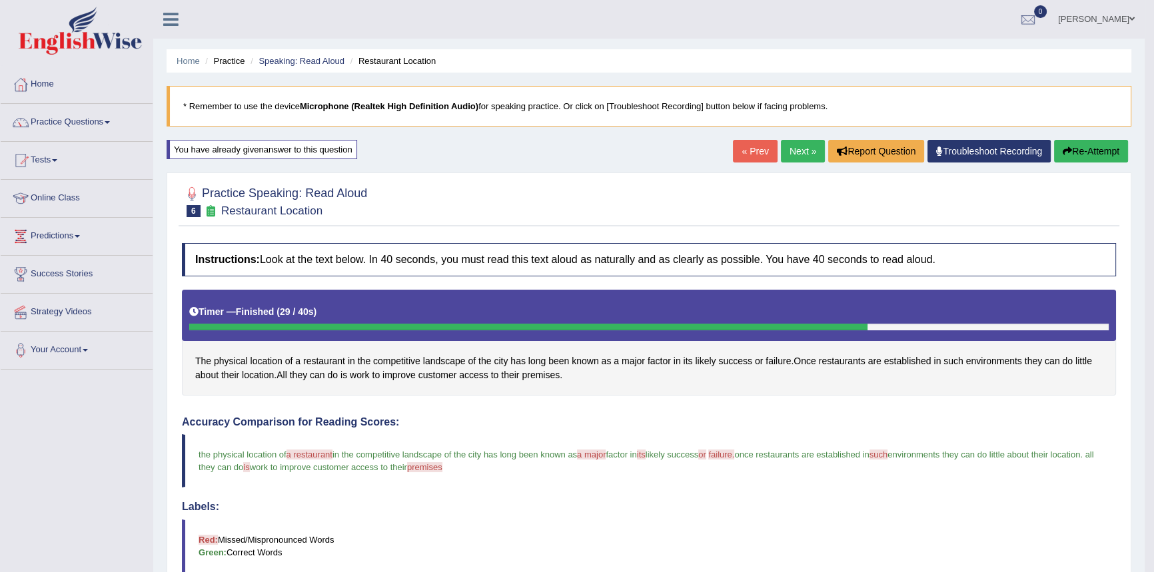
click at [786, 147] on link "Next »" at bounding box center [803, 151] width 44 height 23
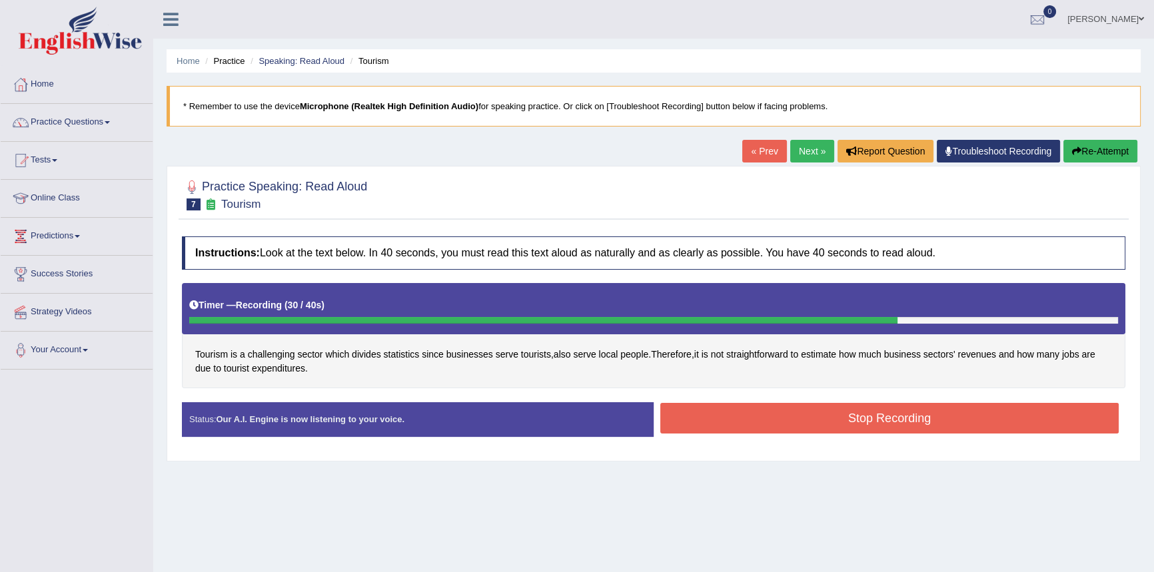
click at [696, 419] on button "Stop Recording" at bounding box center [889, 418] width 458 height 31
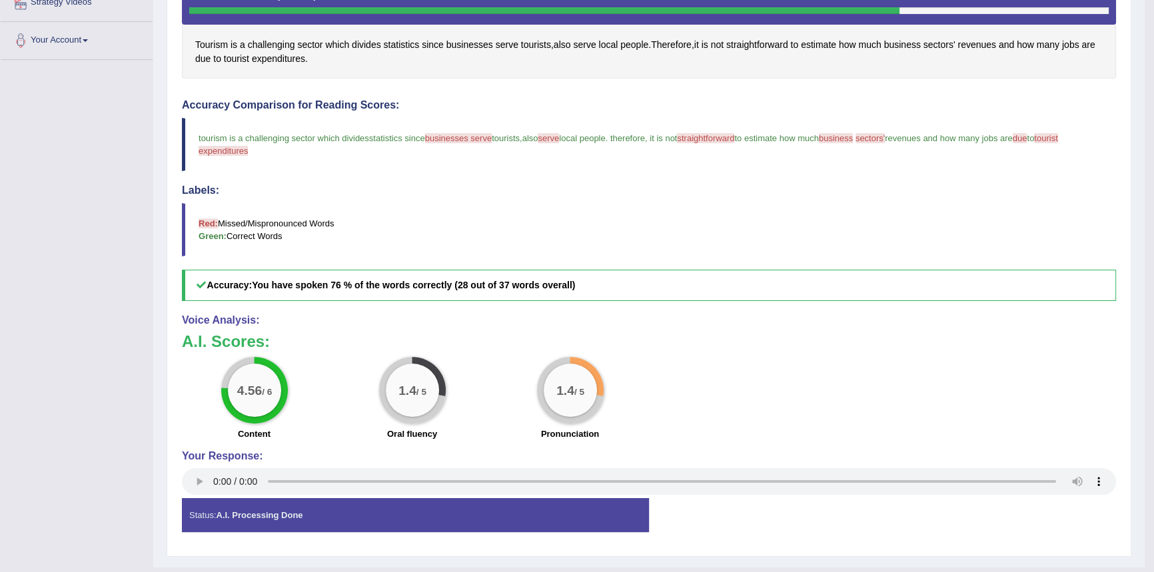
scroll to position [338, 0]
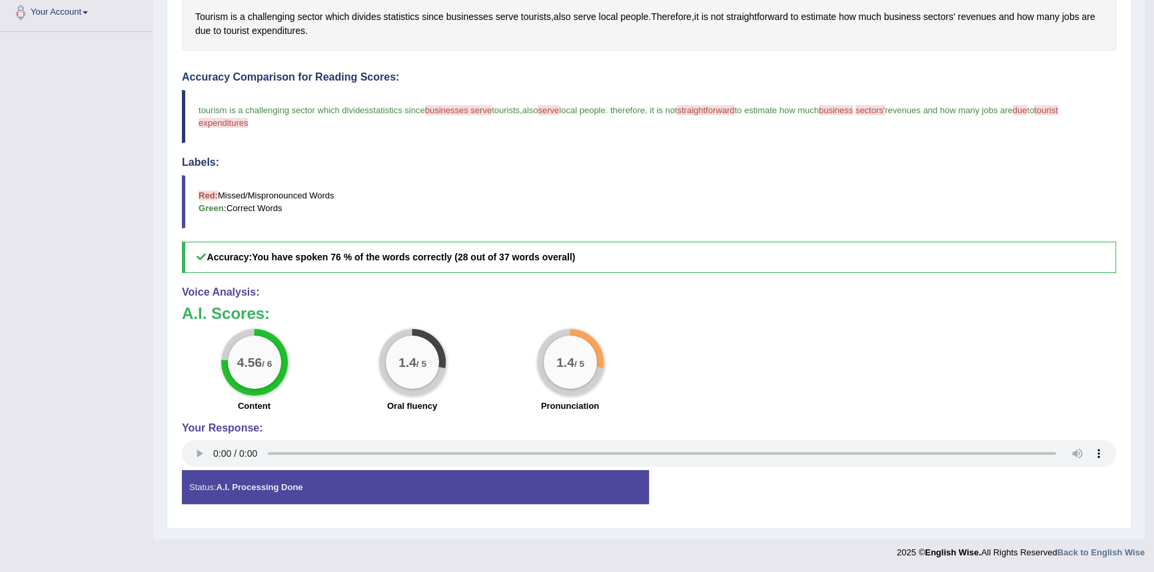
click at [853, 110] on span "business" at bounding box center [836, 110] width 34 height 10
click at [853, 109] on span "business" at bounding box center [836, 110] width 34 height 10
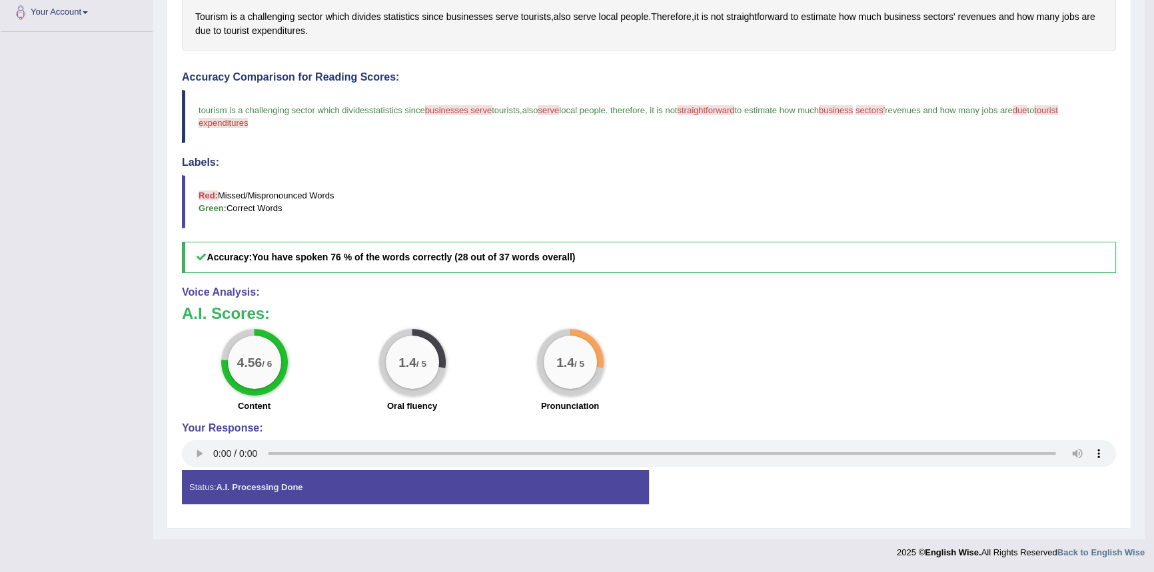
click at [853, 108] on span "business" at bounding box center [836, 110] width 34 height 10
click at [853, 107] on span "business" at bounding box center [836, 110] width 34 height 10
drag, startPoint x: 846, startPoint y: 107, endPoint x: 877, endPoint y: 111, distance: 30.8
click at [853, 111] on span "business" at bounding box center [836, 110] width 34 height 10
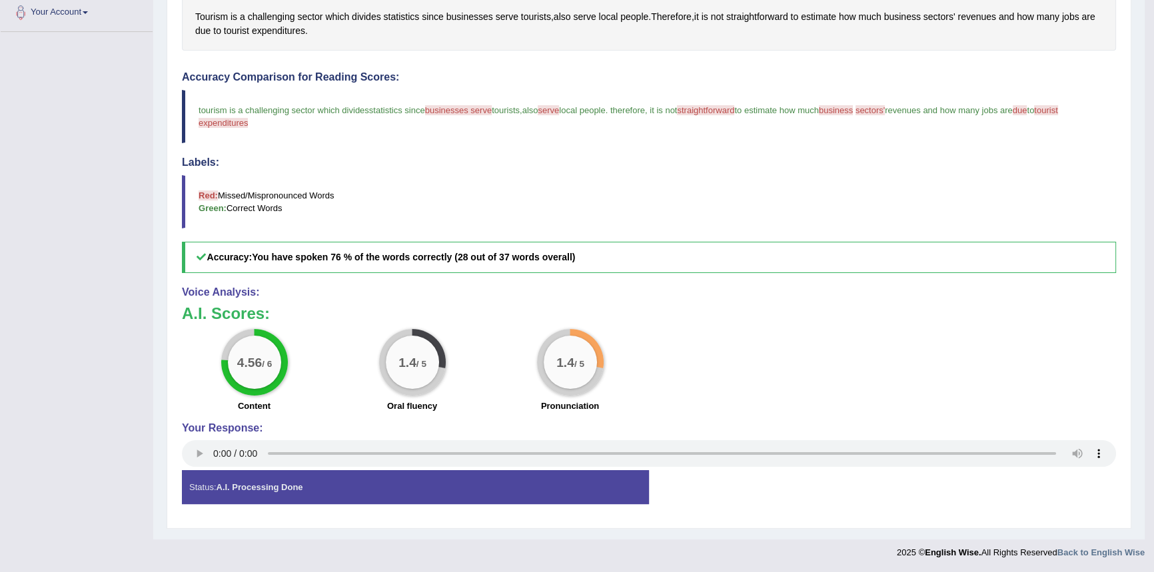
click at [853, 107] on span "business" at bounding box center [836, 110] width 34 height 10
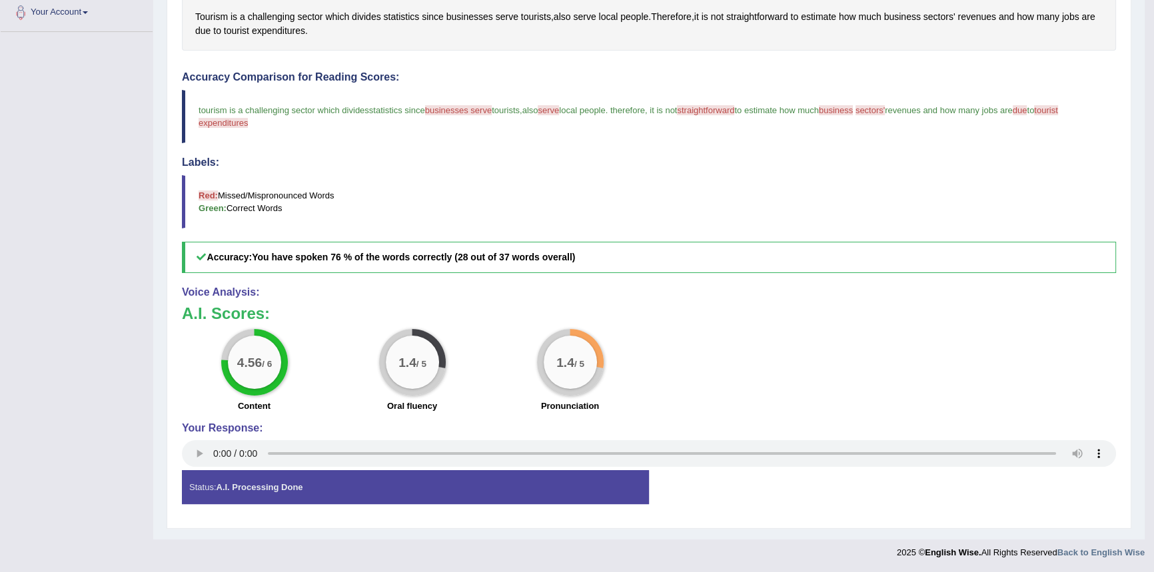
click at [885, 107] on span "sectors'" at bounding box center [869, 110] width 29 height 10
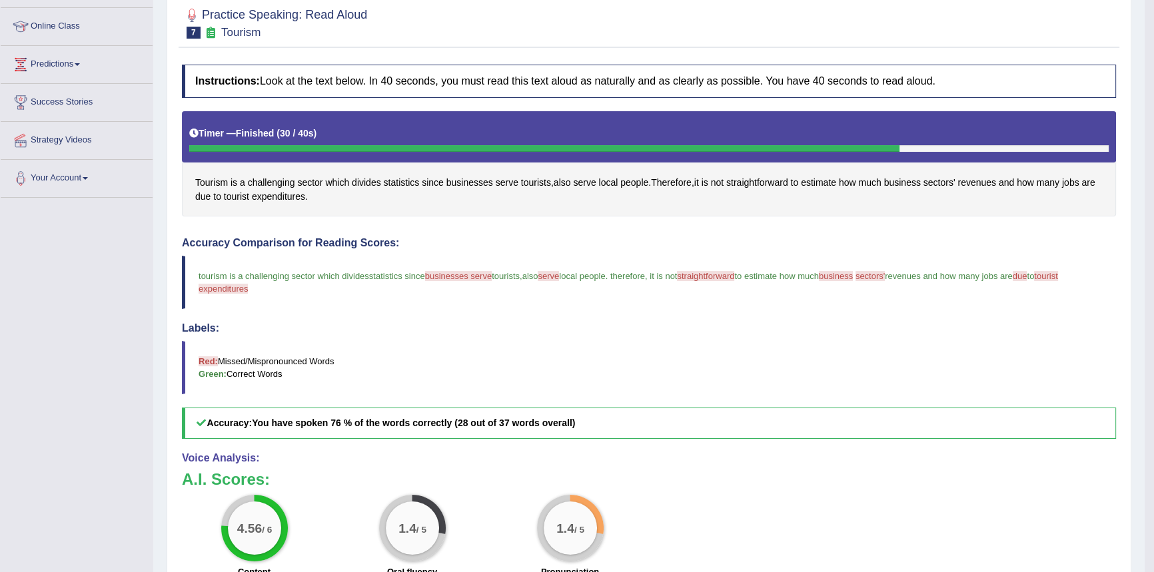
scroll to position [95, 0]
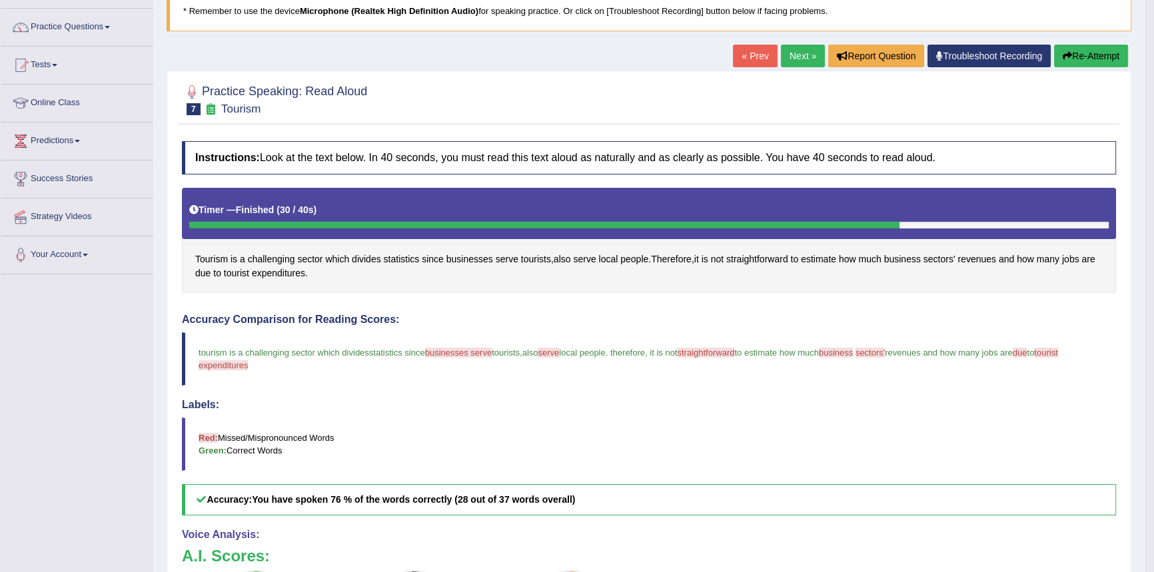
click at [1063, 57] on icon "button" at bounding box center [1067, 55] width 9 height 9
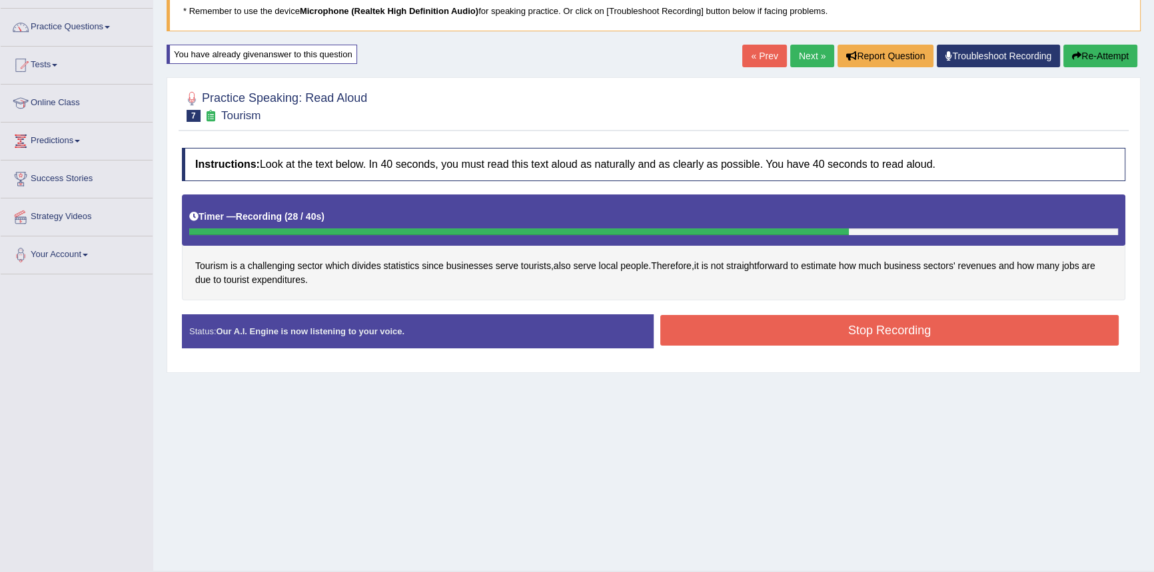
click at [841, 338] on button "Stop Recording" at bounding box center [889, 330] width 458 height 31
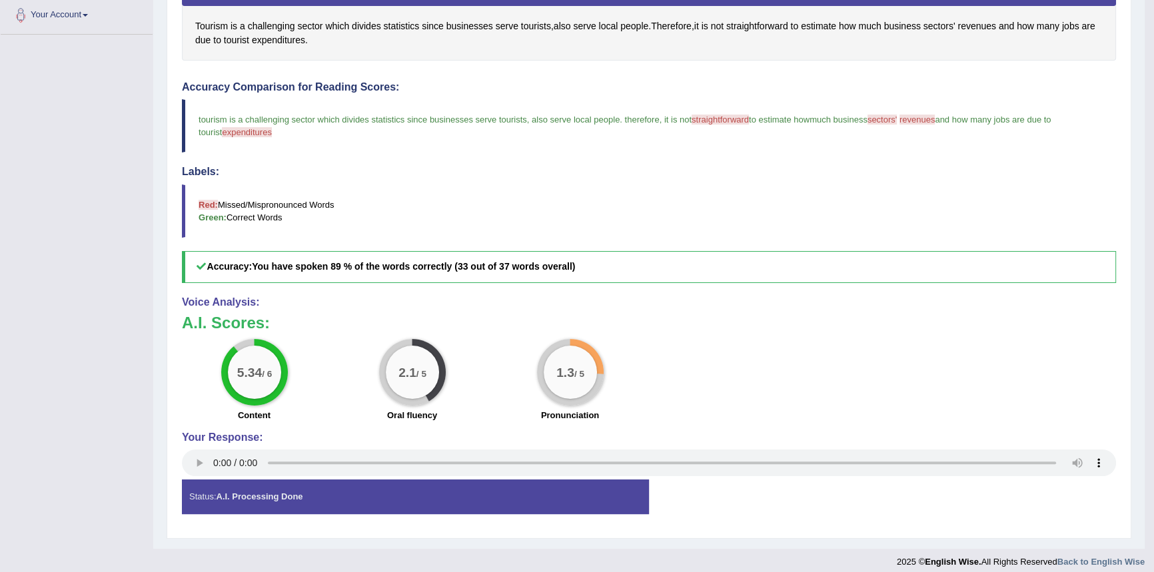
scroll to position [344, 0]
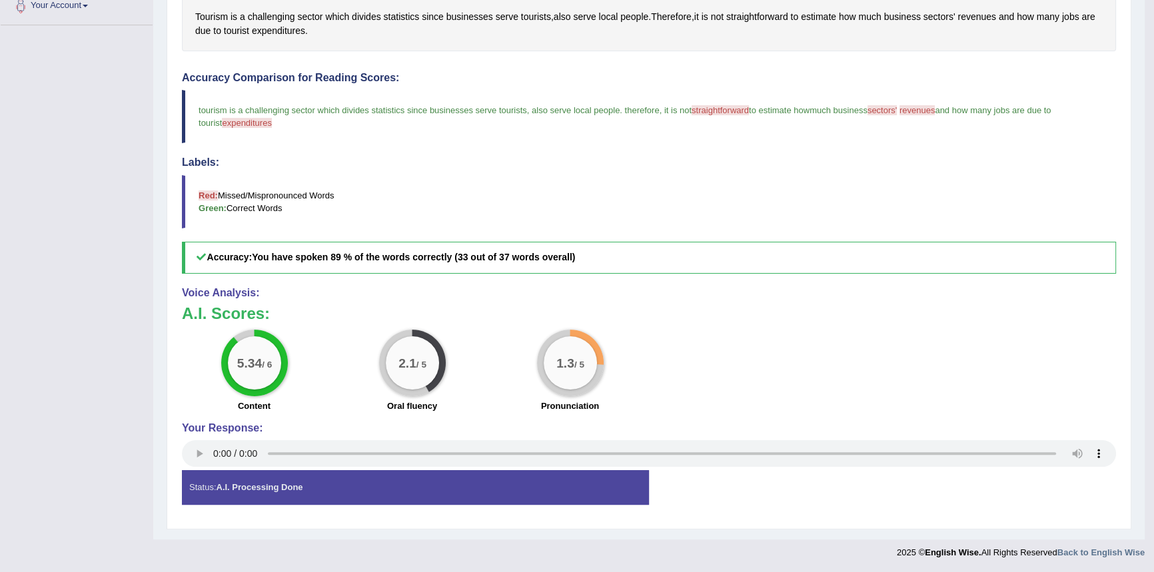
drag, startPoint x: 85, startPoint y: 382, endPoint x: 134, endPoint y: 375, distance: 49.2
click at [85, 381] on div "Toggle navigation Home Practice Questions Speaking Practice Read Aloud Repeat S…" at bounding box center [572, 111] width 1145 height 911
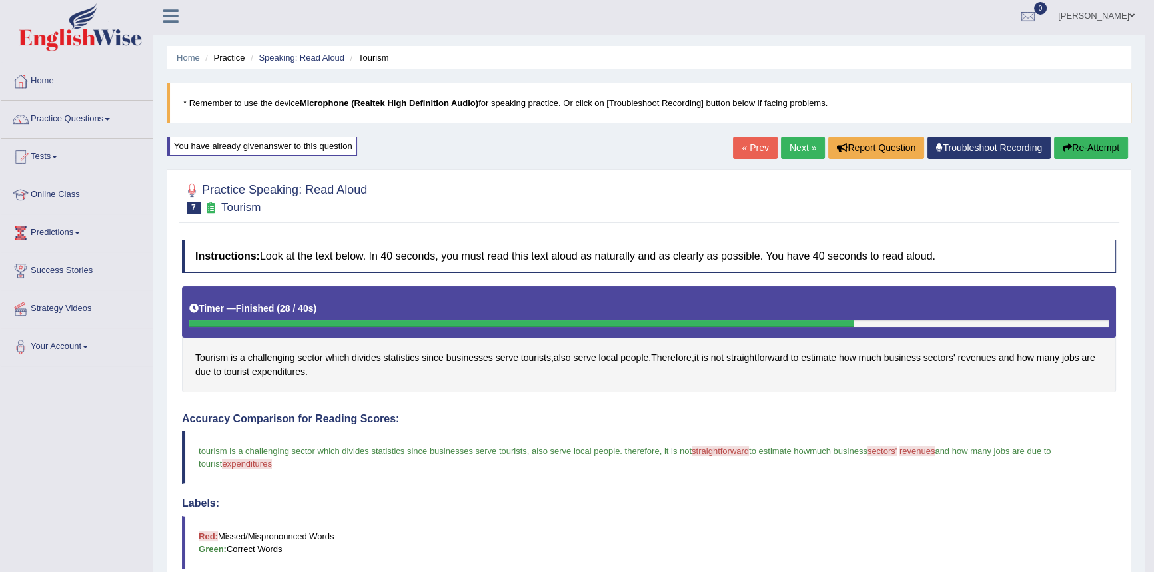
scroll to position [0, 0]
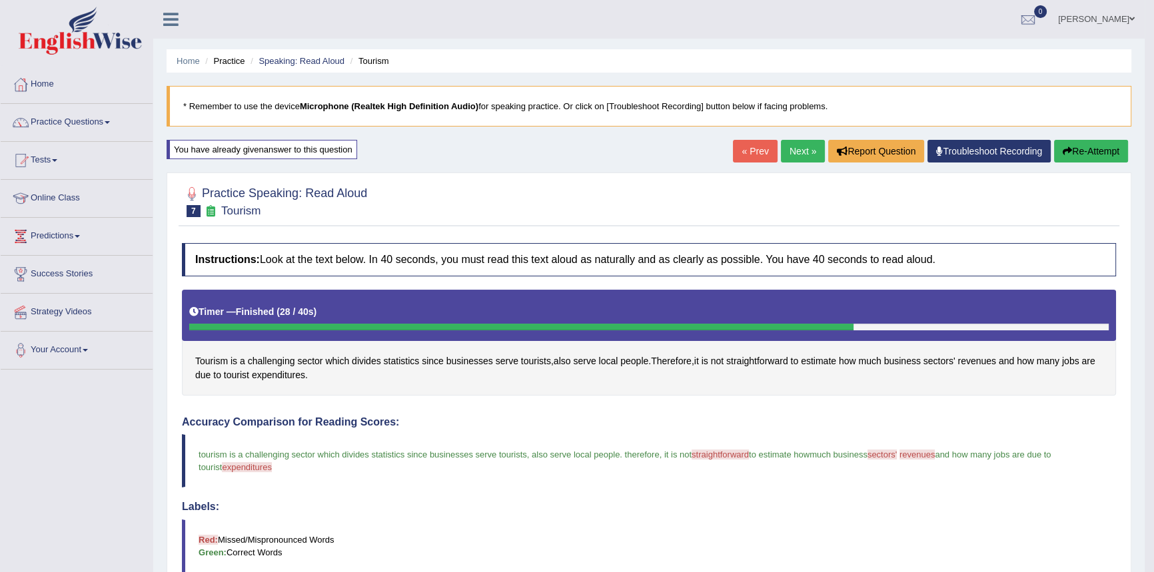
click at [790, 152] on link "Next »" at bounding box center [803, 151] width 44 height 23
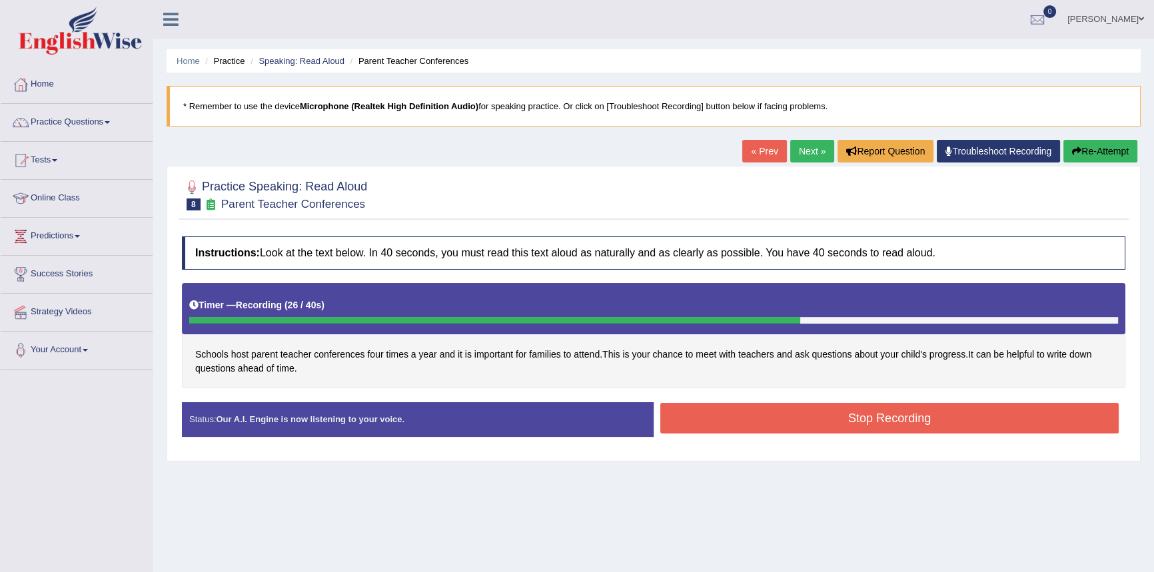
click at [743, 422] on button "Stop Recording" at bounding box center [889, 418] width 458 height 31
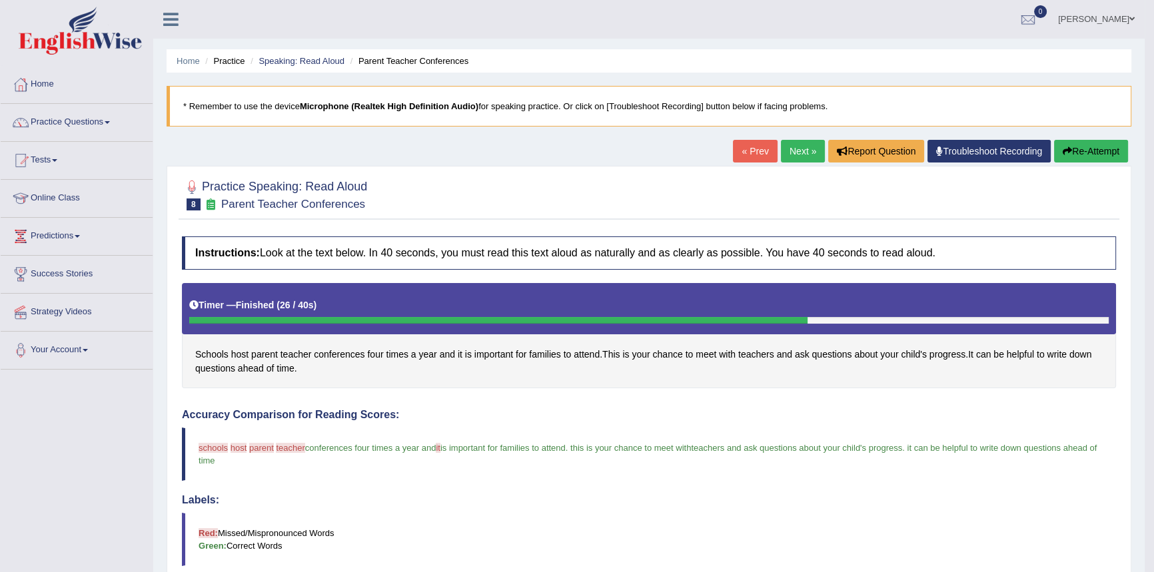
click at [1079, 151] on button "Re-Attempt" at bounding box center [1091, 151] width 74 height 23
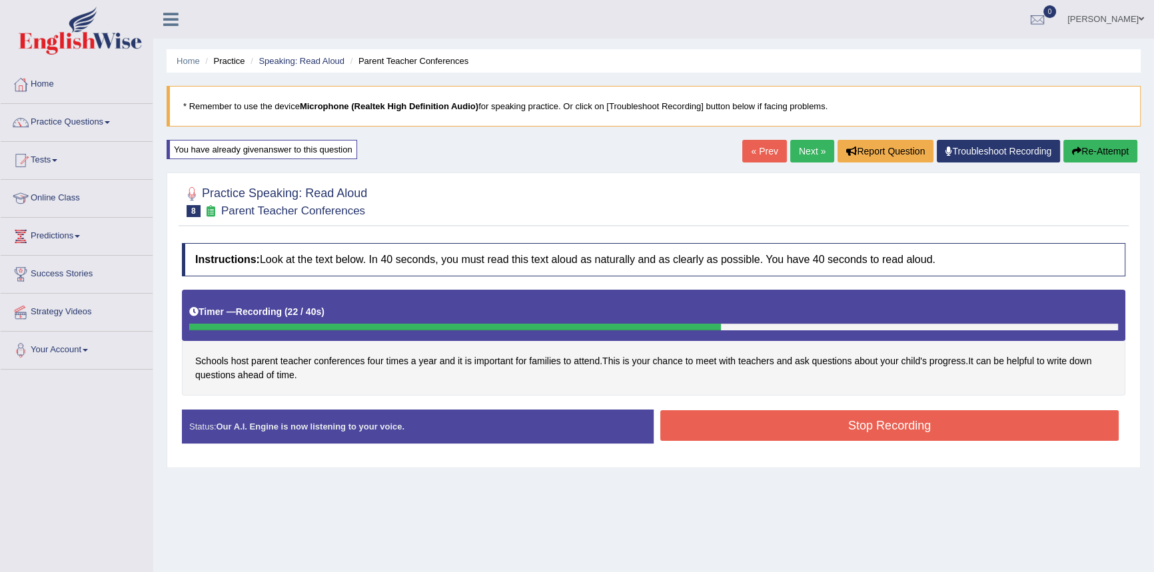
click at [735, 434] on button "Stop Recording" at bounding box center [889, 425] width 458 height 31
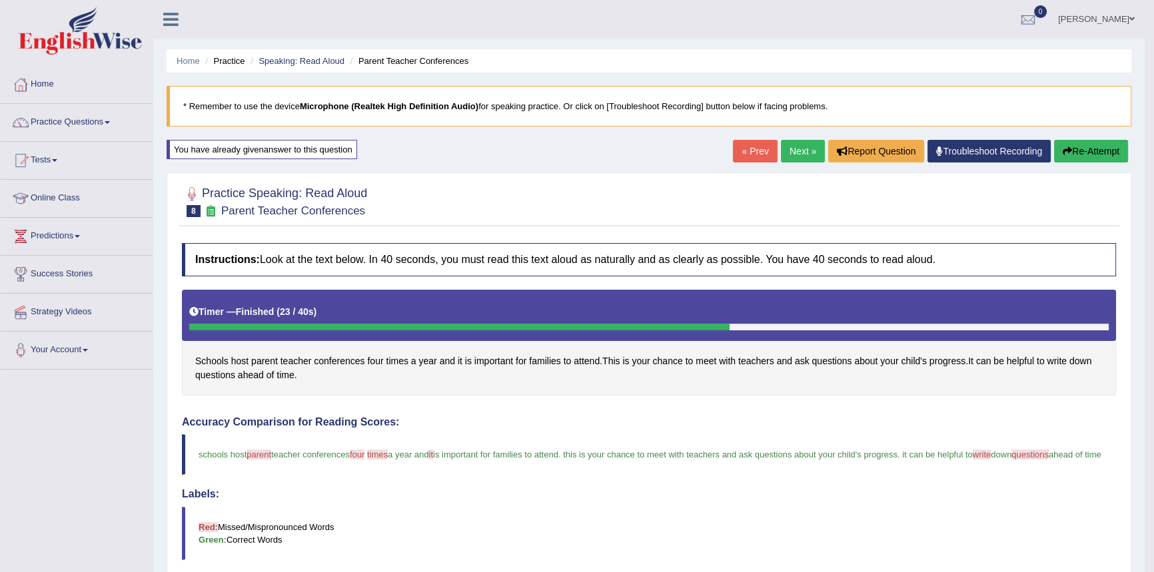
click at [793, 149] on link "Next »" at bounding box center [803, 151] width 44 height 23
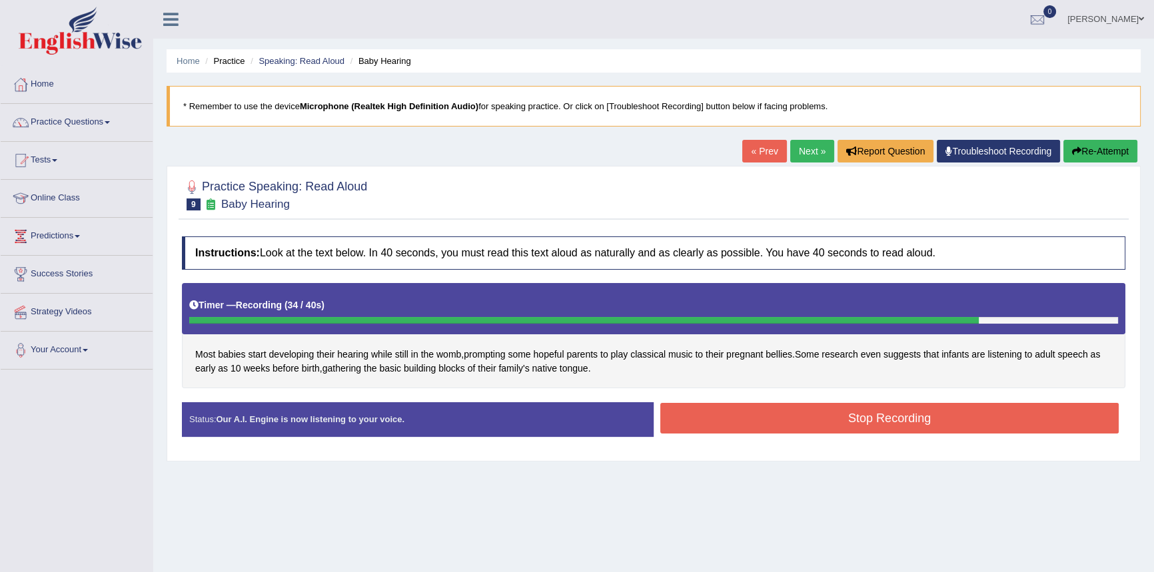
click at [746, 421] on button "Stop Recording" at bounding box center [889, 418] width 458 height 31
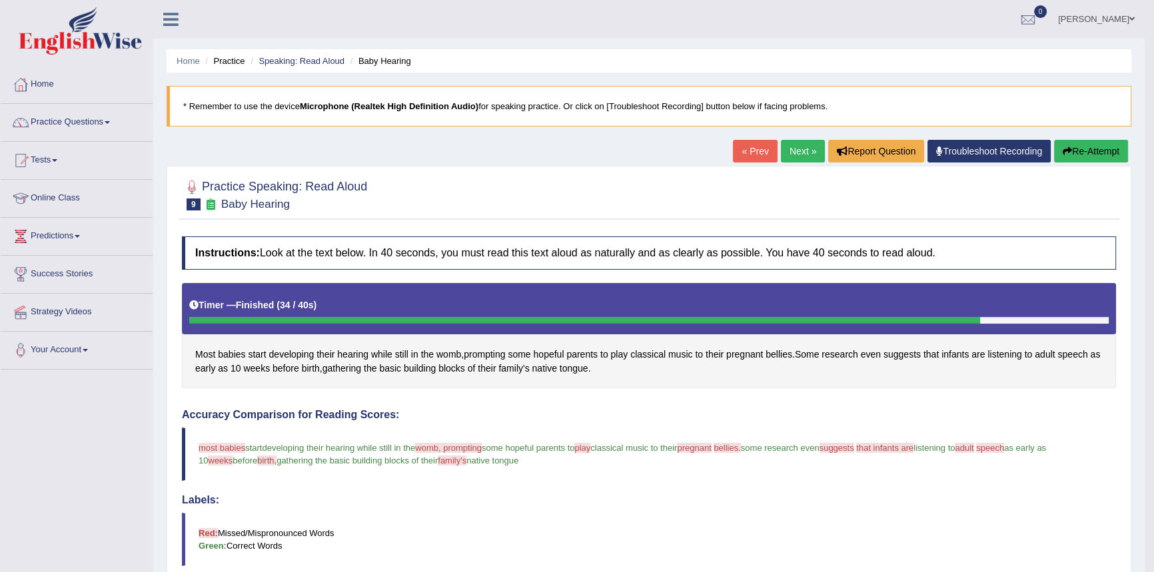
drag, startPoint x: 1087, startPoint y: 151, endPoint x: 1077, endPoint y: 160, distance: 13.7
click at [1088, 151] on button "Re-Attempt" at bounding box center [1091, 151] width 74 height 23
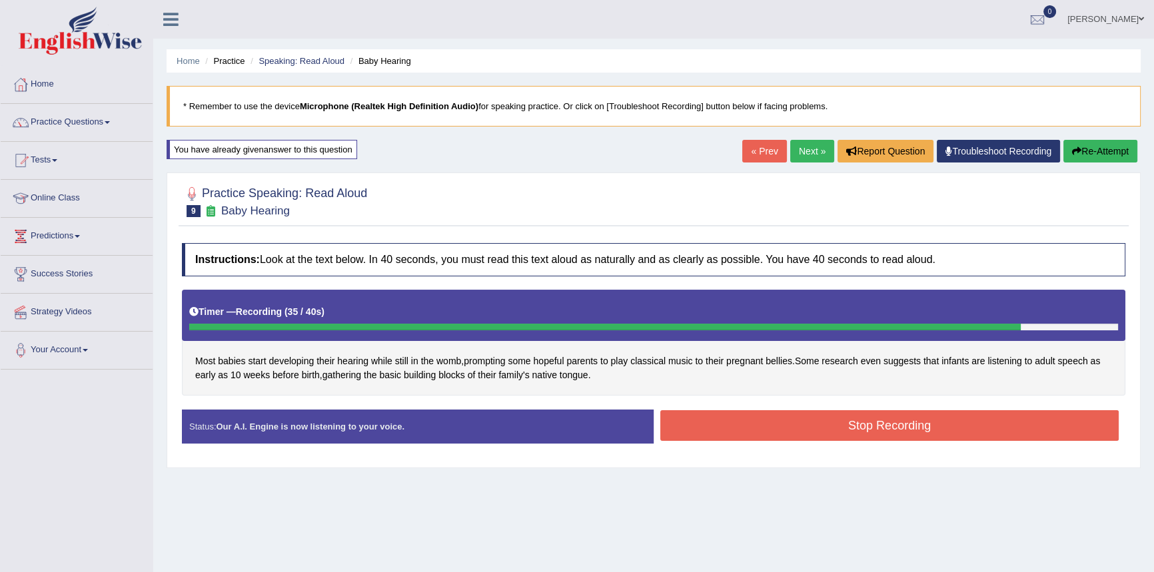
click at [743, 418] on button "Stop Recording" at bounding box center [889, 425] width 458 height 31
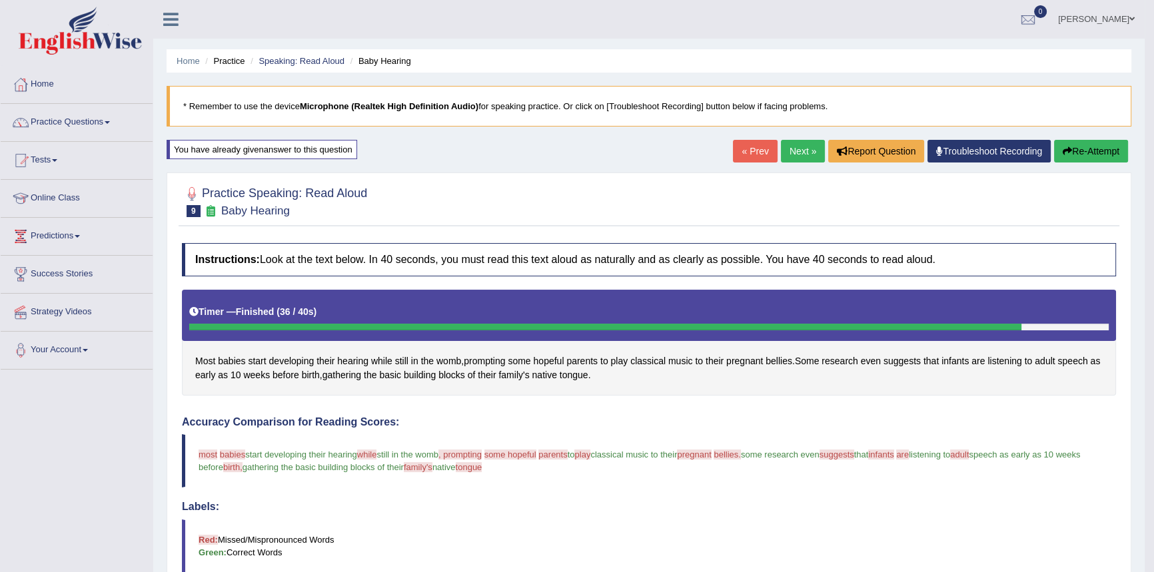
click at [798, 151] on link "Next »" at bounding box center [803, 151] width 44 height 23
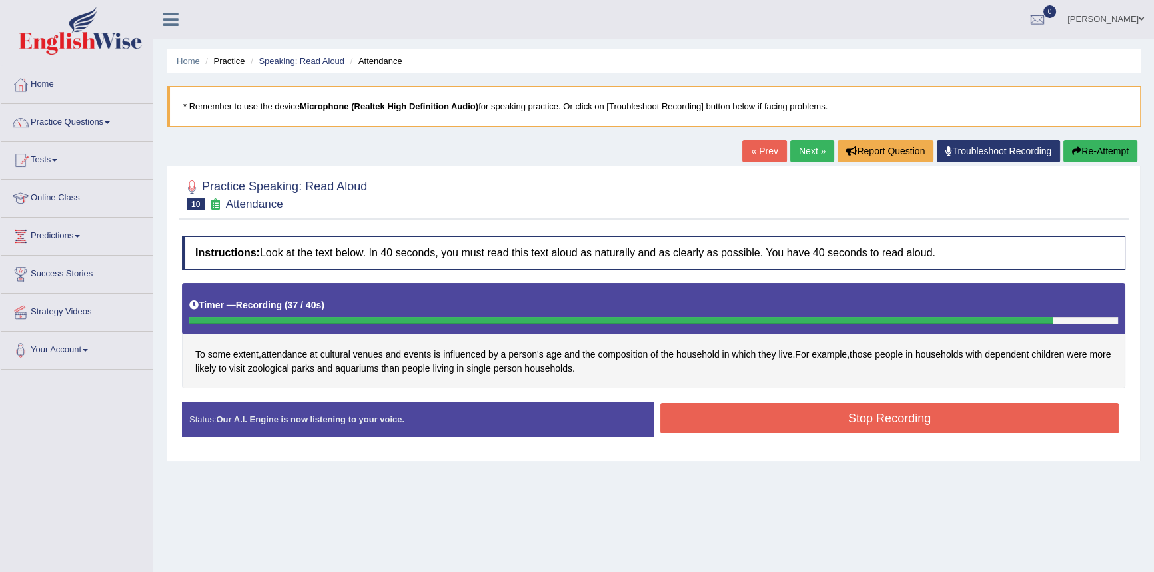
click at [726, 412] on button "Stop Recording" at bounding box center [889, 418] width 458 height 31
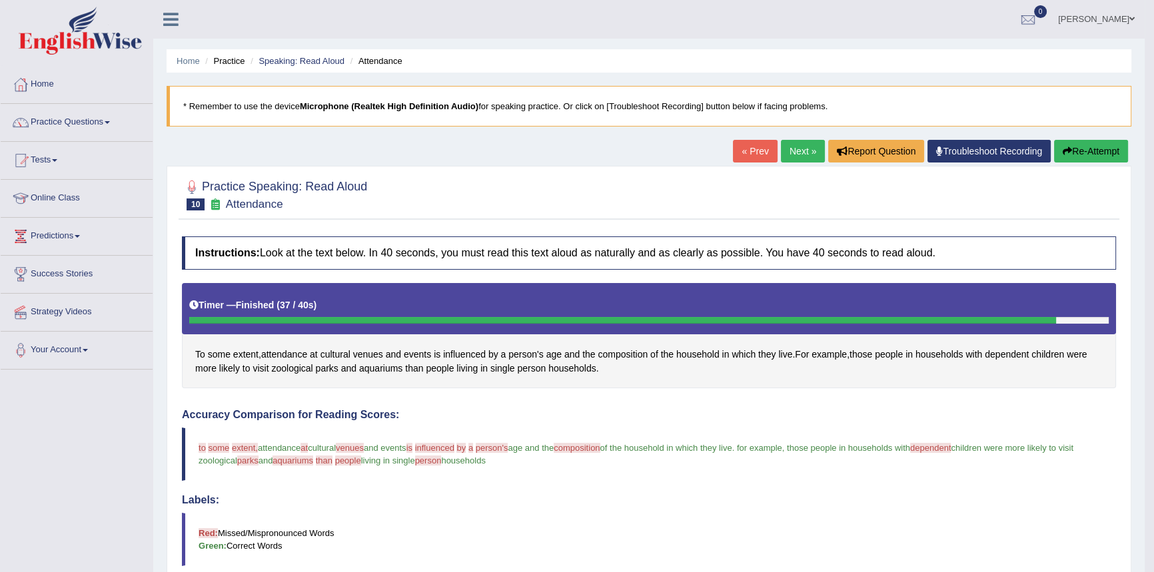
click at [1088, 153] on button "Re-Attempt" at bounding box center [1091, 151] width 74 height 23
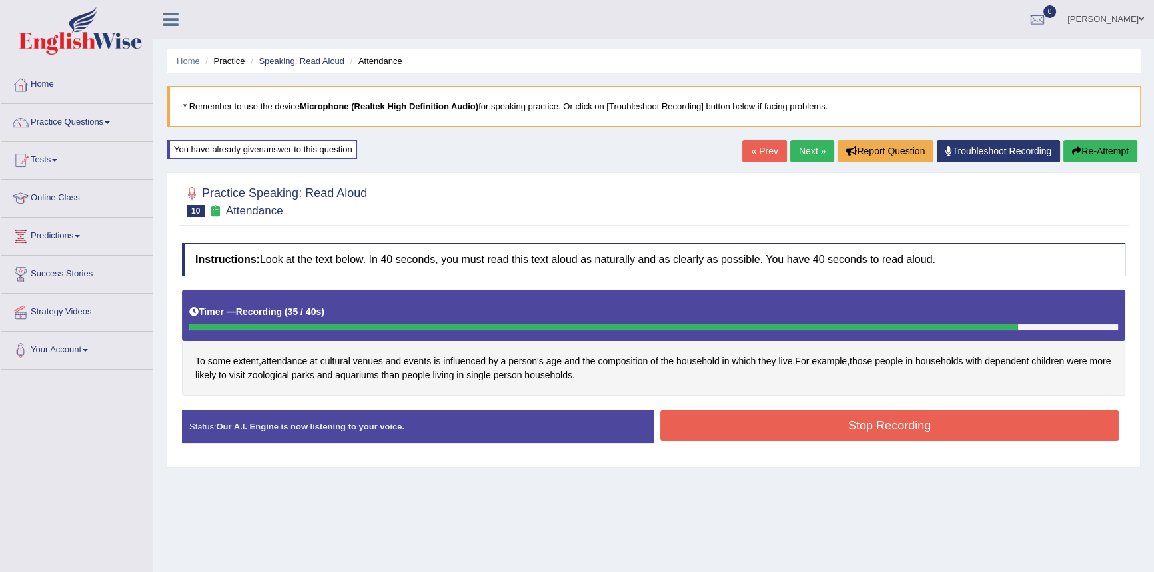
click at [748, 423] on button "Stop Recording" at bounding box center [889, 425] width 458 height 31
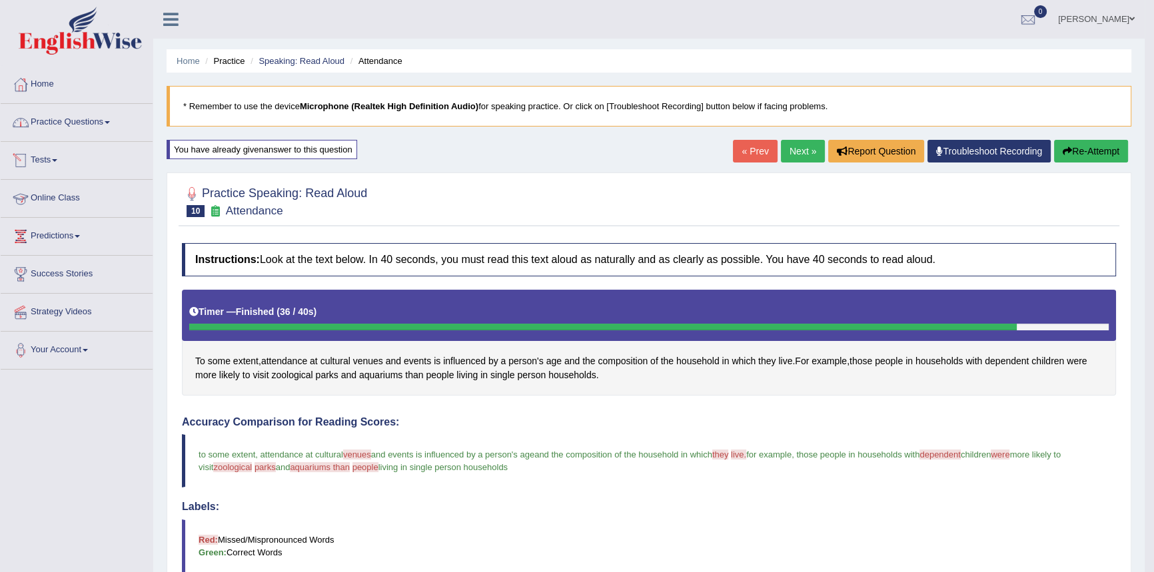
click at [61, 120] on link "Practice Questions" at bounding box center [77, 120] width 152 height 33
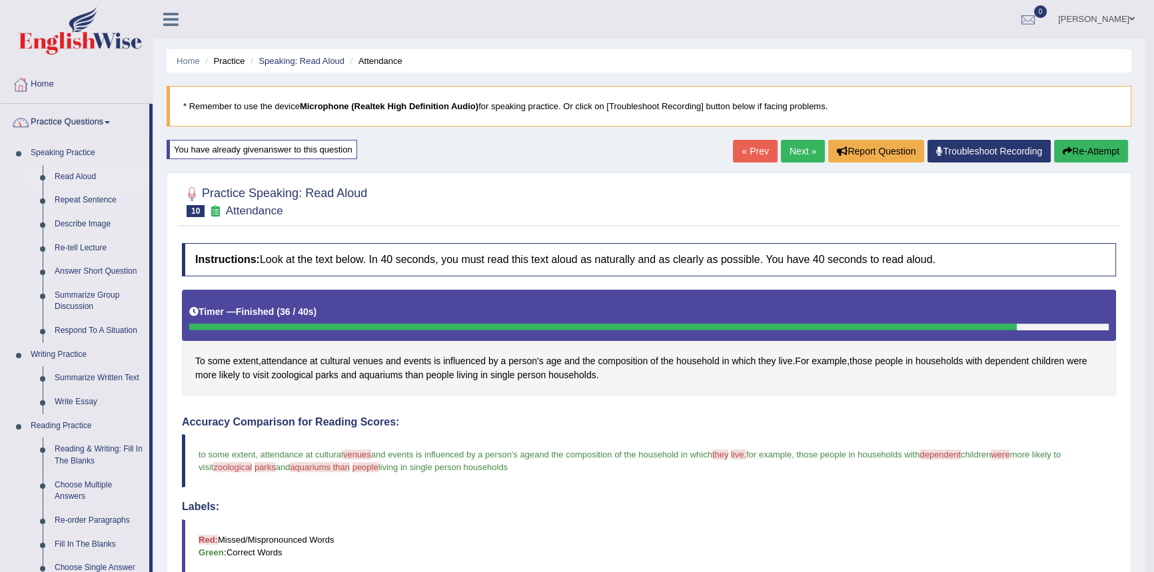
click at [77, 173] on link "Read Aloud" at bounding box center [99, 177] width 101 height 24
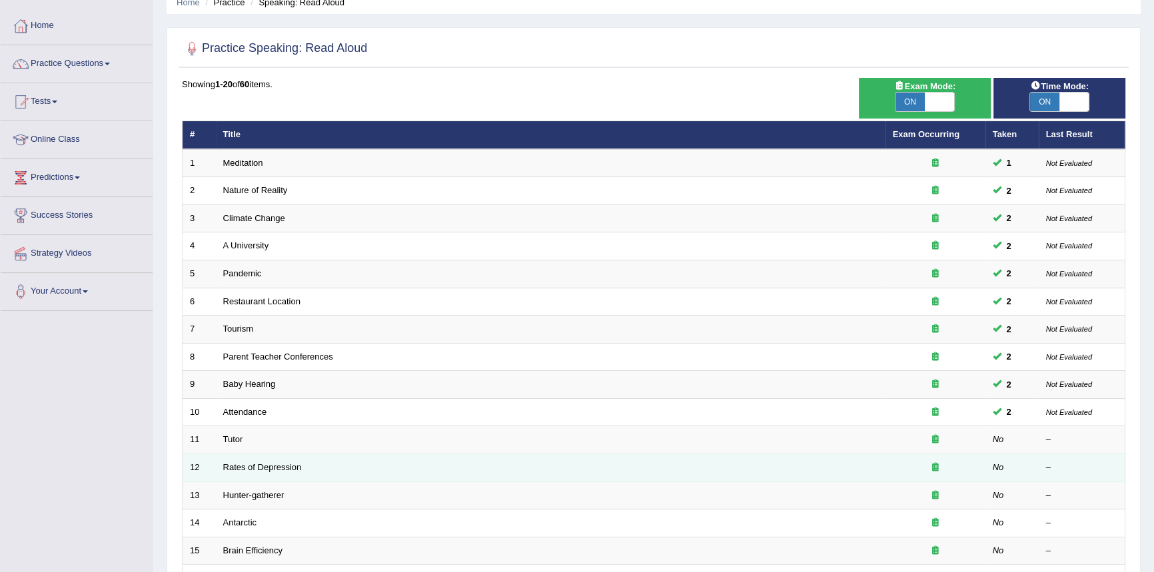
scroll to position [5, 0]
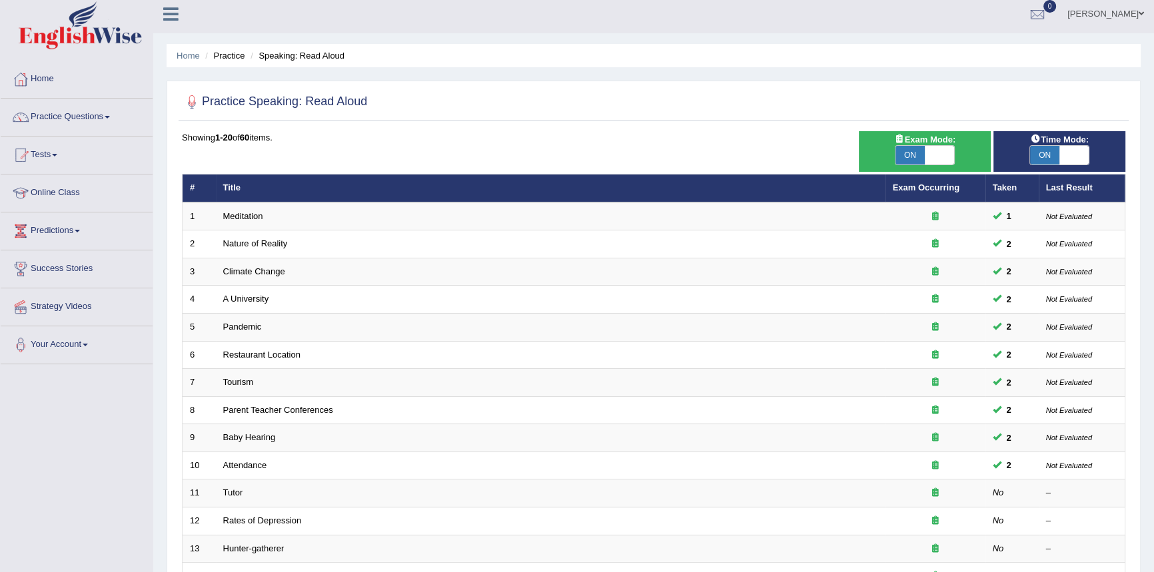
click at [1043, 153] on span "ON" at bounding box center [1044, 155] width 29 height 19
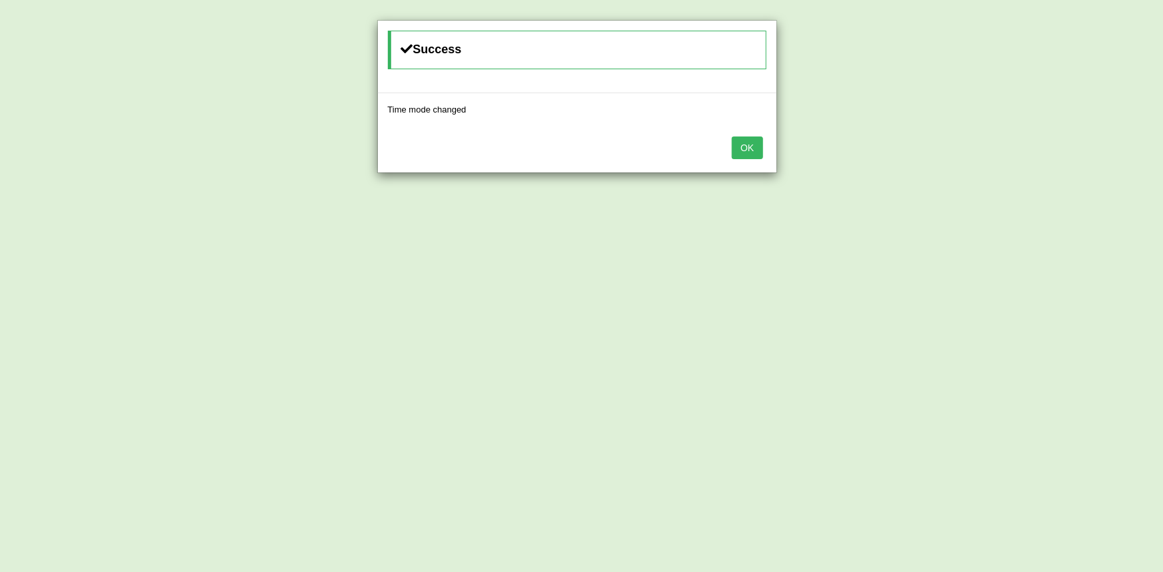
click at [742, 142] on button "OK" at bounding box center [747, 148] width 31 height 23
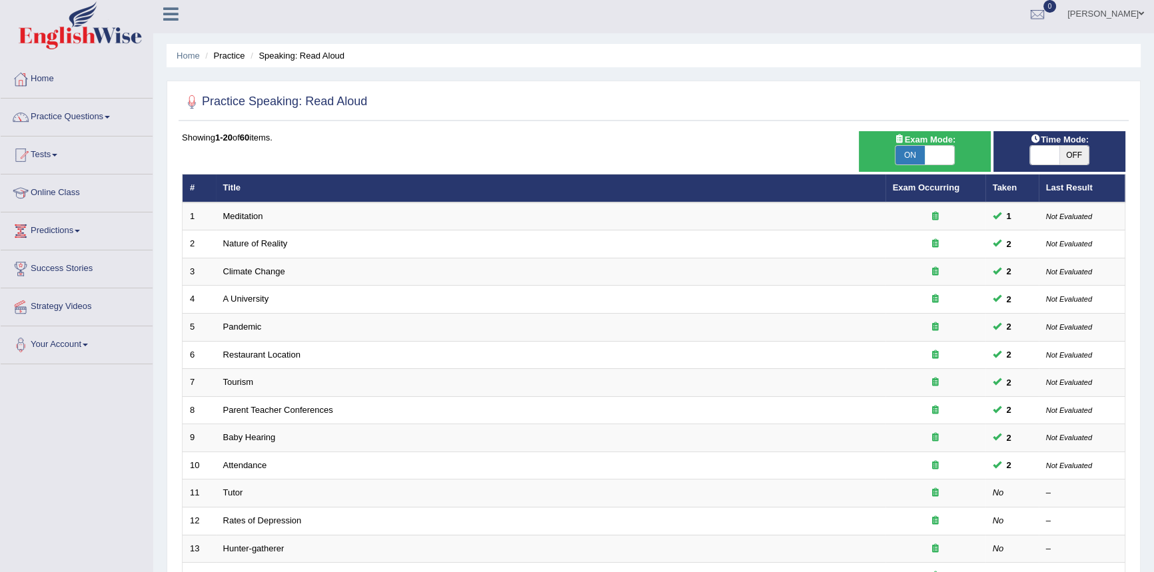
click at [1078, 153] on span "OFF" at bounding box center [1073, 155] width 29 height 19
checkbox input "true"
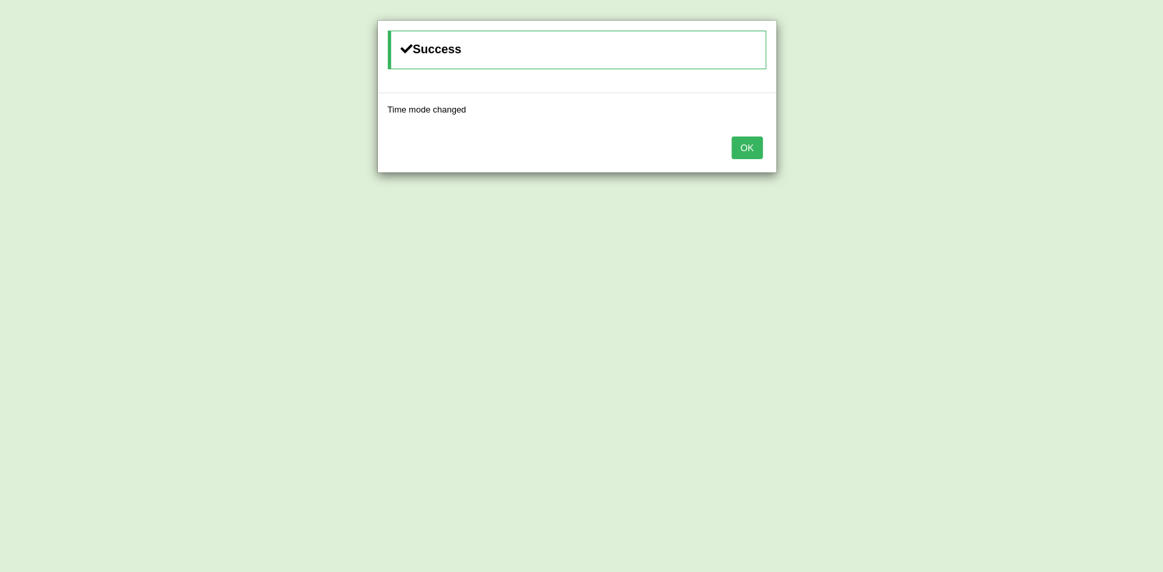
click at [738, 148] on button "OK" at bounding box center [747, 148] width 31 height 23
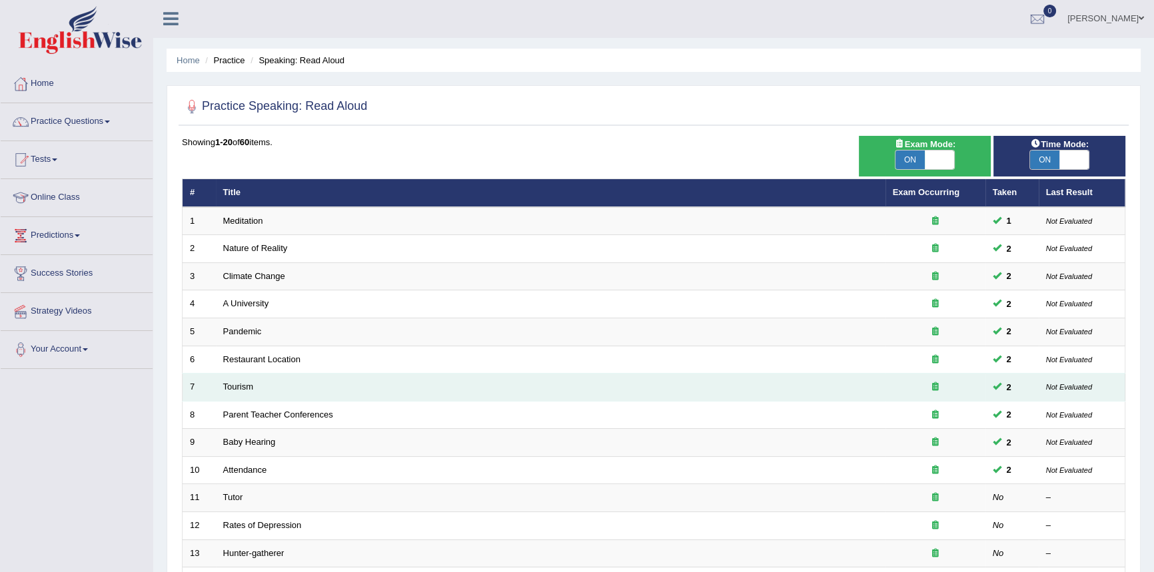
scroll to position [0, 0]
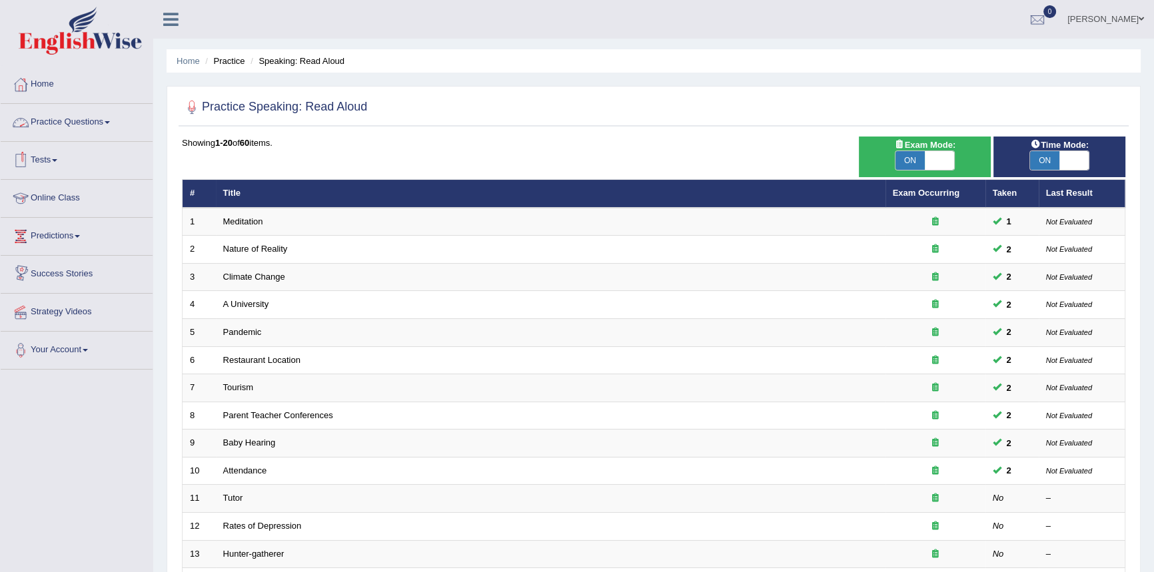
click at [47, 126] on link "Practice Questions" at bounding box center [77, 120] width 152 height 33
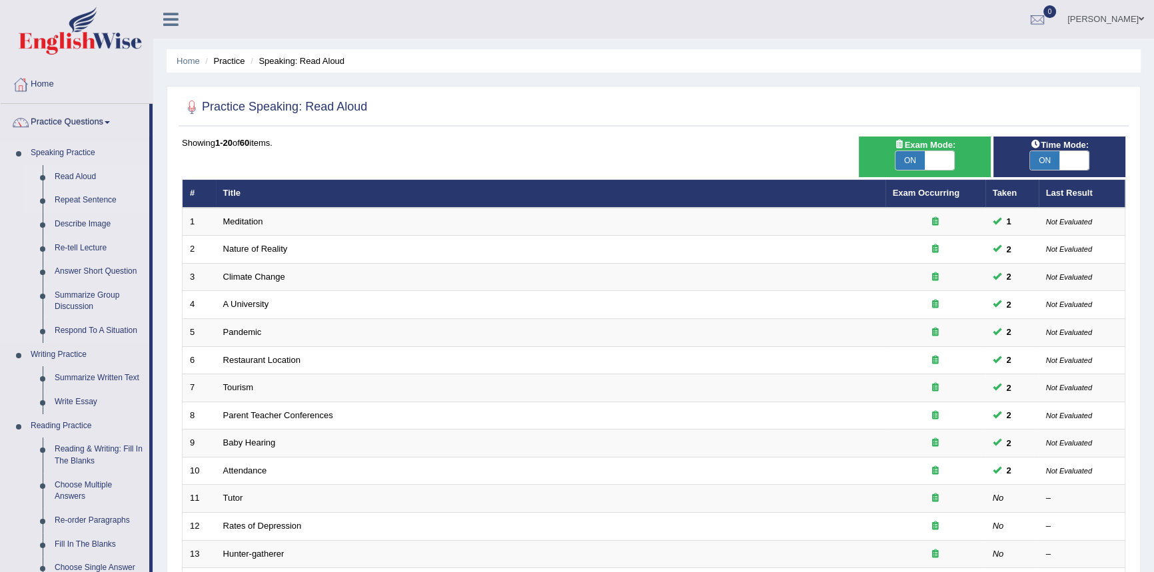
click at [66, 201] on link "Repeat Sentence" at bounding box center [99, 201] width 101 height 24
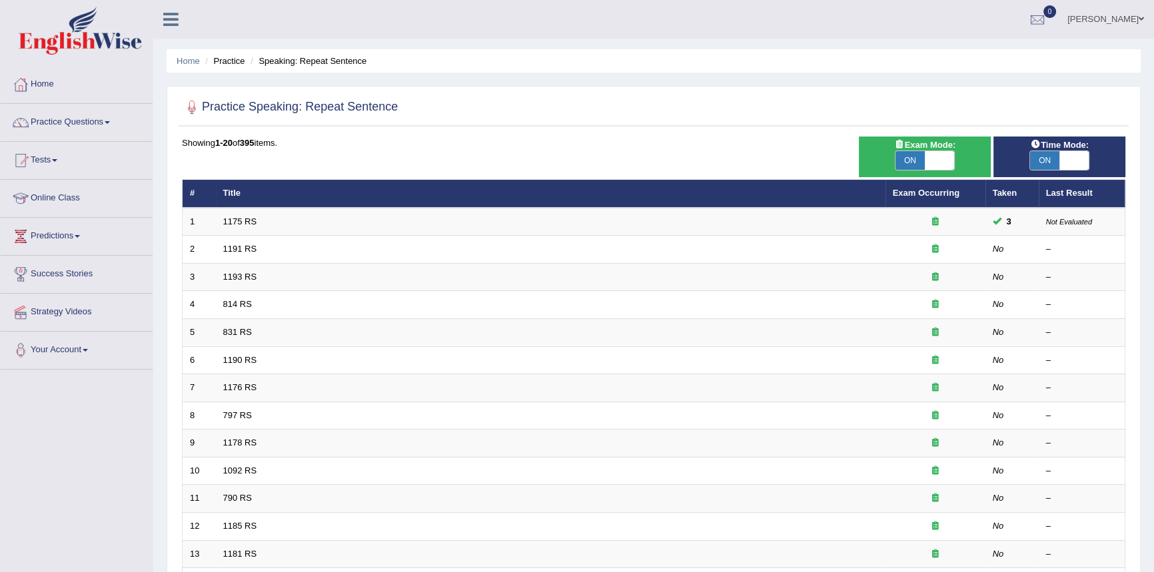
click at [903, 161] on span "ON" at bounding box center [909, 160] width 29 height 19
checkbox input "false"
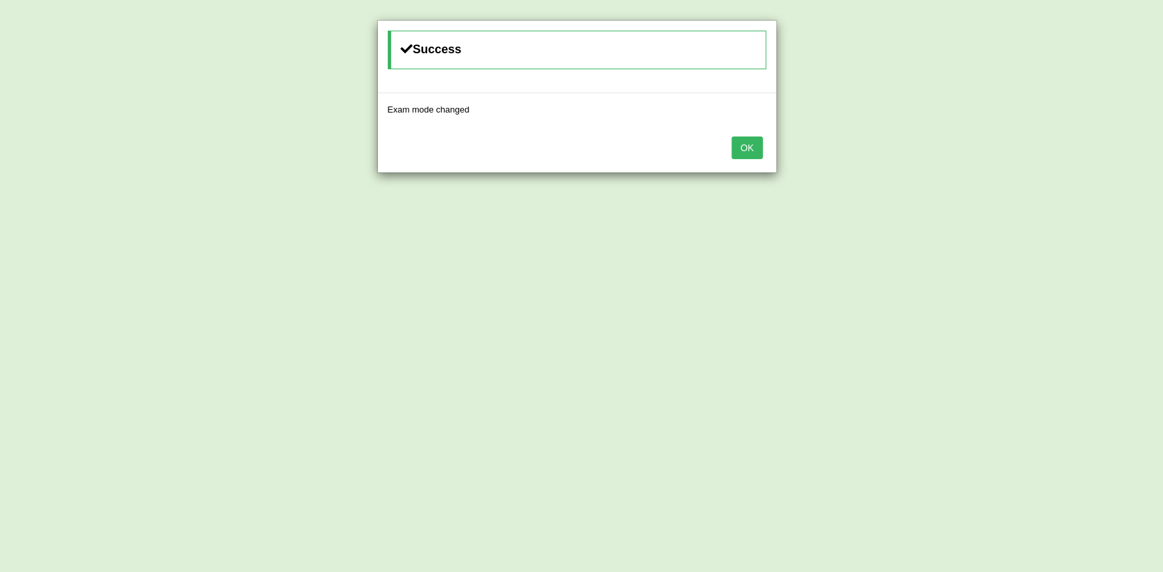
click at [764, 151] on div "OK" at bounding box center [577, 149] width 398 height 47
click at [752, 149] on button "OK" at bounding box center [747, 148] width 31 height 23
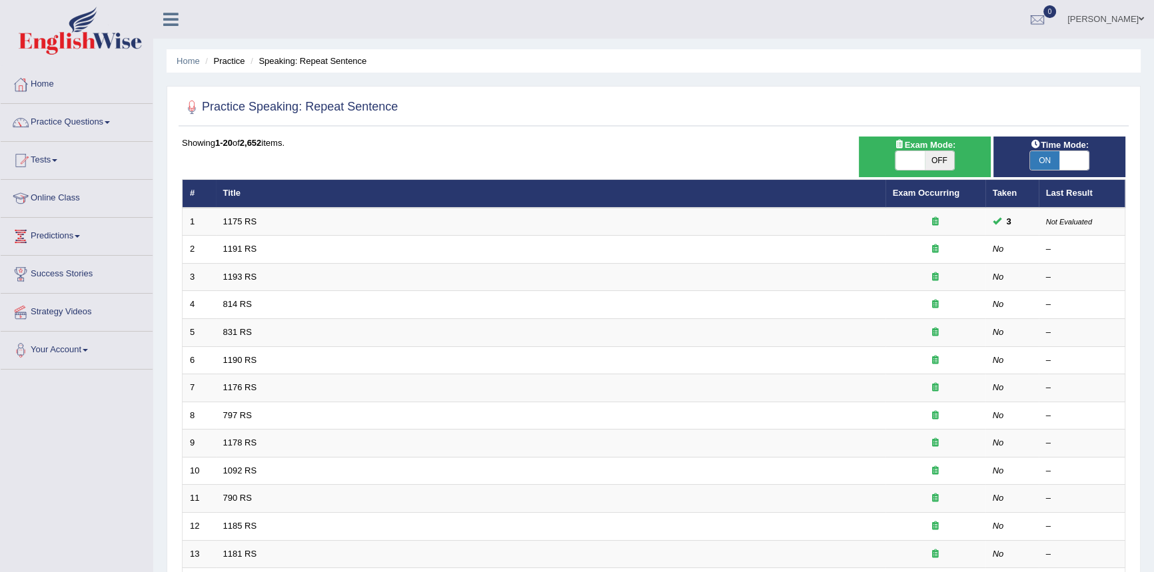
click at [944, 164] on span "OFF" at bounding box center [939, 160] width 29 height 19
checkbox input "true"
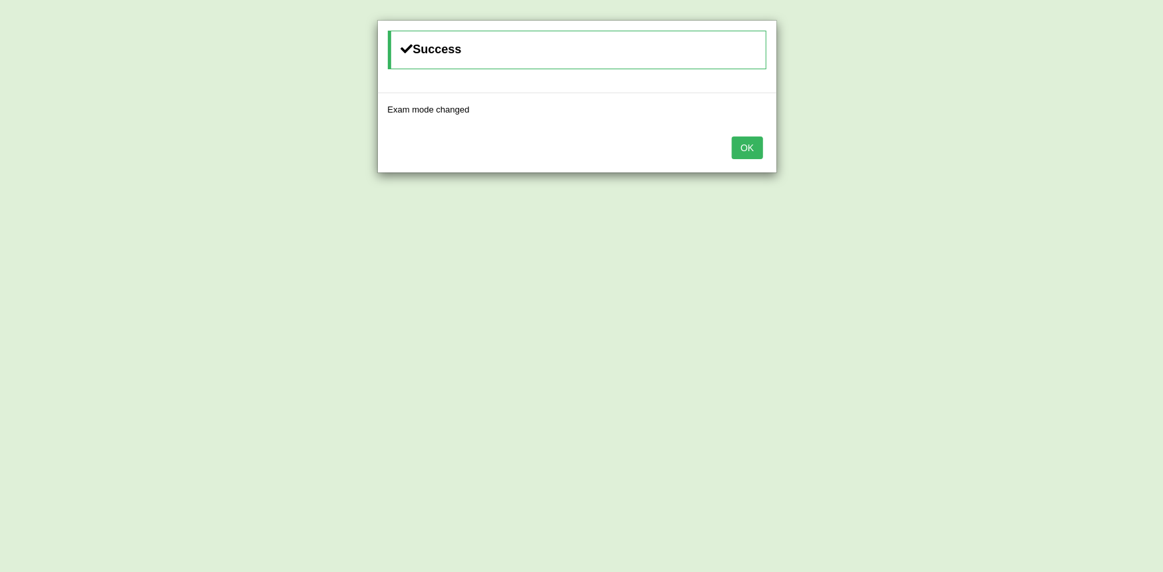
click at [756, 153] on button "OK" at bounding box center [747, 148] width 31 height 23
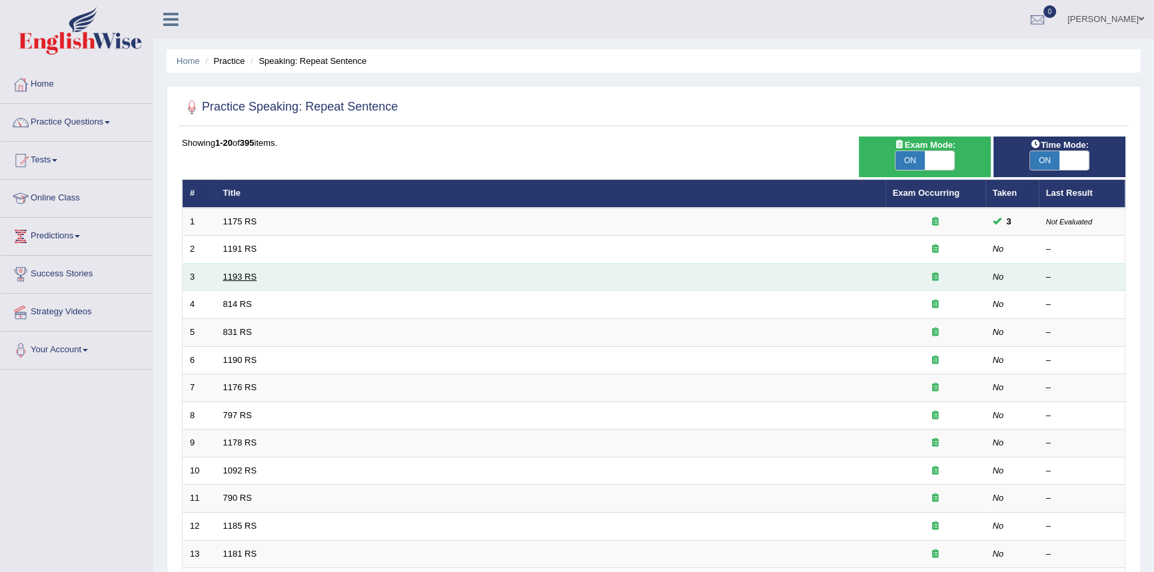
click at [235, 278] on link "1193 RS" at bounding box center [240, 277] width 34 height 10
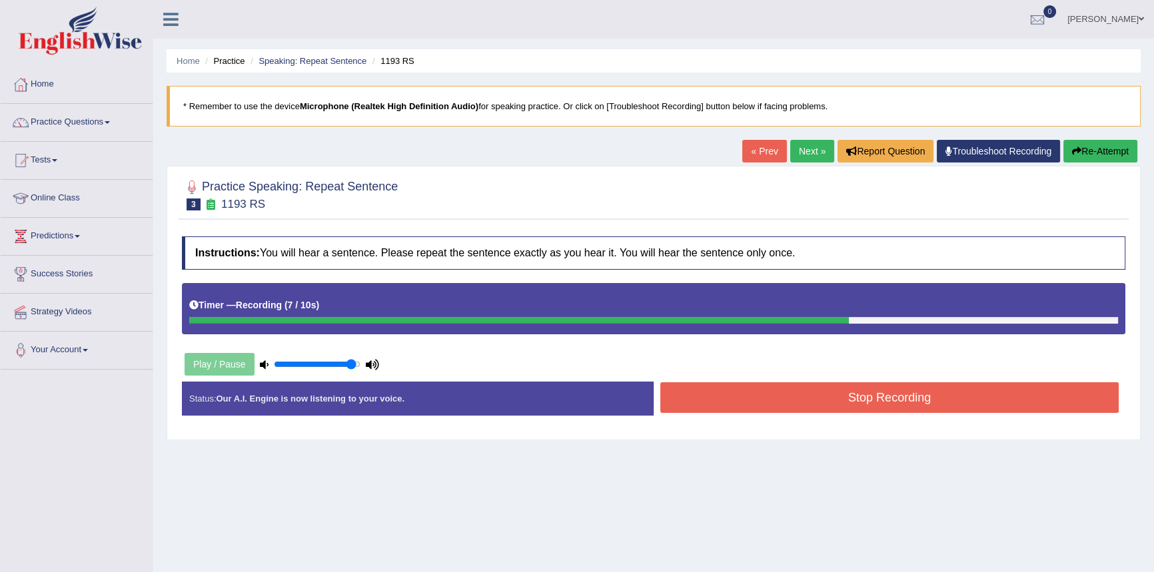
click at [813, 400] on button "Stop Recording" at bounding box center [889, 397] width 458 height 31
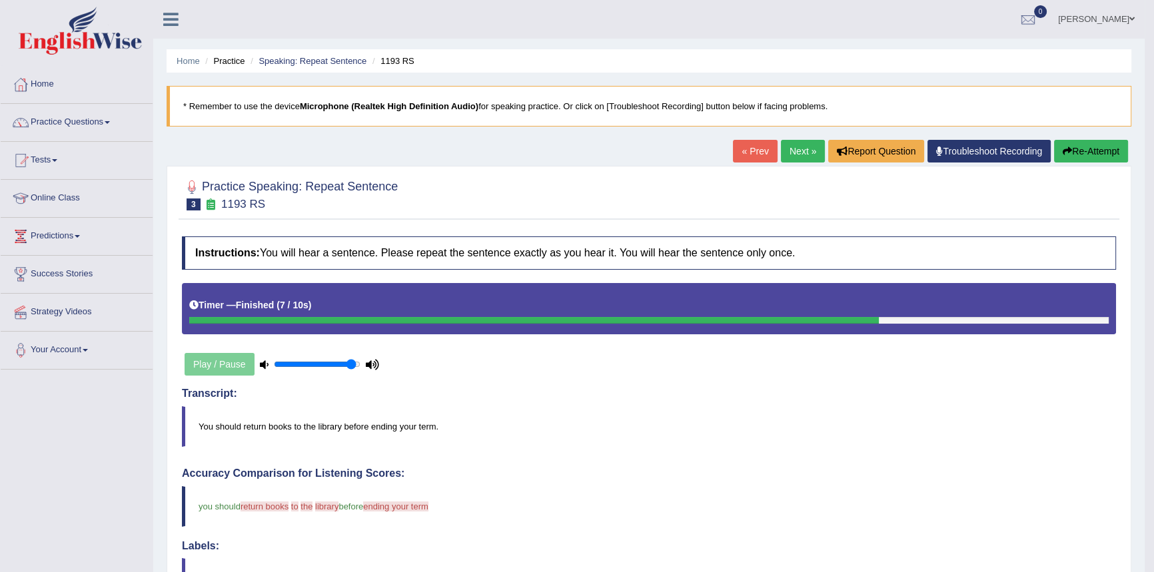
click at [1079, 148] on button "Re-Attempt" at bounding box center [1091, 151] width 74 height 23
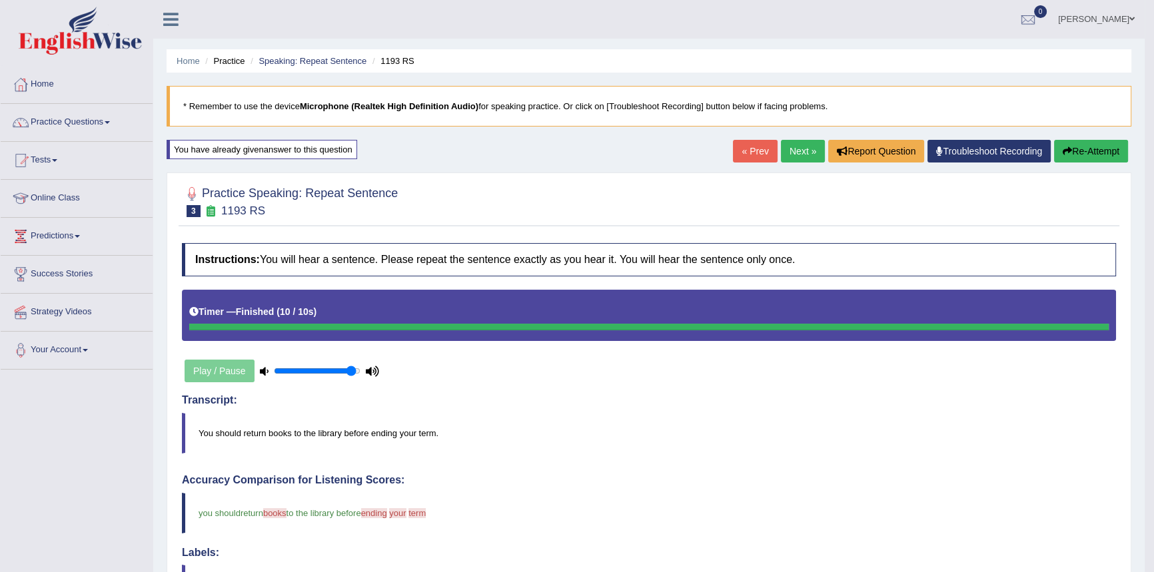
click at [794, 151] on link "Next »" at bounding box center [803, 151] width 44 height 23
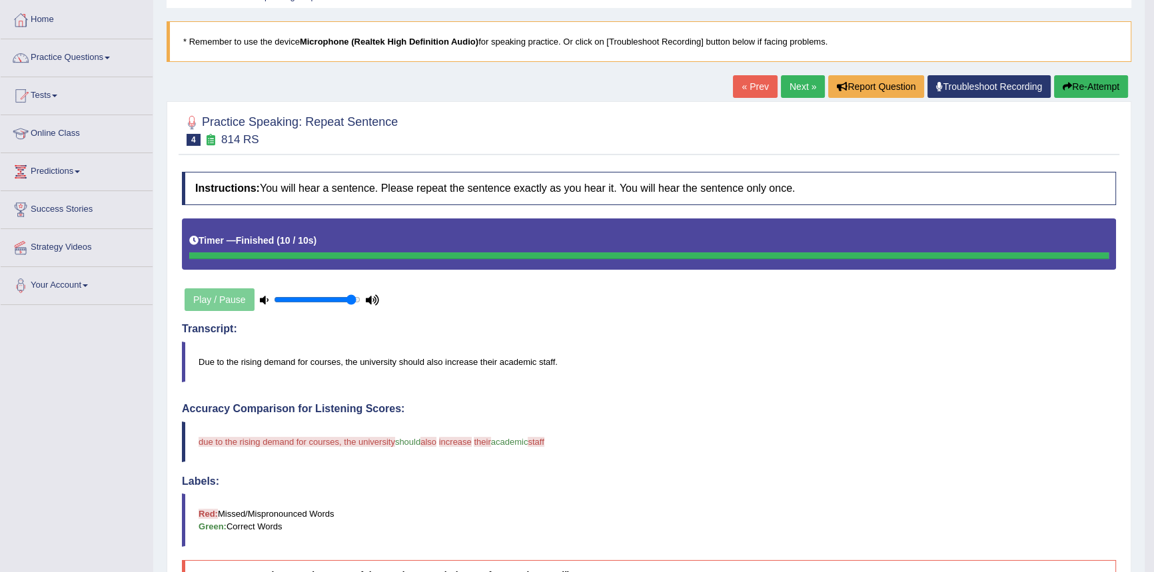
scroll to position [60, 0]
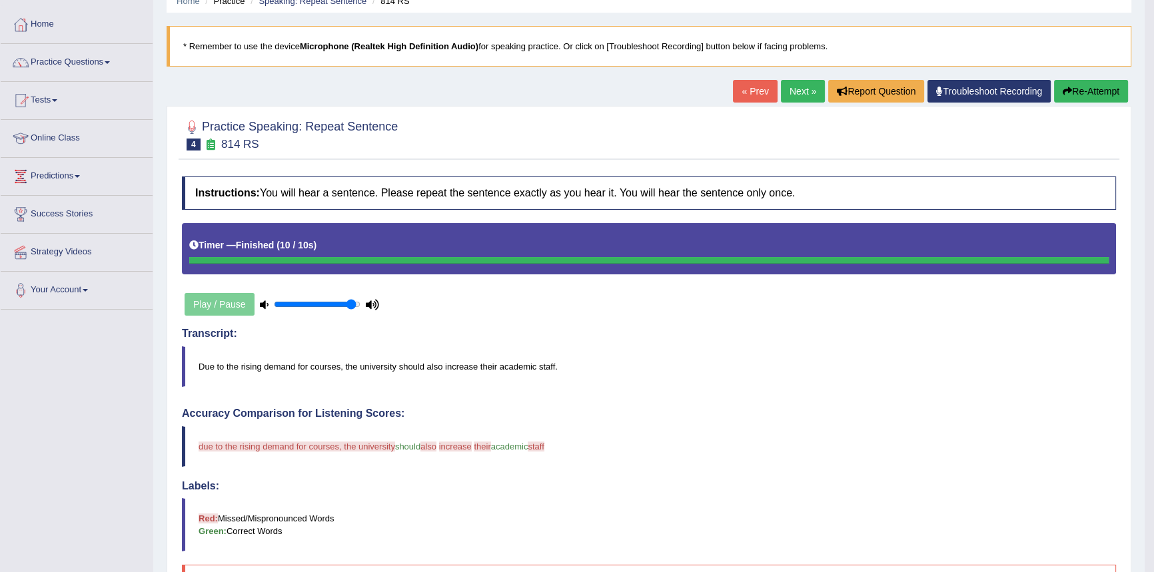
click at [262, 302] on icon at bounding box center [264, 304] width 9 height 9
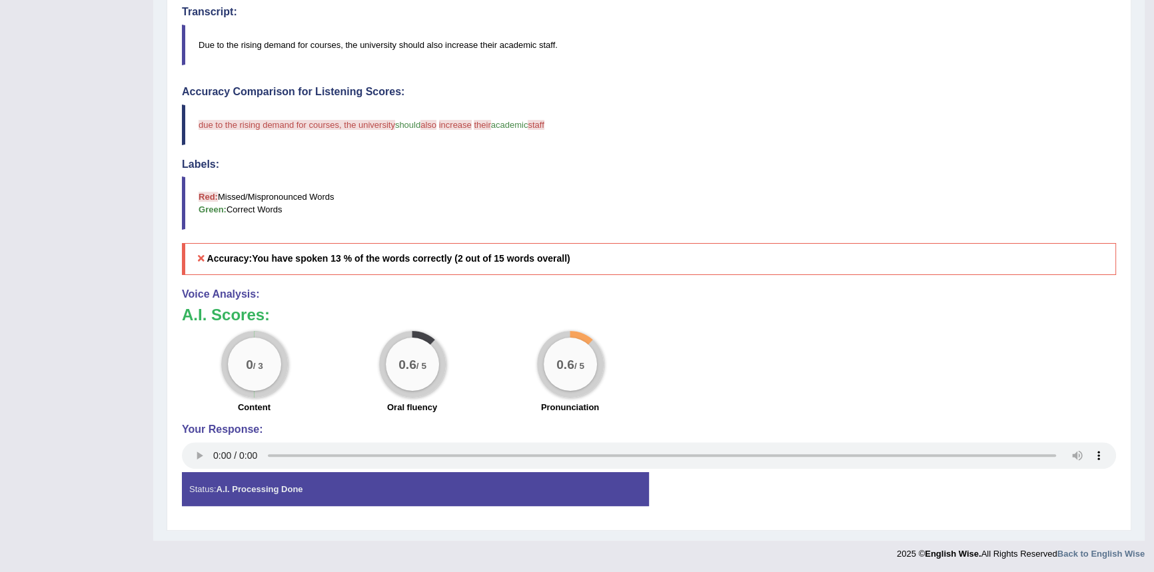
scroll to position [383, 0]
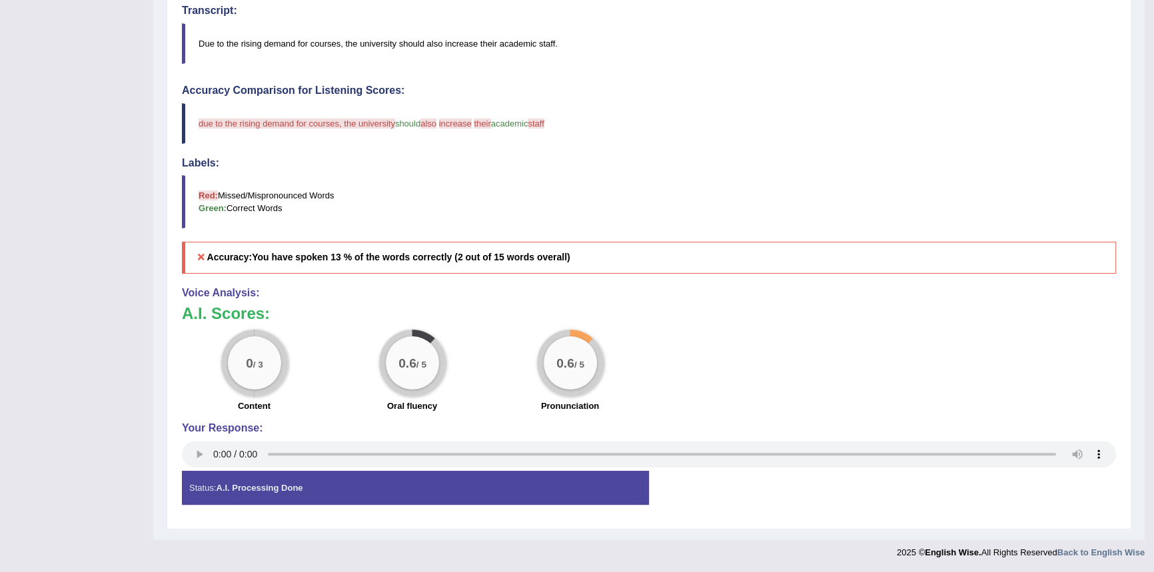
click at [793, 362] on div "0 / 3 Content 0.6 / 5 Oral fluency 0.6 / 5 Pronunciation" at bounding box center [648, 373] width 947 height 86
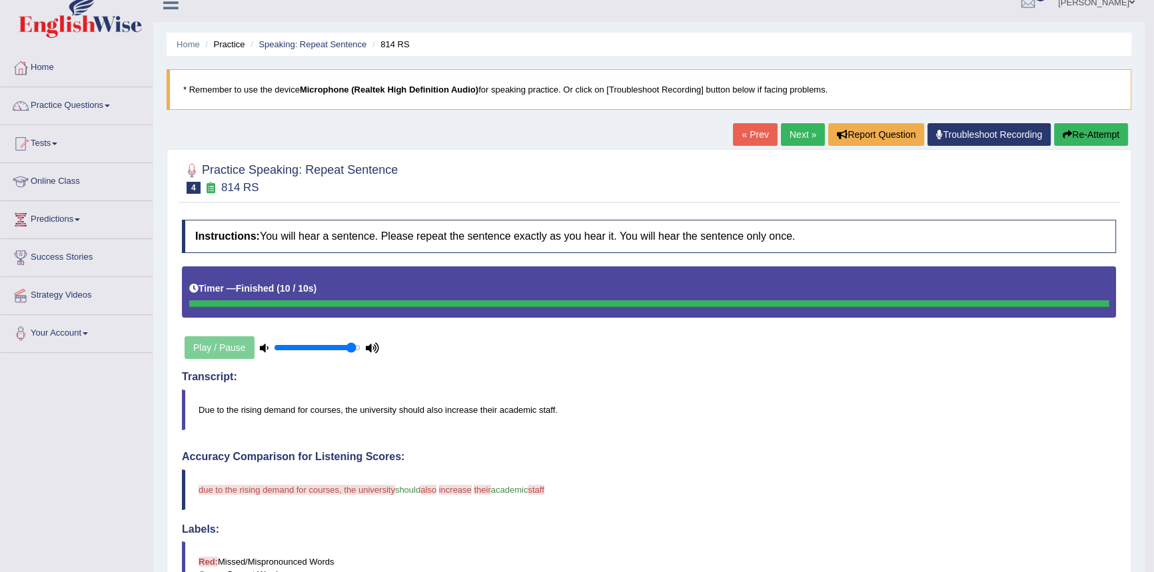
scroll to position [0, 0]
